Goal: Information Seeking & Learning: Learn about a topic

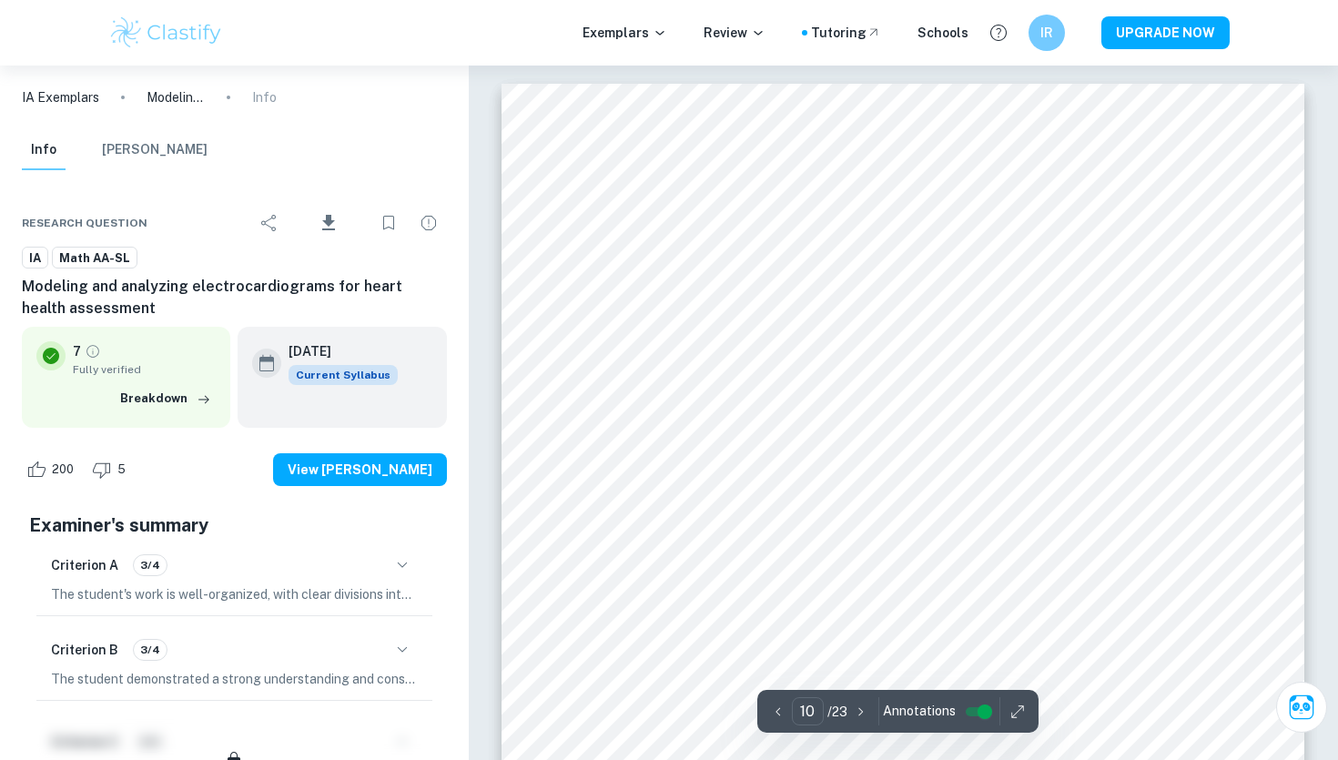
scroll to position [10982, 0]
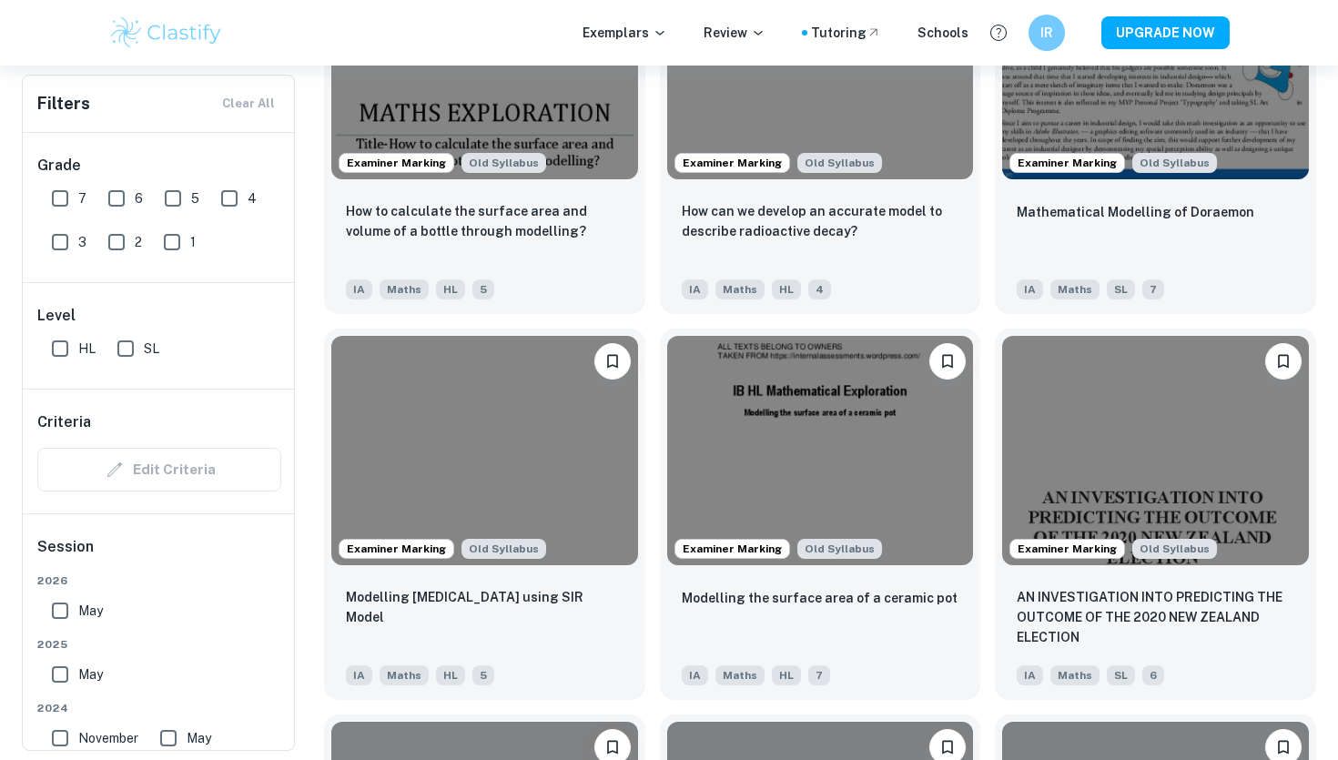
scroll to position [1865, 0]
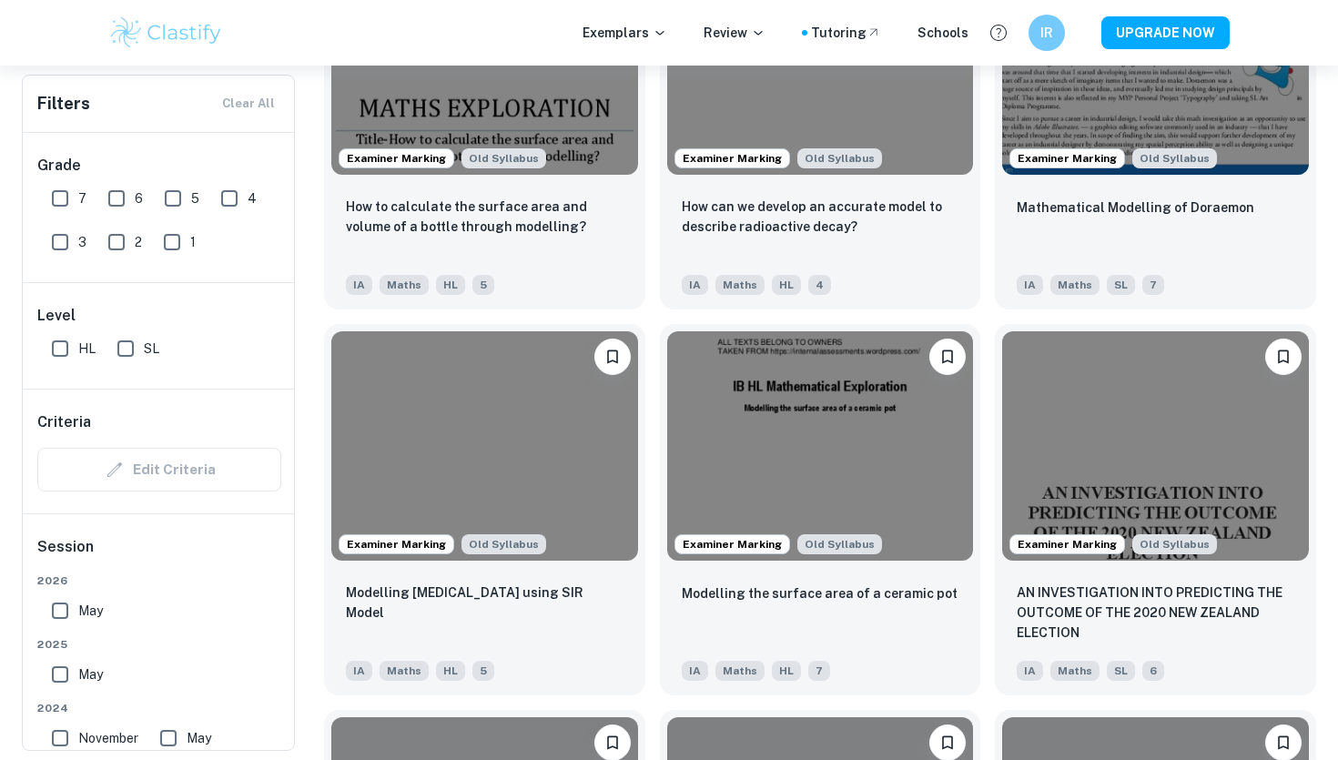
click at [59, 199] on input "7" at bounding box center [60, 198] width 36 height 36
checkbox input "true"
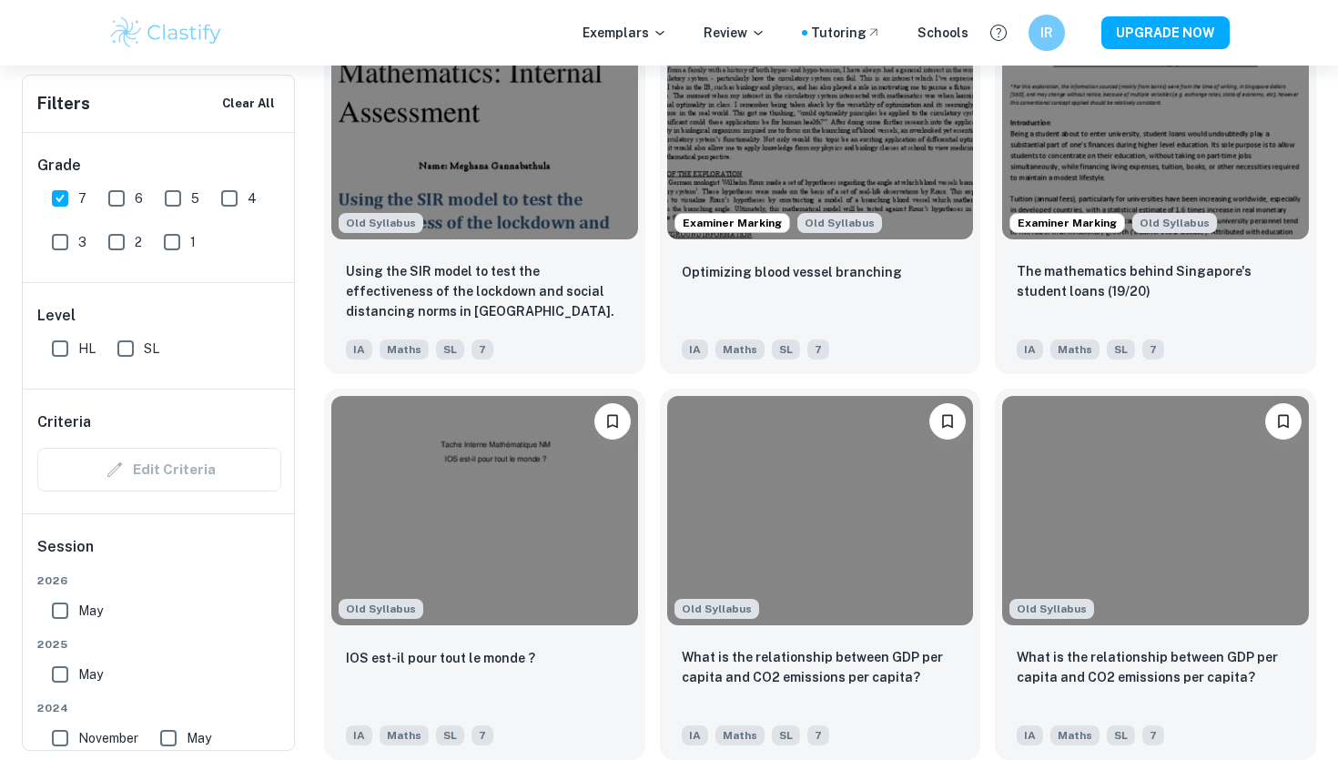
scroll to position [1844, 0]
drag, startPoint x: 120, startPoint y: 194, endPoint x: 95, endPoint y: 197, distance: 25.6
click at [120, 194] on input "6" at bounding box center [116, 198] width 36 height 36
checkbox input "true"
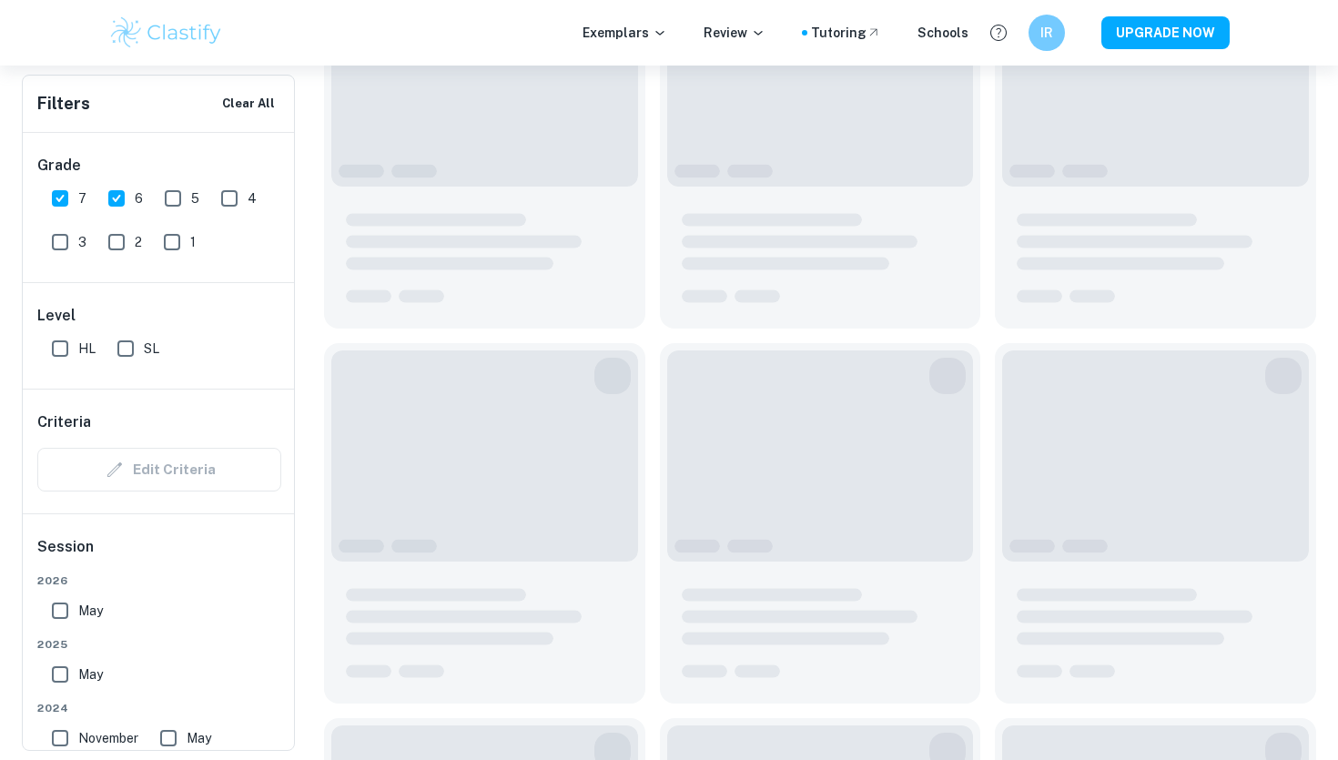
click at [59, 197] on input "7" at bounding box center [60, 198] width 36 height 36
checkbox input "false"
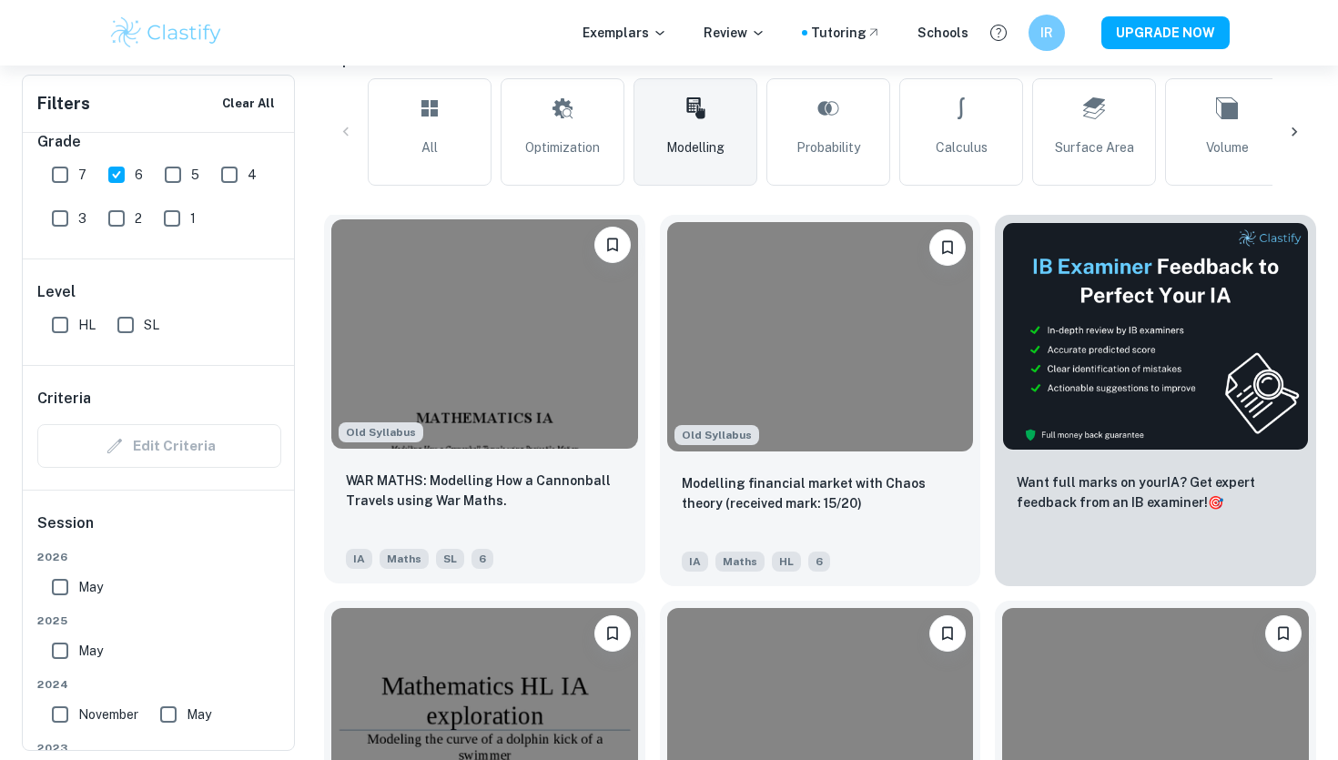
scroll to position [492, 0]
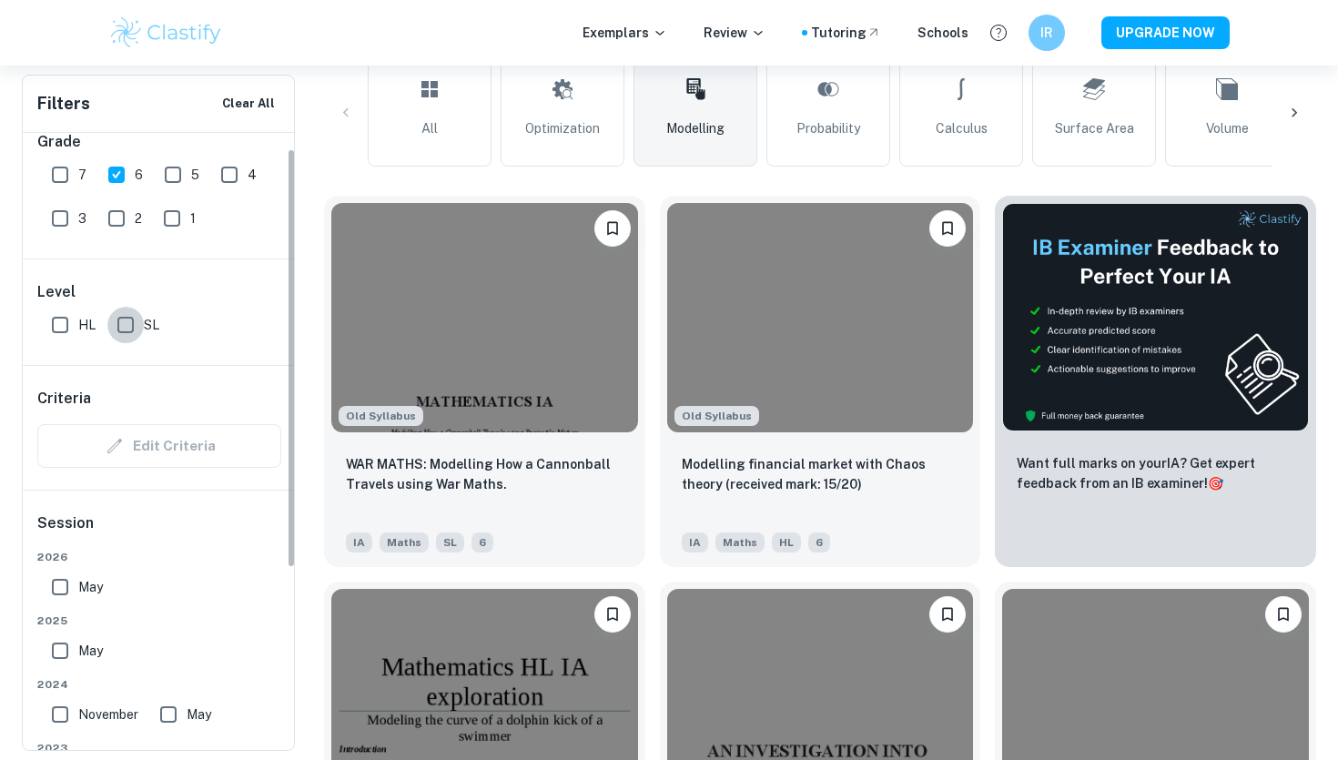
click at [141, 307] on input "SL" at bounding box center [125, 325] width 36 height 36
checkbox input "true"
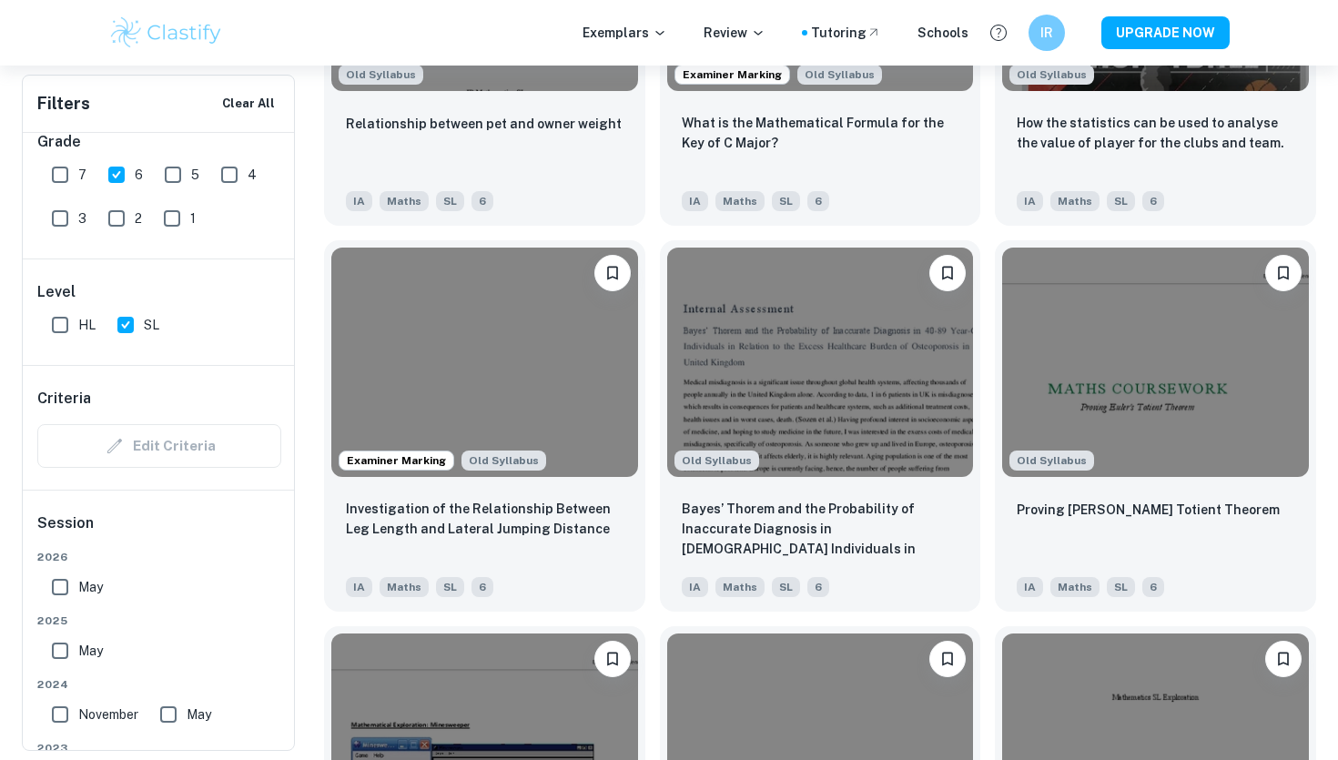
scroll to position [1994, 0]
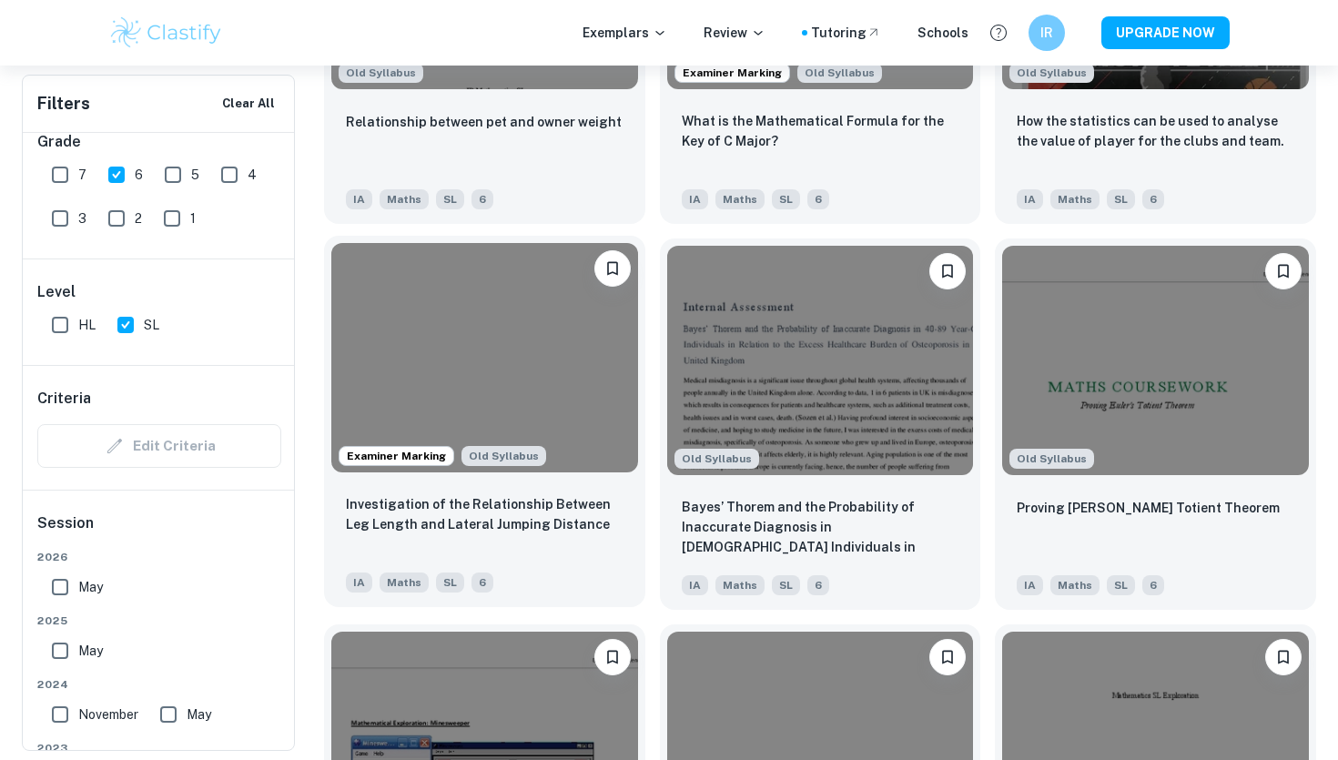
click at [566, 472] on div "Examiner Marking Old Syllabus" at bounding box center [484, 358] width 321 height 244
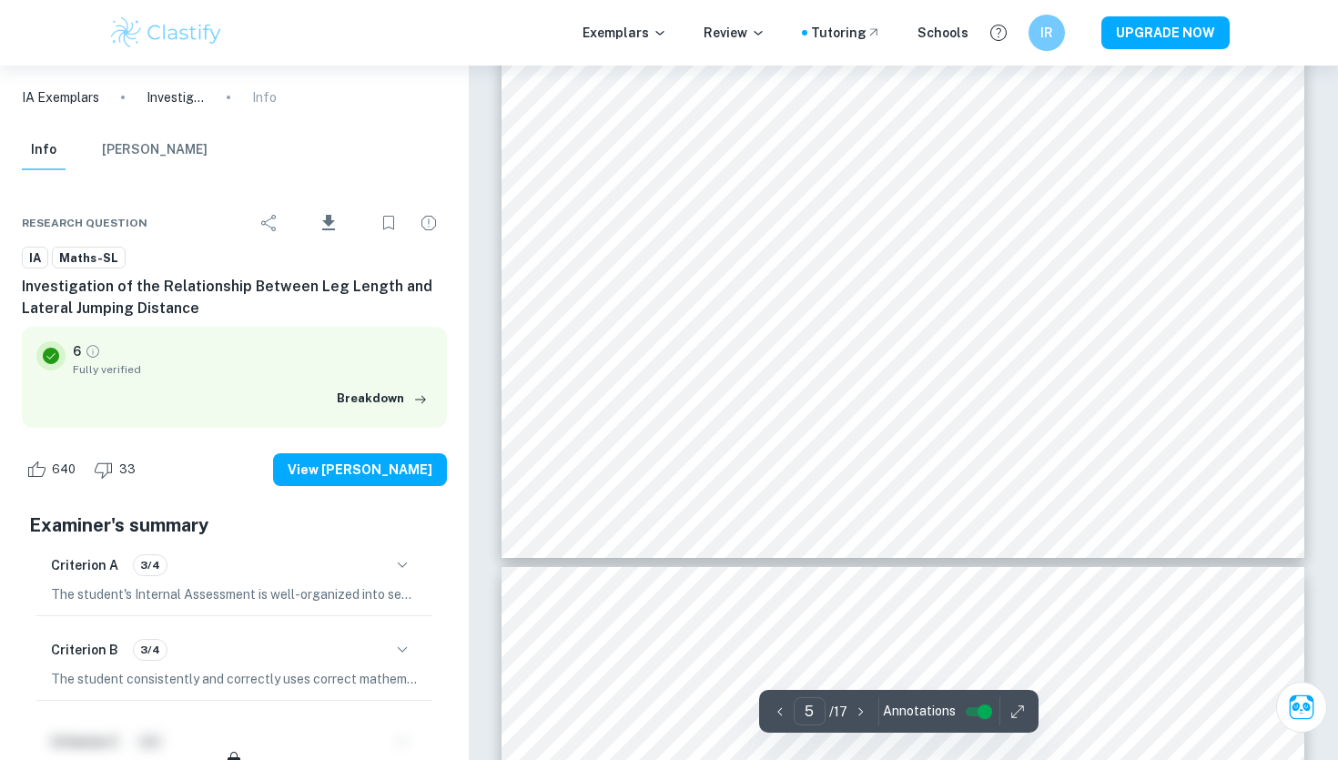
scroll to position [5015, 0]
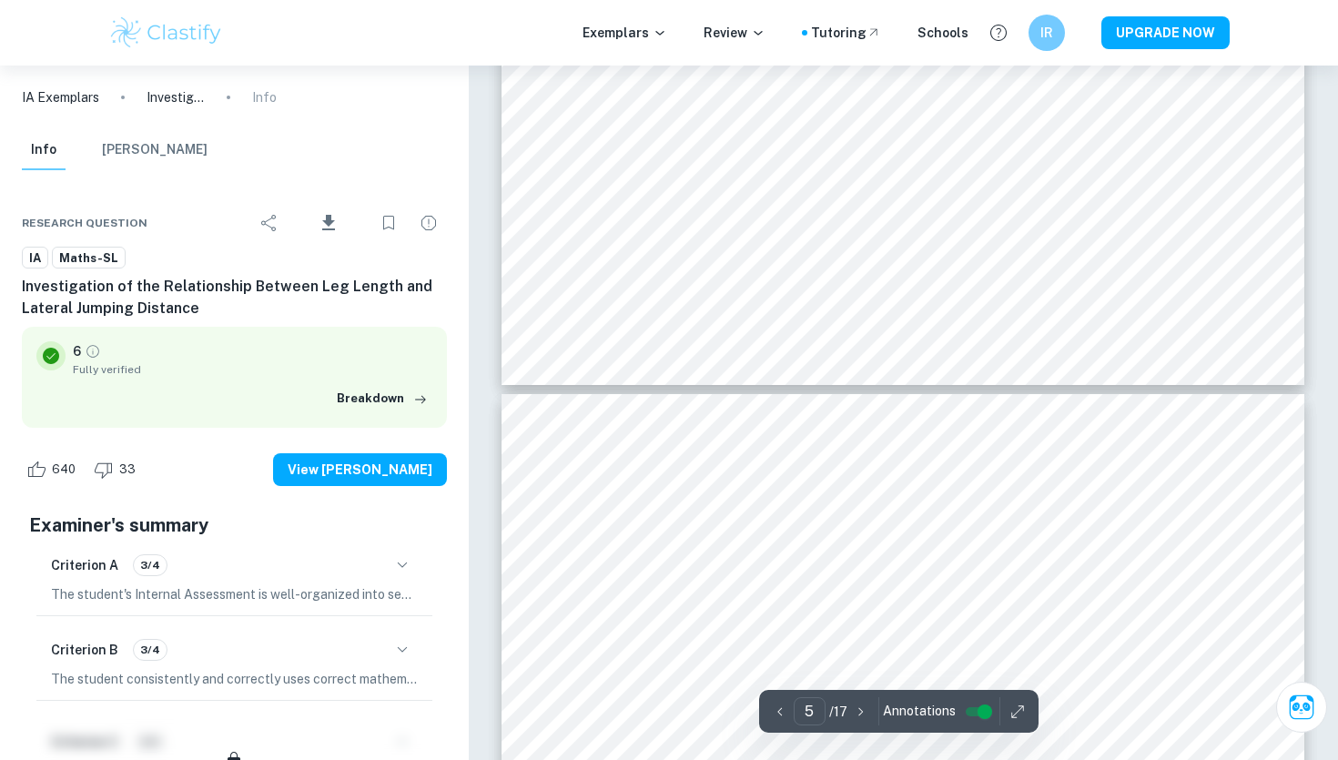
type input "6"
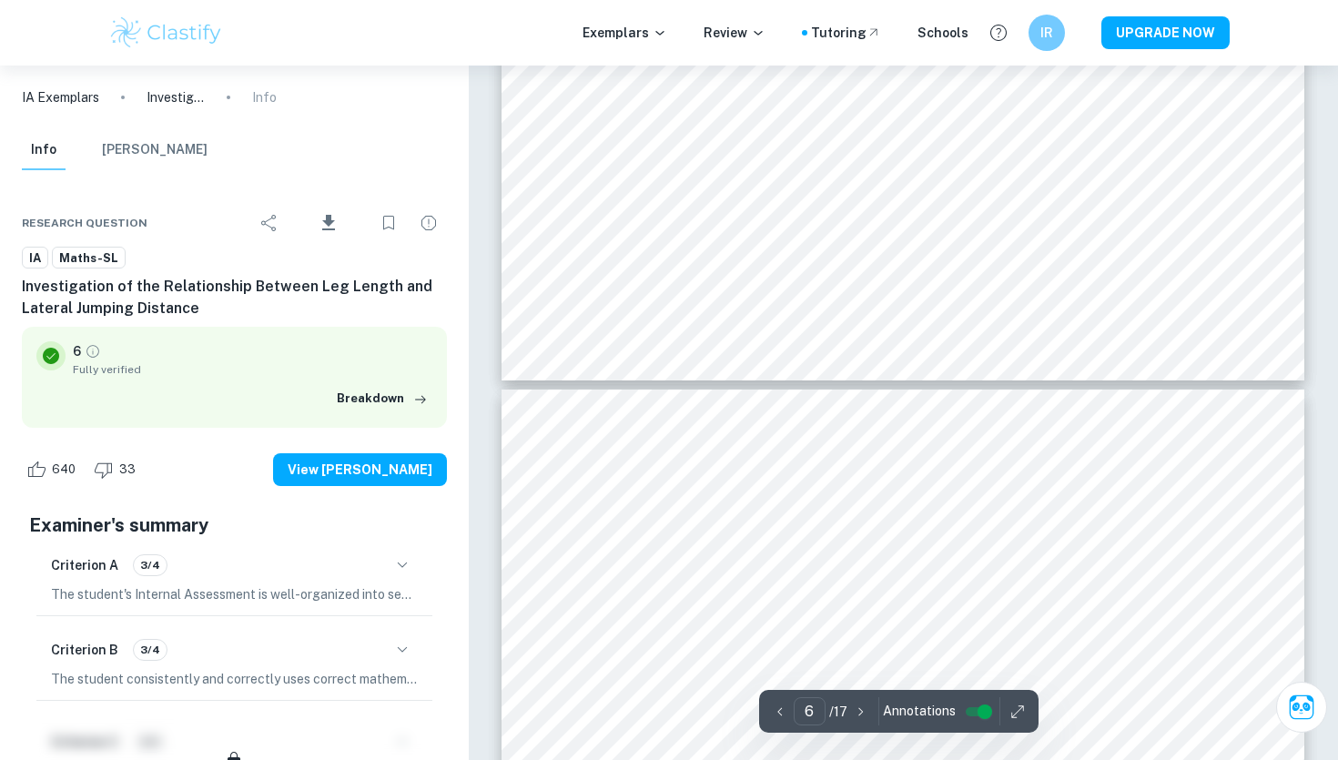
scroll to position [6242, 0]
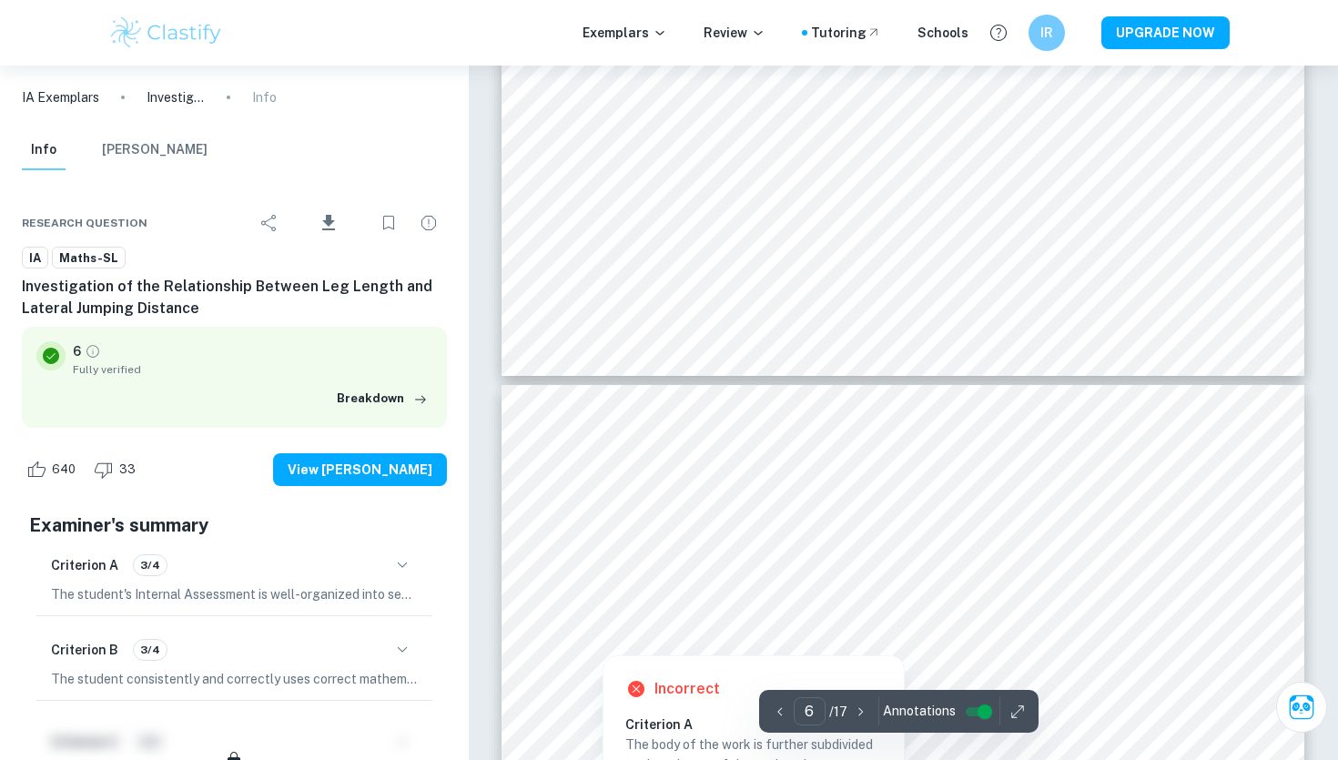
click at [595, 626] on div at bounding box center [603, 629] width 44 height 44
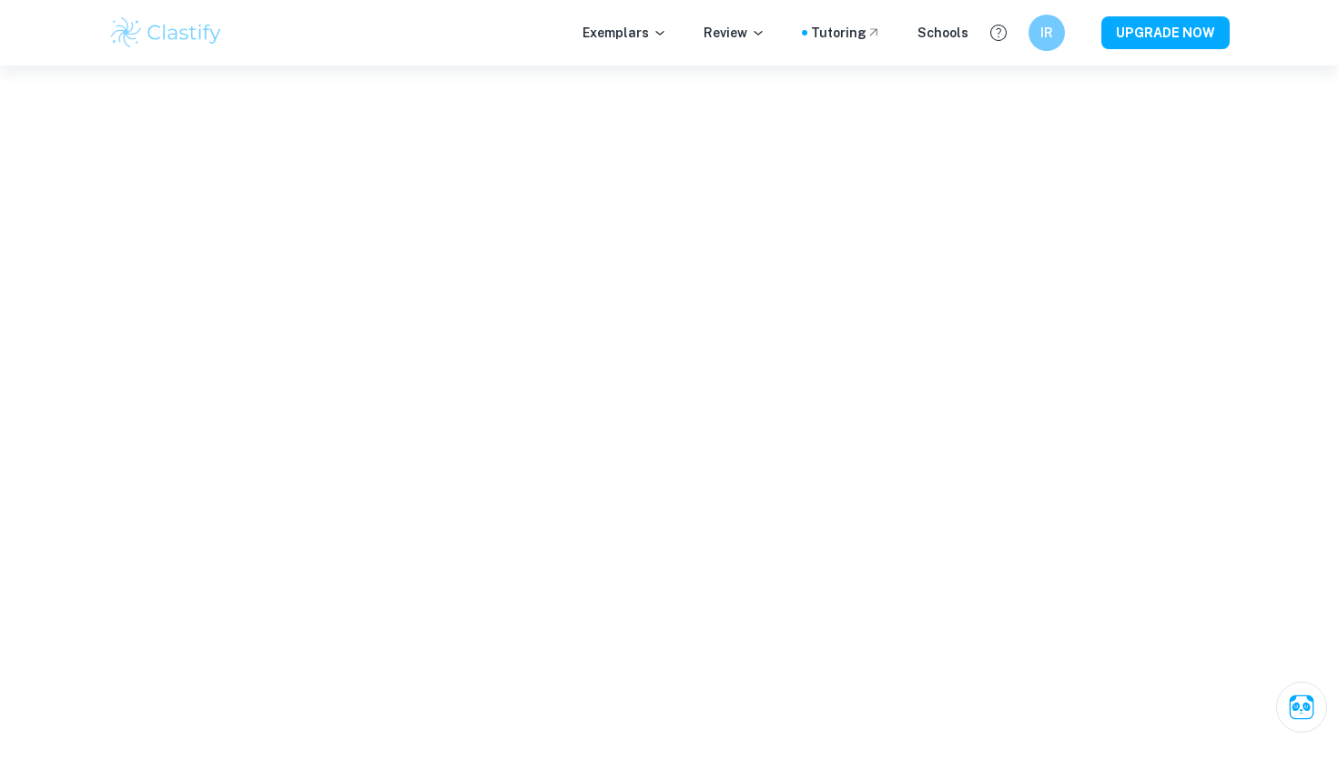
scroll to position [6286, 0]
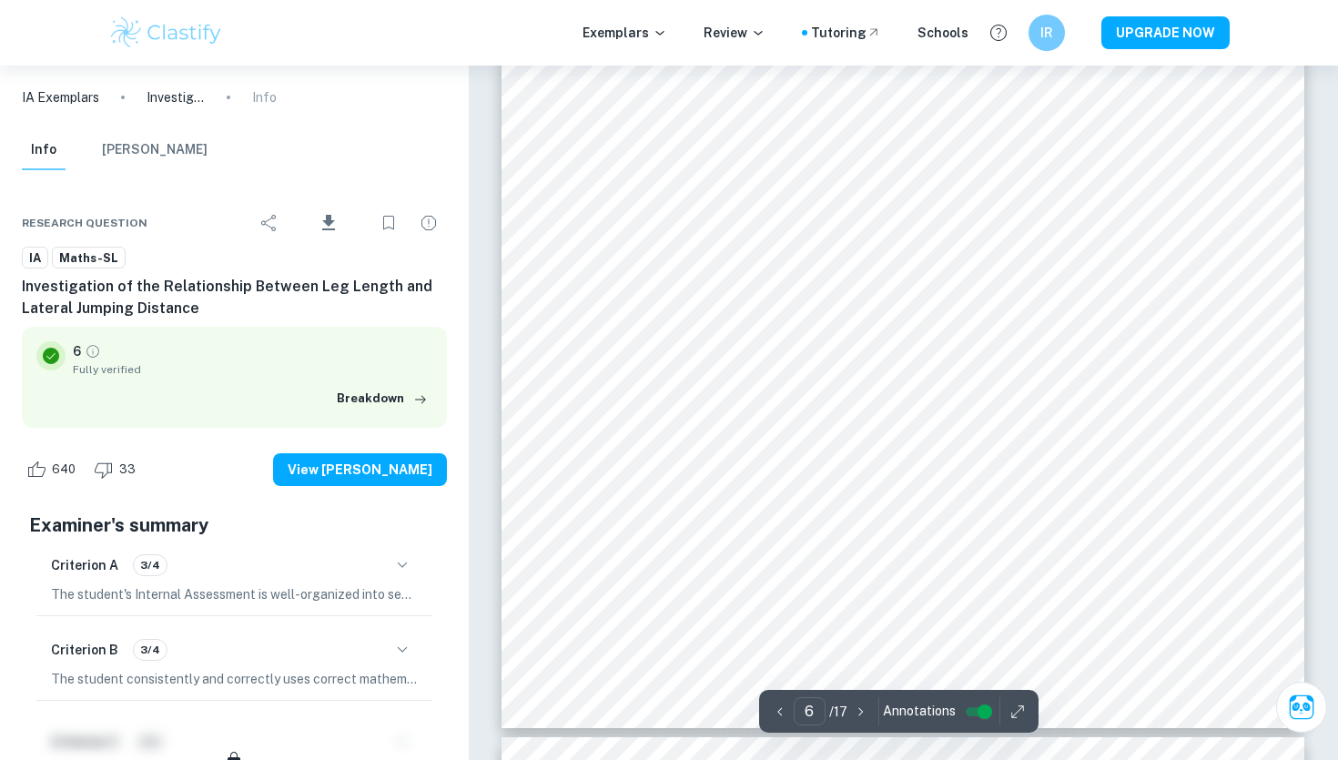
scroll to position [5991, 0]
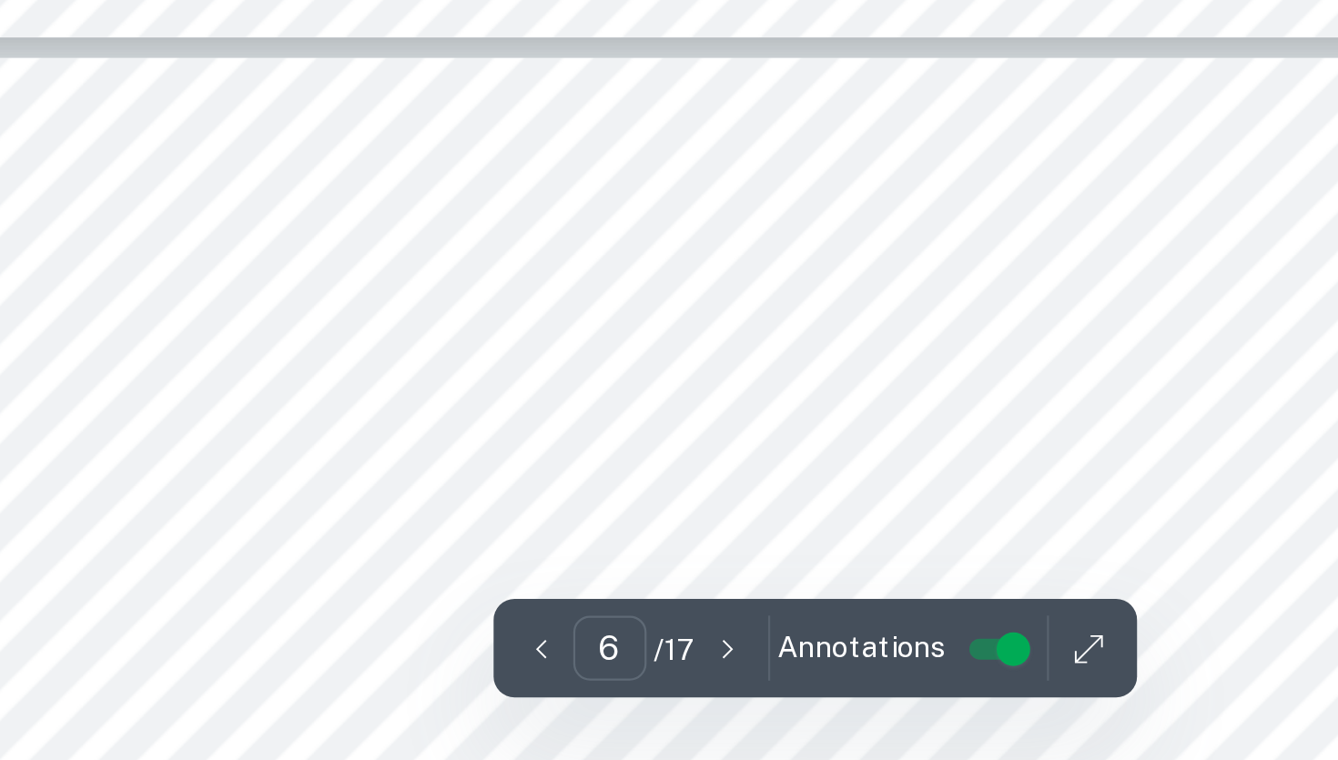
type input "7"
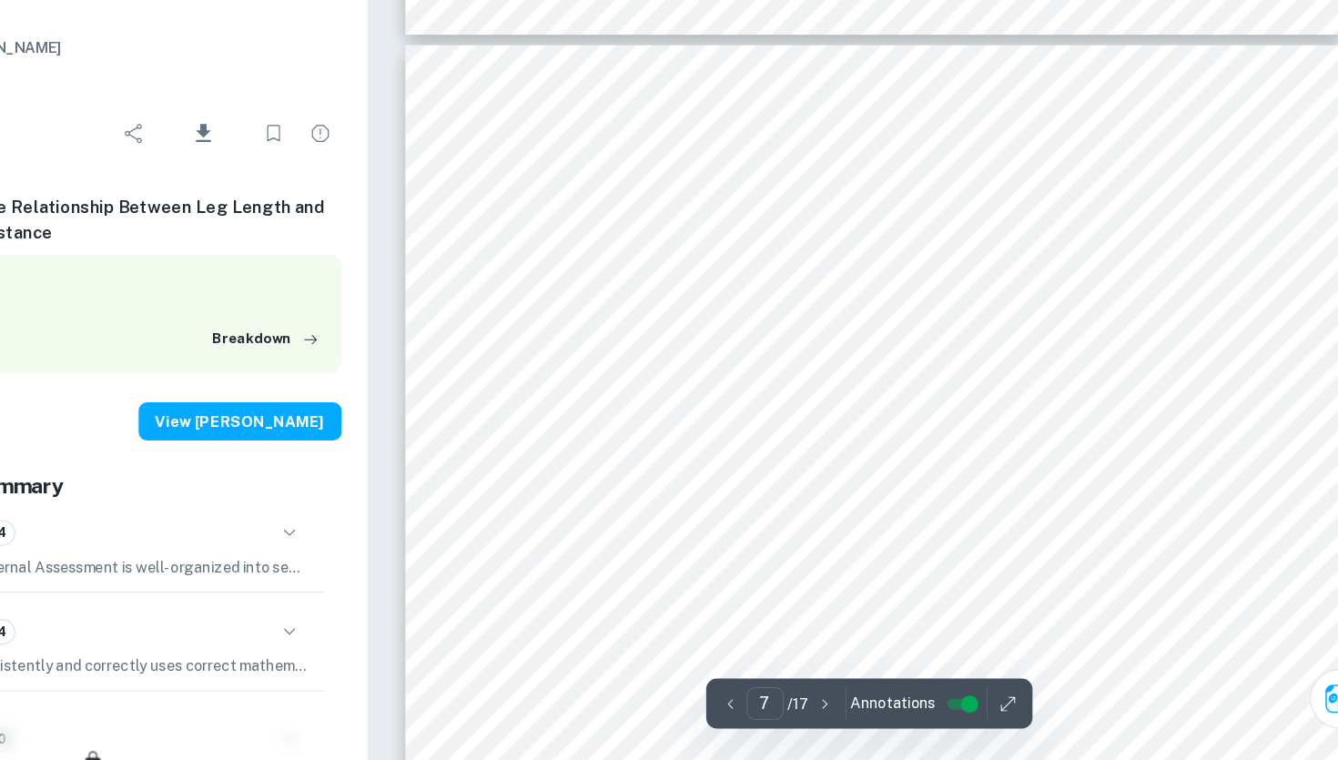
scroll to position [6478, 0]
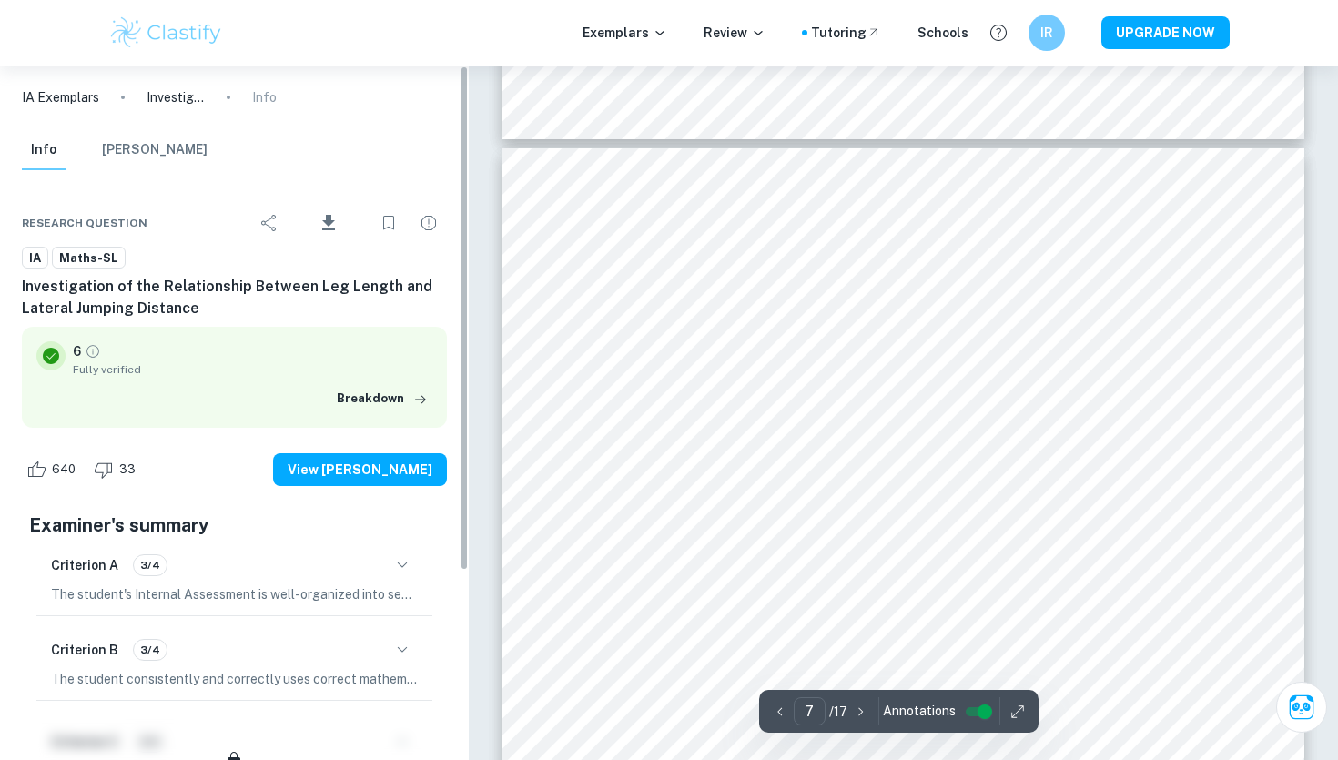
click at [147, 42] on img at bounding box center [166, 33] width 116 height 36
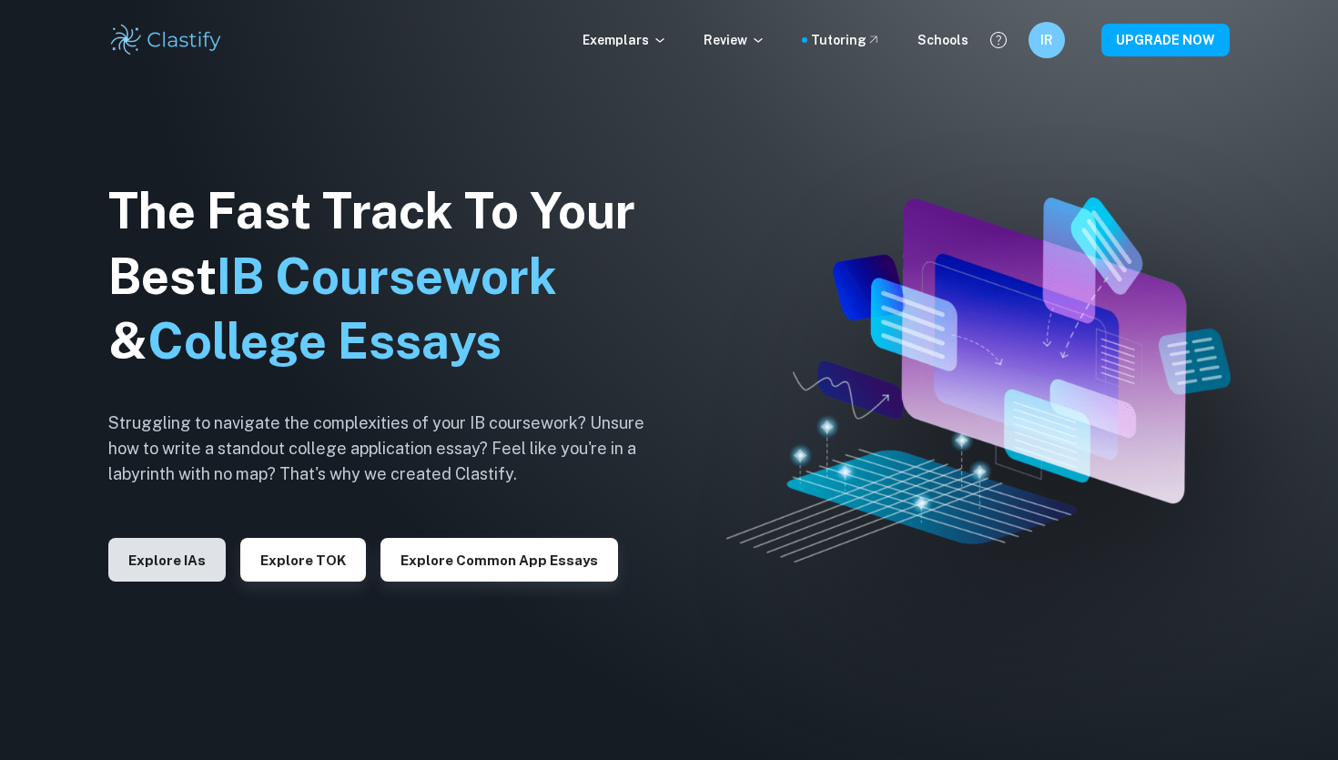
click at [197, 555] on button "Explore IAs" at bounding box center [166, 560] width 117 height 44
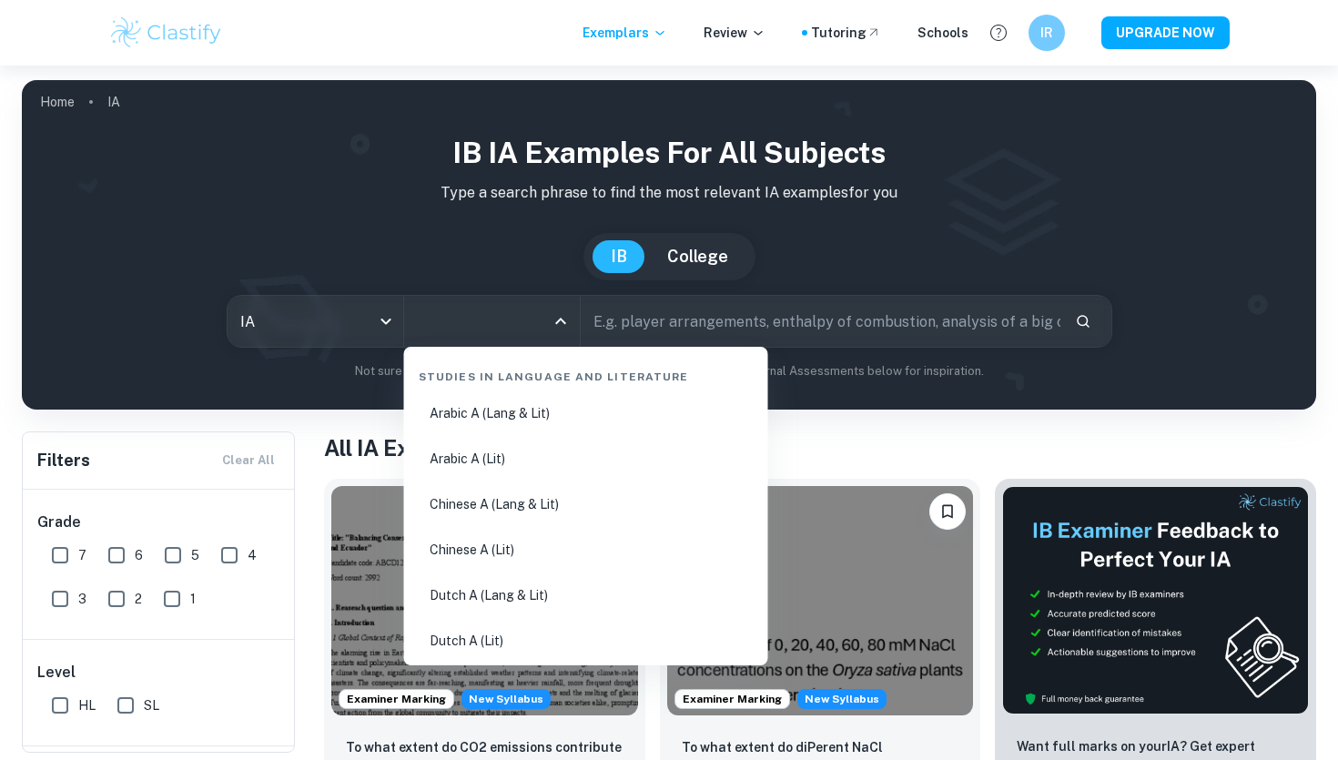
click at [450, 330] on input "All Subjects" at bounding box center [478, 321] width 132 height 35
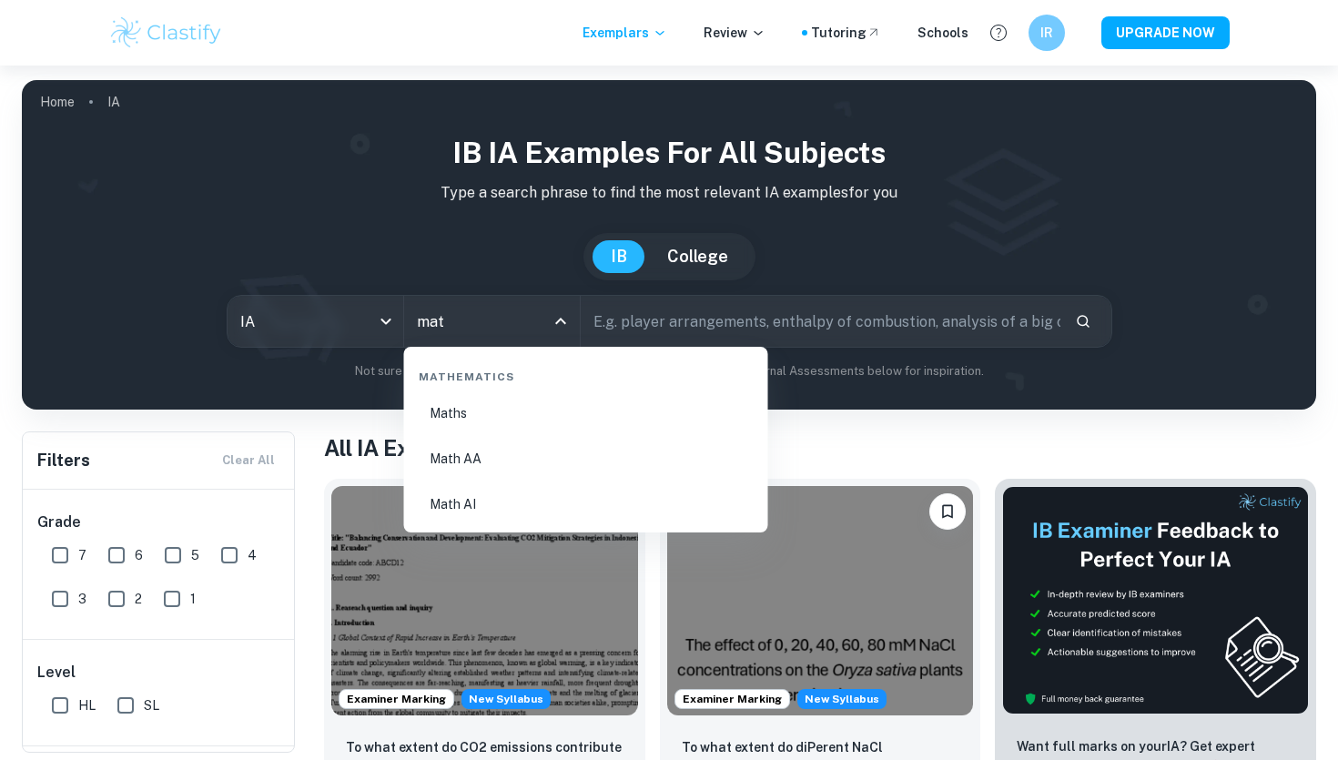
click at [462, 474] on li "Math AA" at bounding box center [585, 459] width 349 height 42
type input "Math AA"
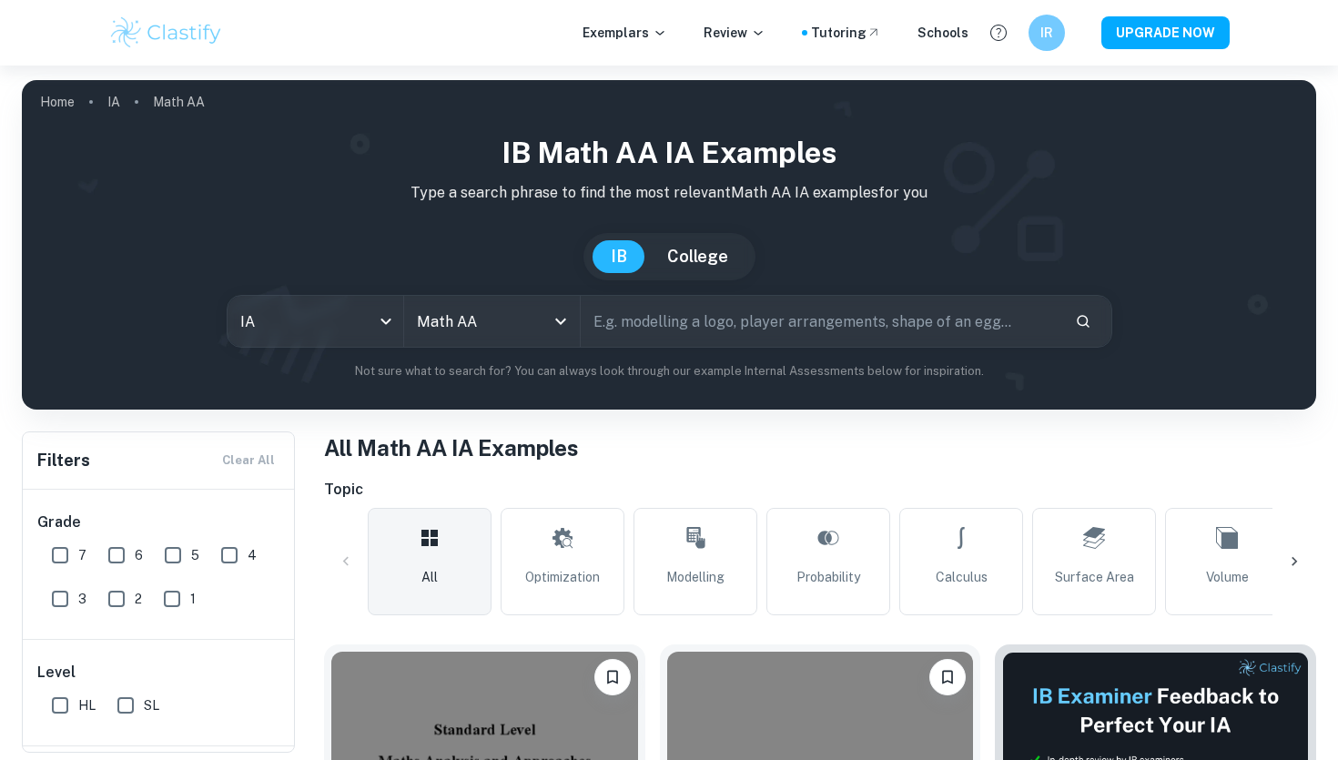
click at [1293, 559] on icon at bounding box center [1293, 561] width 5 height 9
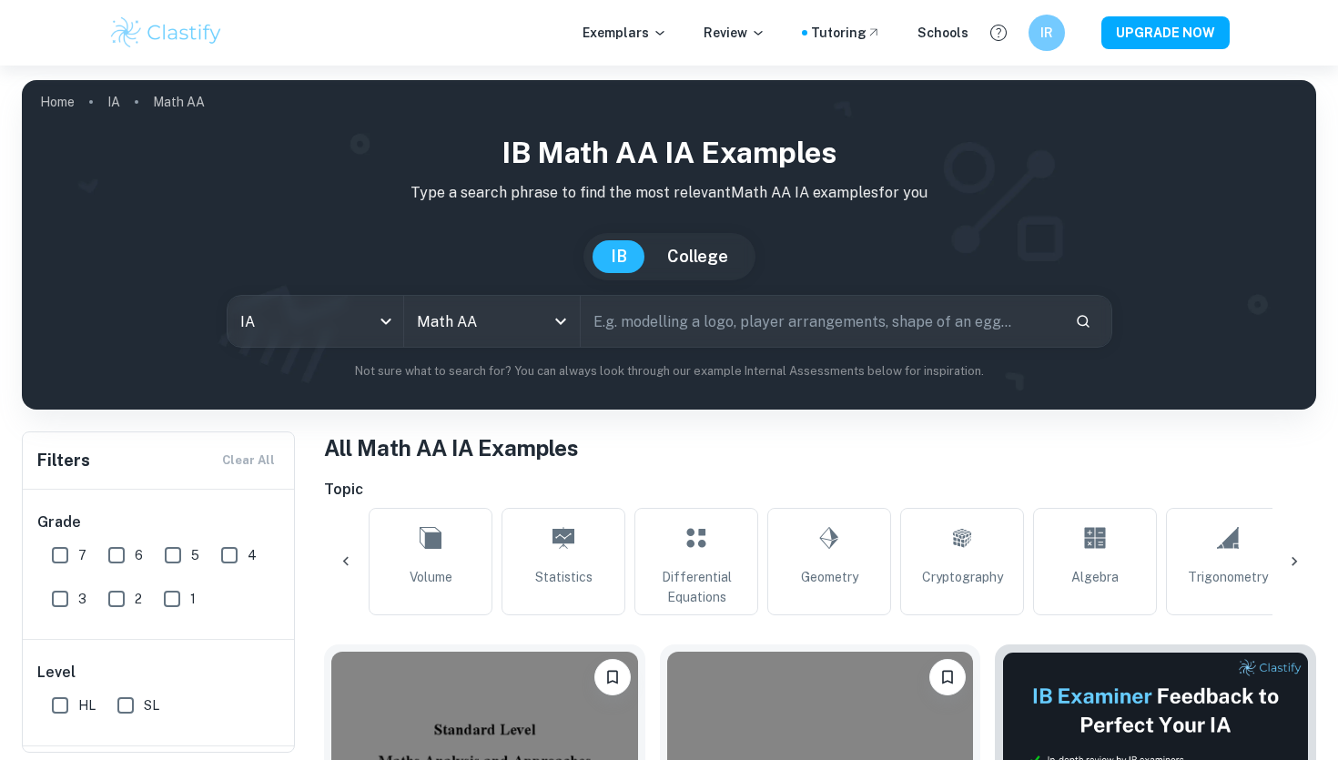
scroll to position [0, 853]
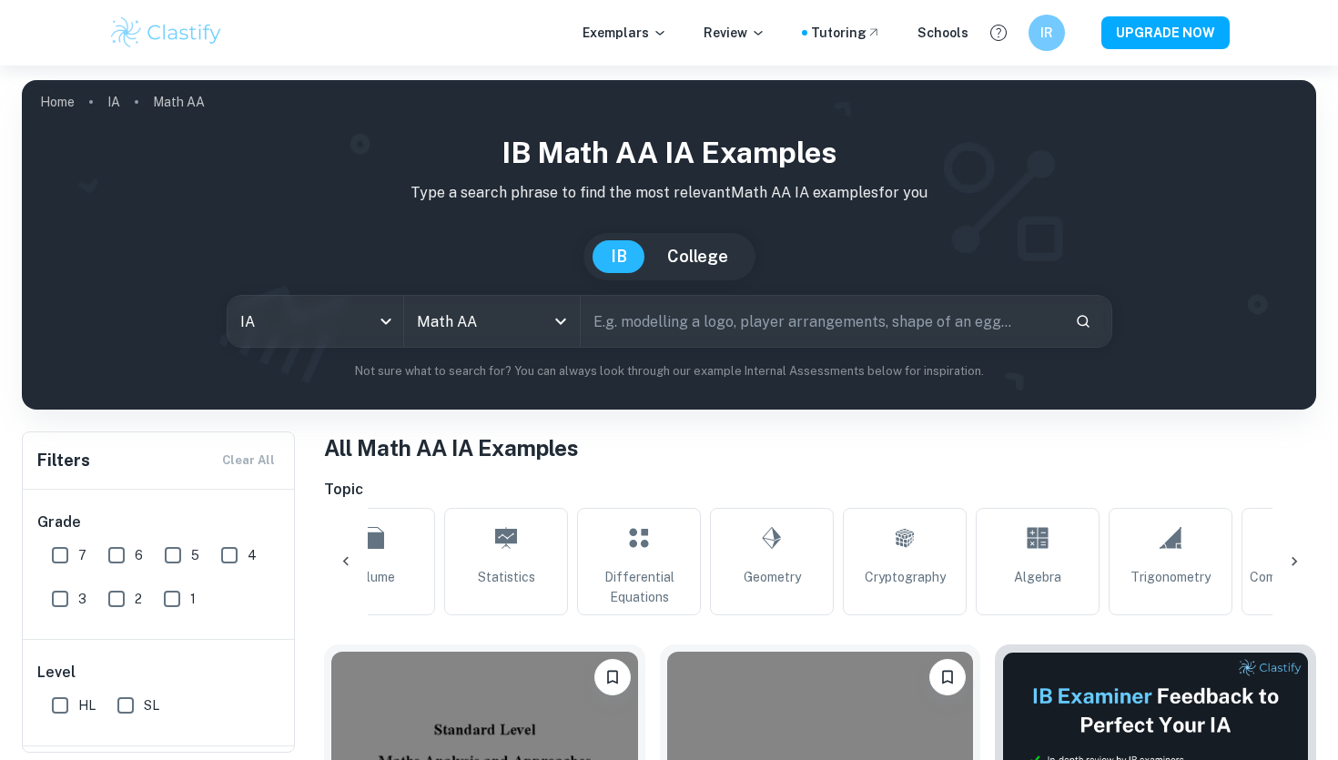
click at [1293, 559] on icon at bounding box center [1293, 561] width 5 height 9
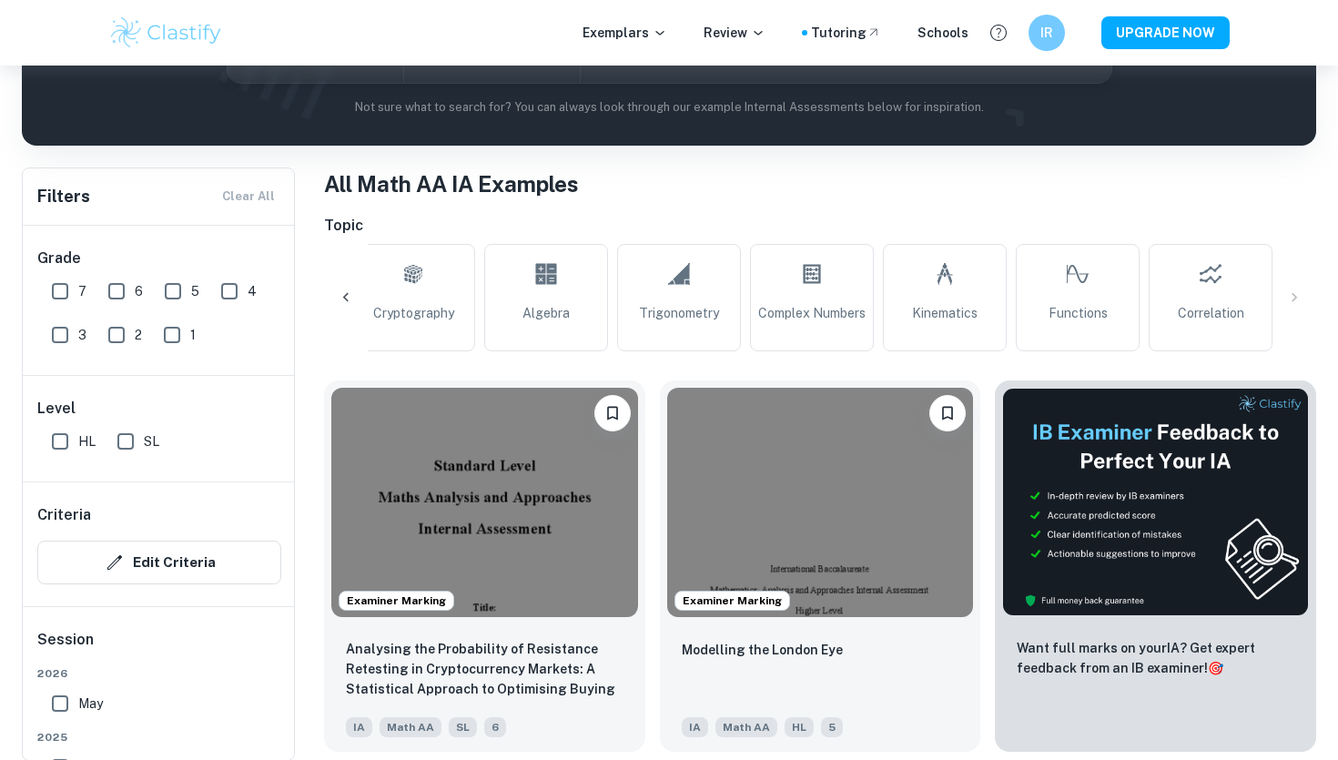
scroll to position [272, 0]
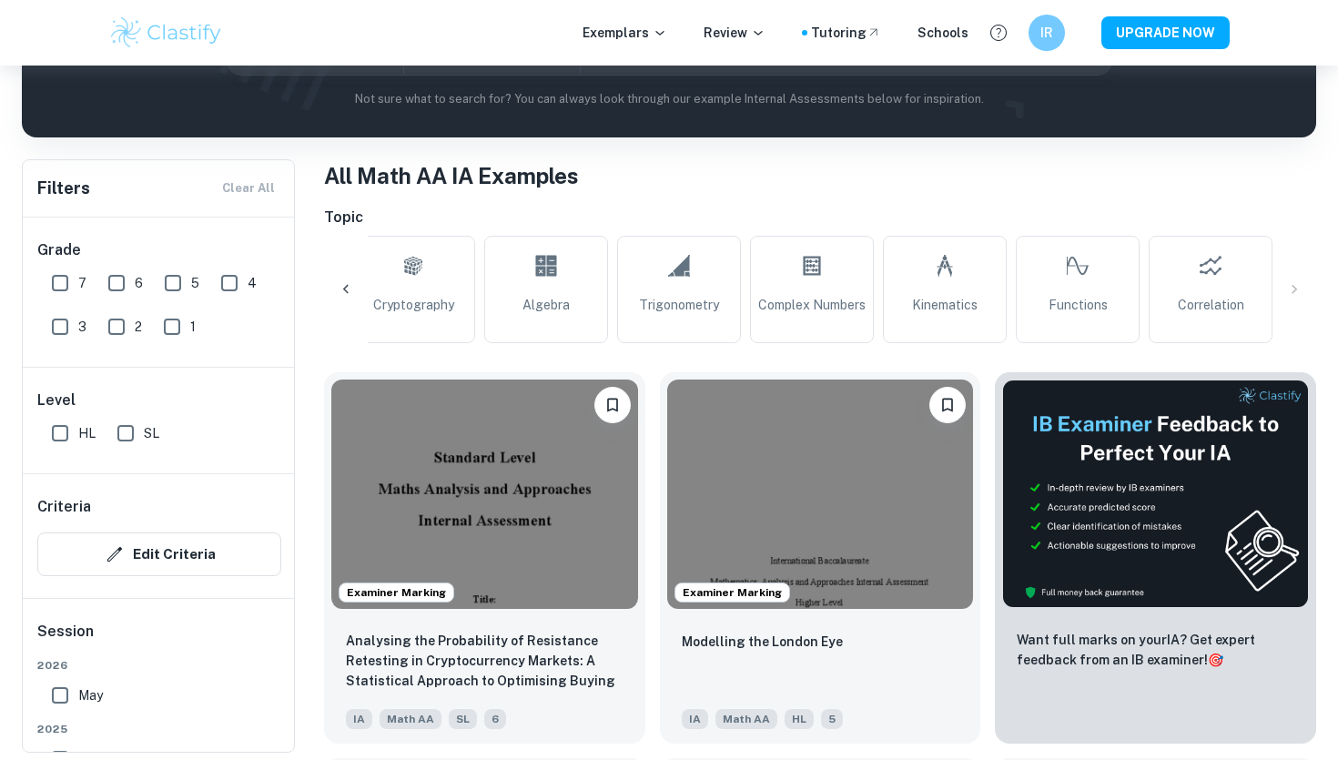
click at [815, 290] on link "Complex Numbers" at bounding box center [812, 289] width 124 height 107
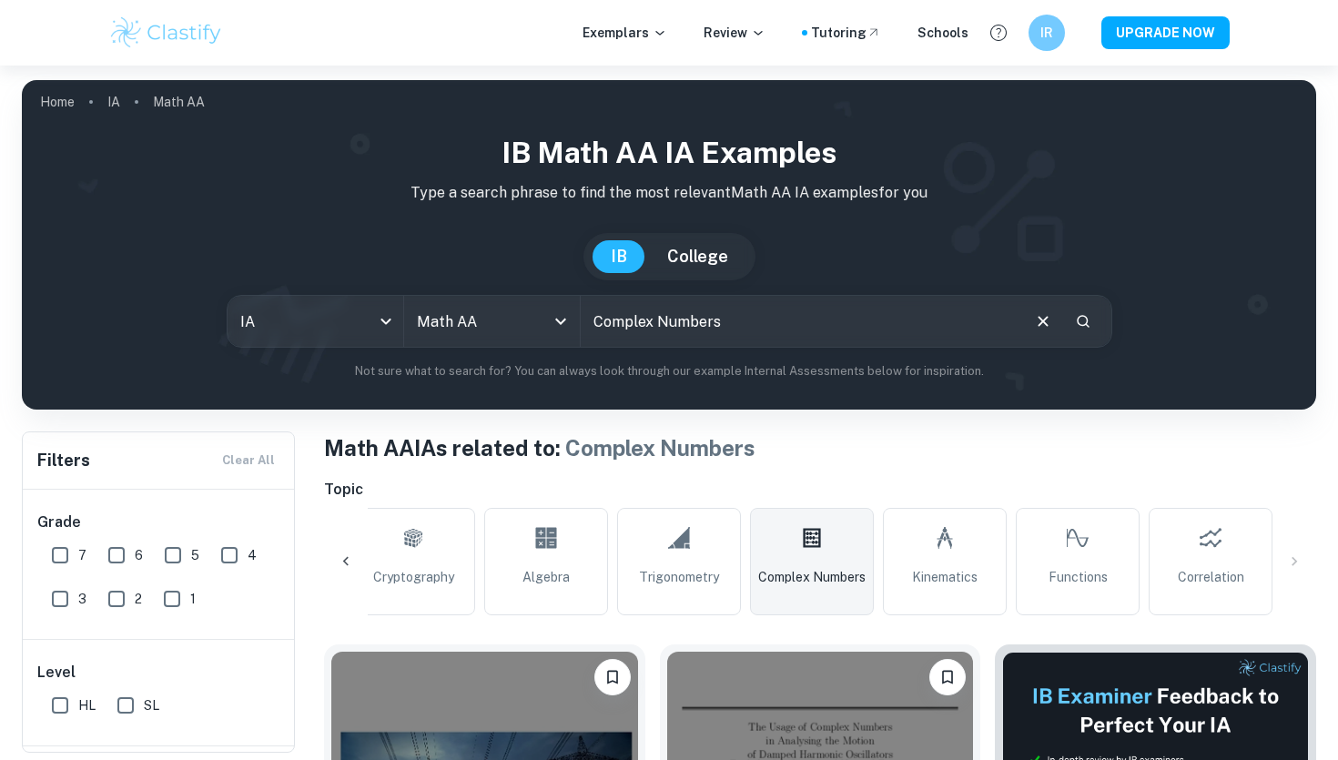
click at [632, 320] on input "Complex Numbers" at bounding box center [800, 321] width 438 height 51
click at [810, 321] on input "Complex Numbers" at bounding box center [800, 321] width 438 height 51
drag, startPoint x: 810, startPoint y: 321, endPoint x: 571, endPoint y: 318, distance: 239.3
click at [571, 318] on div "IA ia All Subjects Math AA All Subjects Complex Numbers ​" at bounding box center [669, 321] width 885 height 53
type input "matrix"
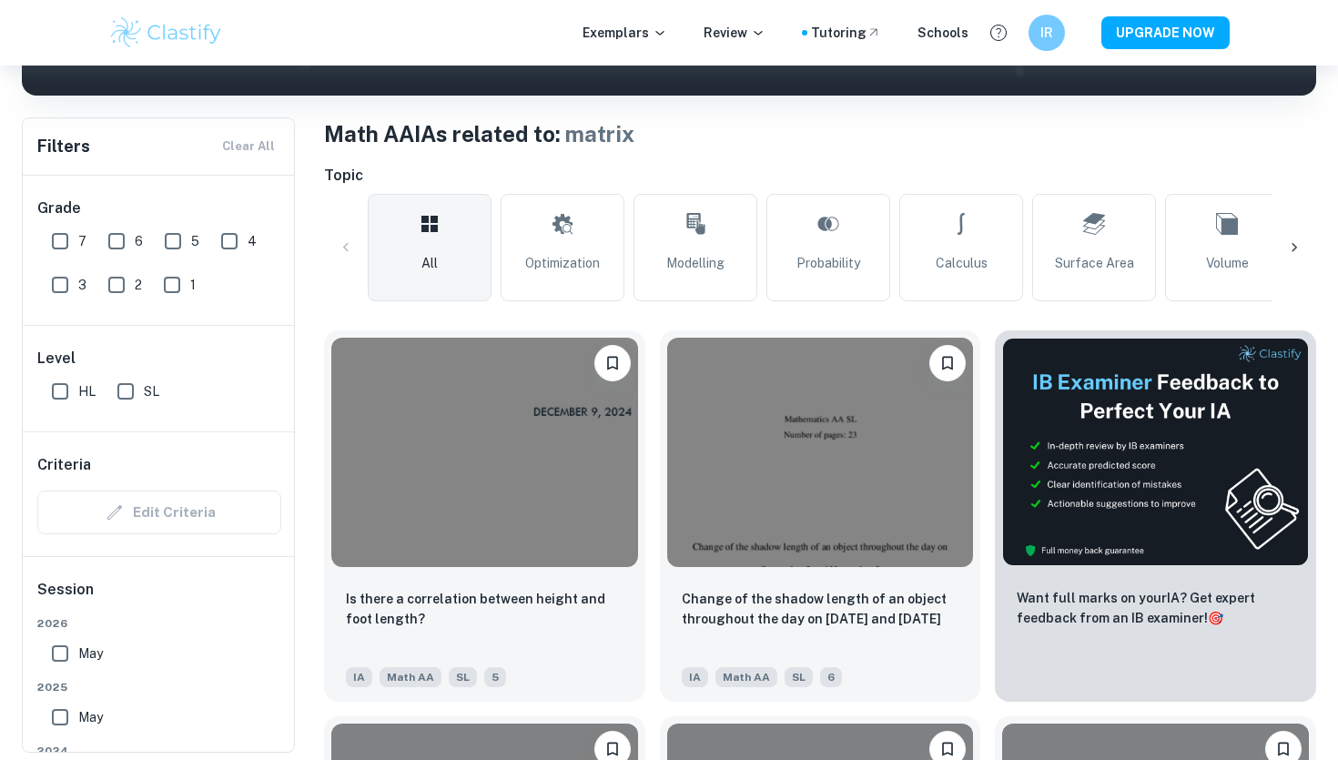
scroll to position [318, 0]
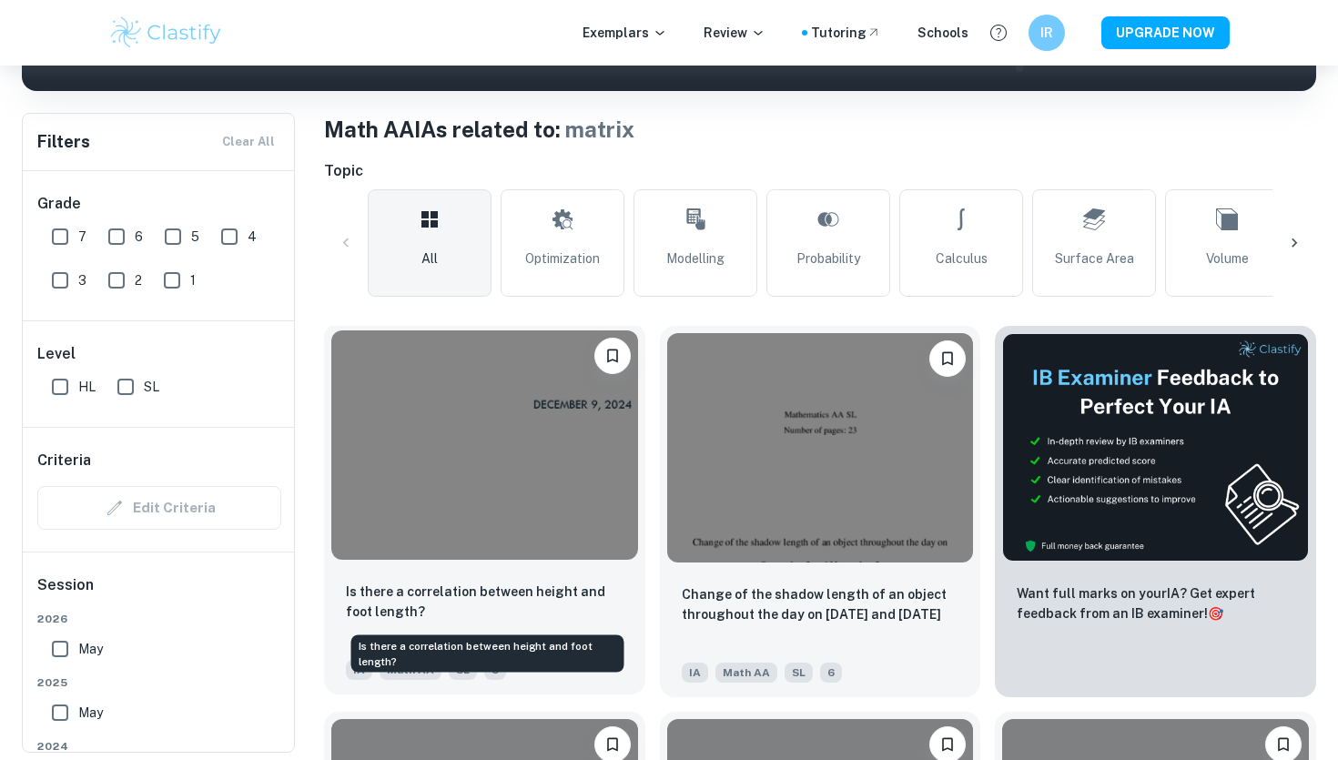
click at [542, 586] on p "Is there a correlation between height and foot length?" at bounding box center [485, 601] width 278 height 40
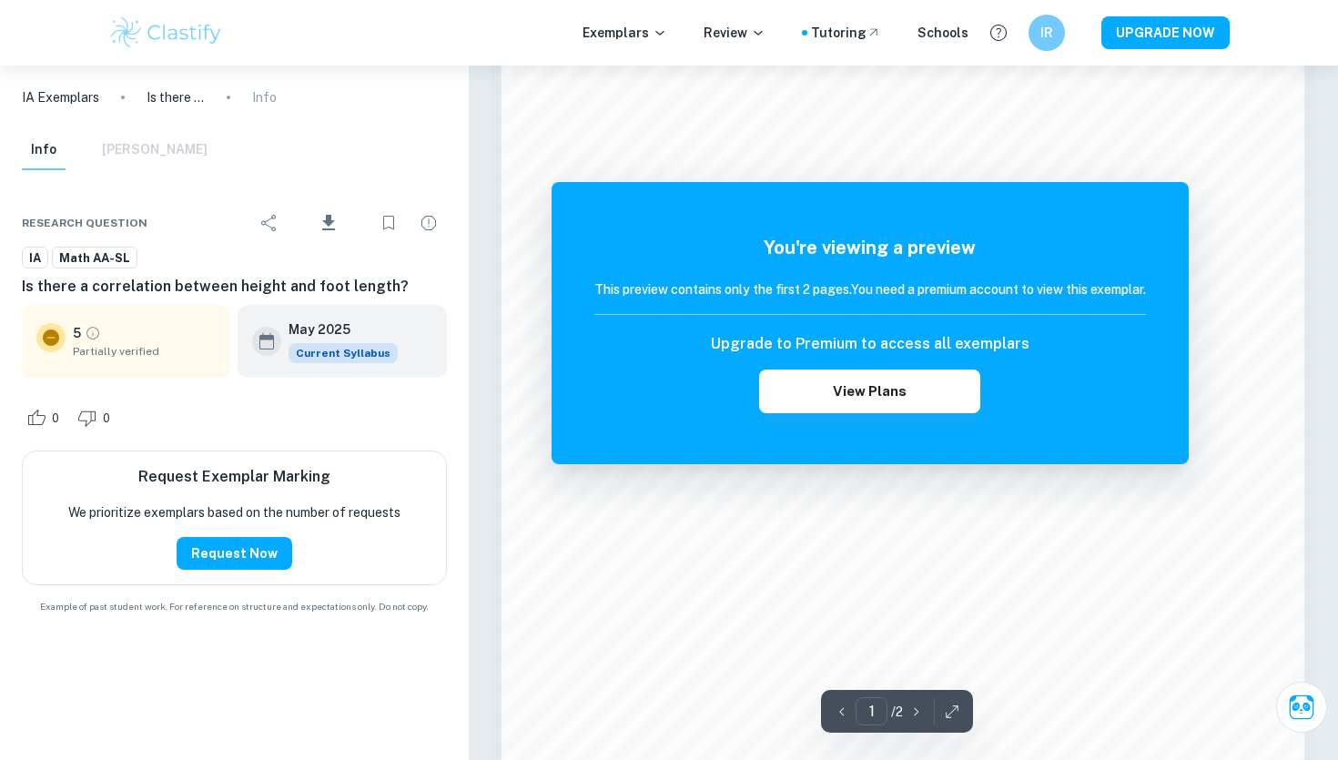
scroll to position [1480, 0]
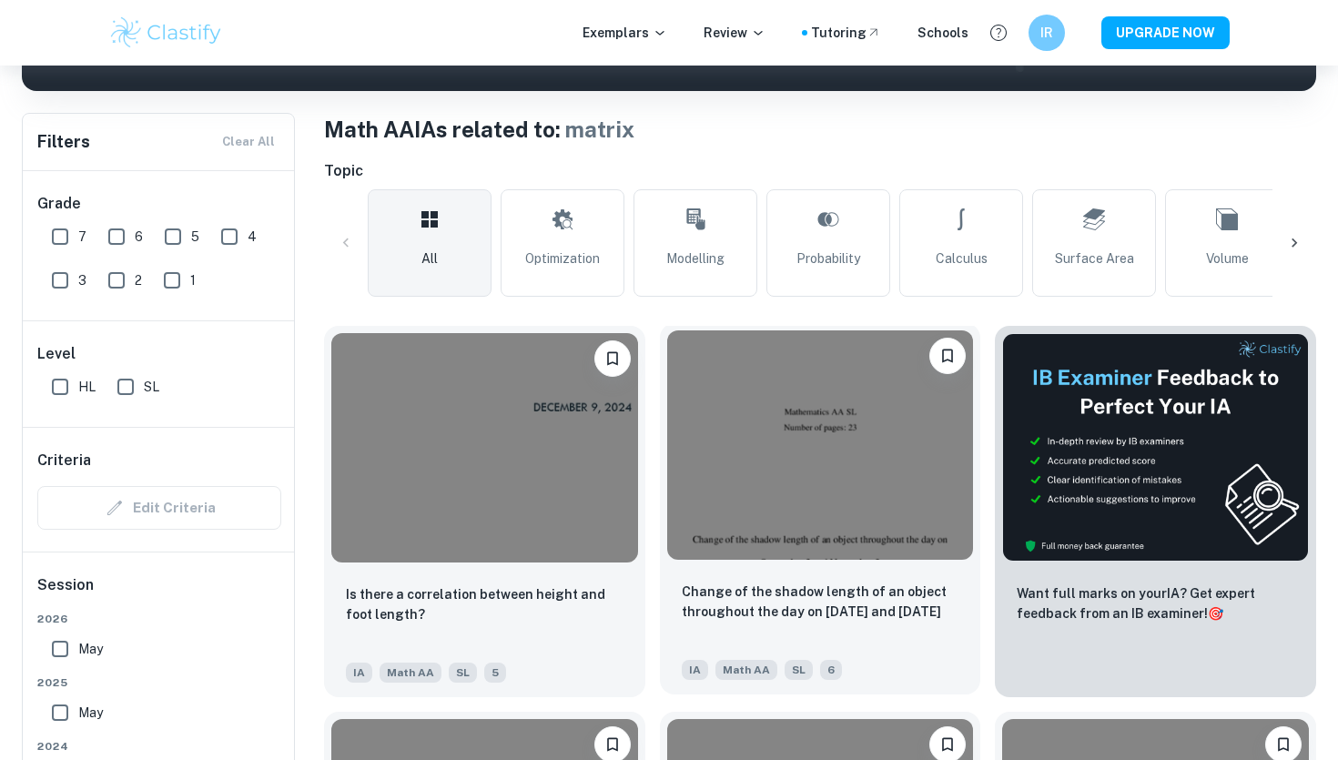
scroll to position [384, 0]
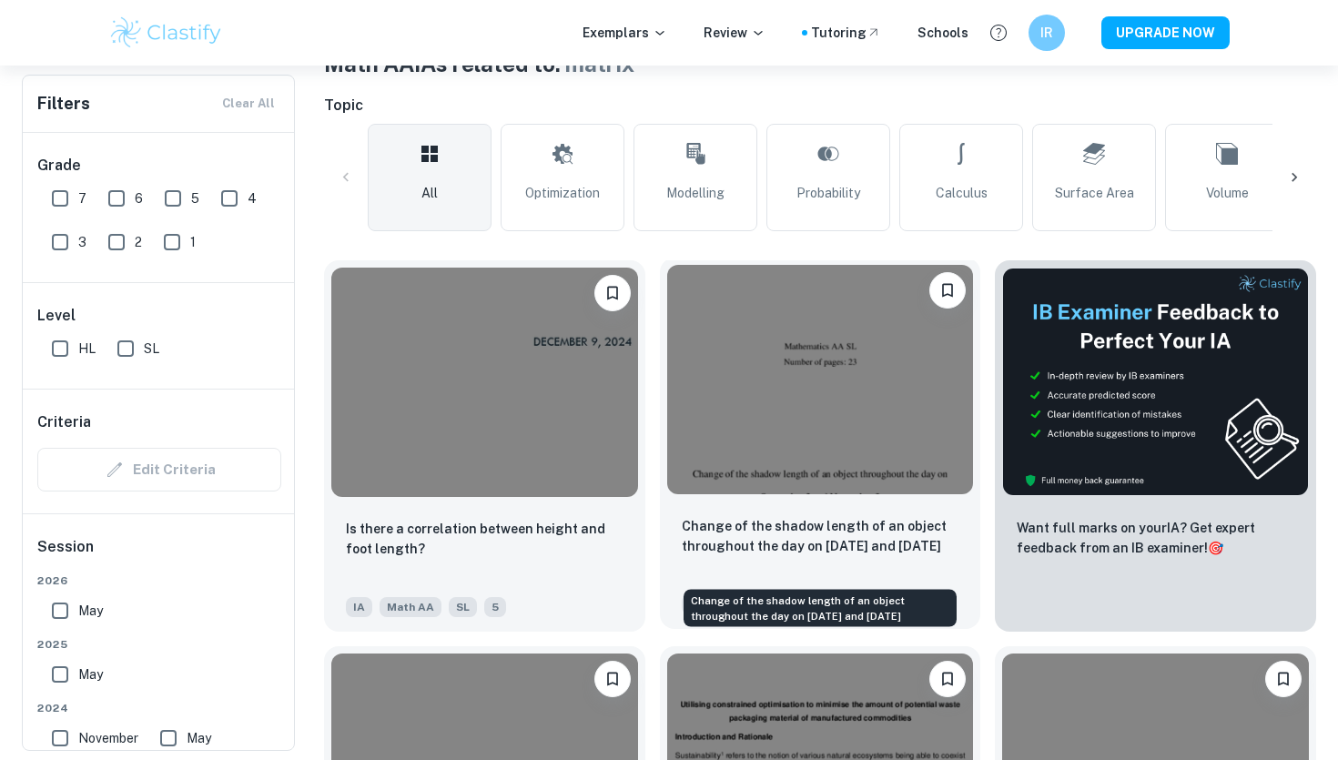
click at [793, 554] on p "Change of the shadow length of an object throughout the day on September 2 and …" at bounding box center [821, 536] width 278 height 40
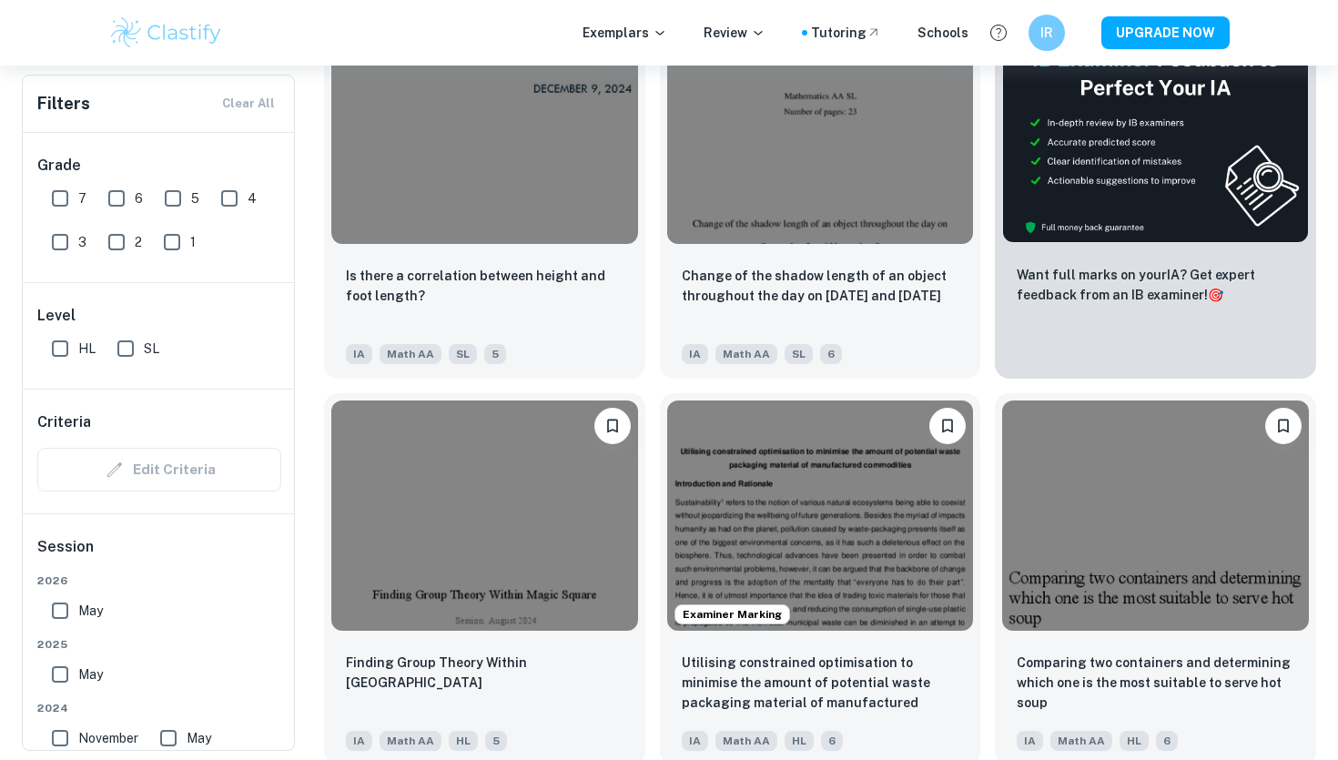
scroll to position [878, 0]
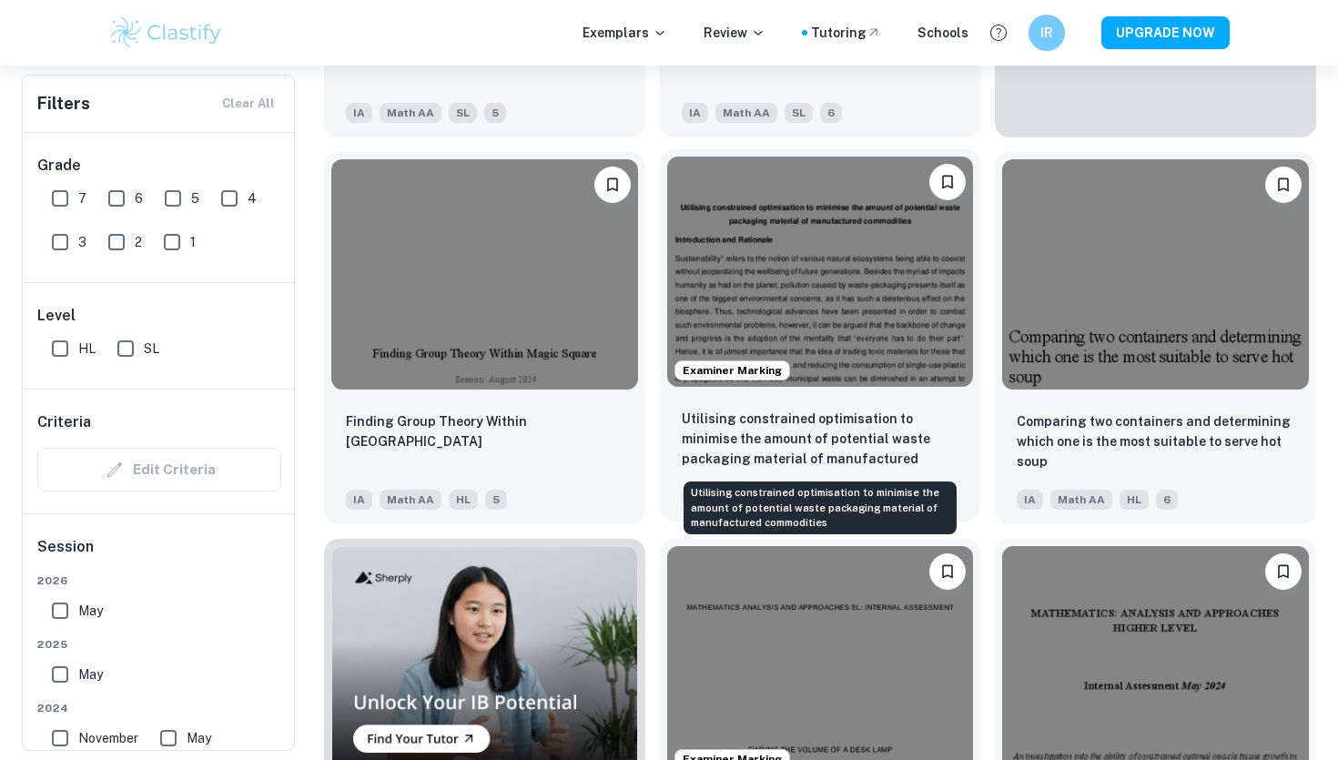
click at [864, 454] on p "Utilising constrained optimisation to minimise the amount of potential waste pa…" at bounding box center [821, 440] width 278 height 62
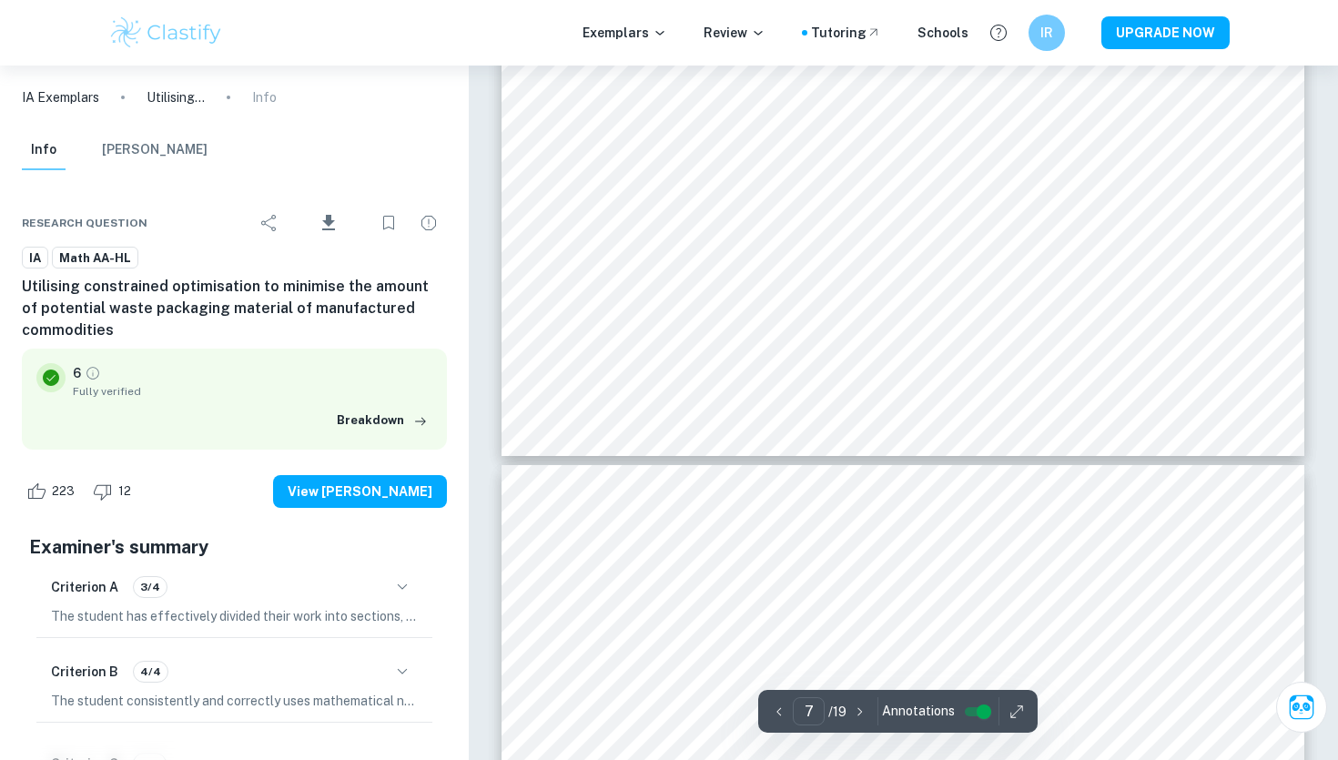
type input "8"
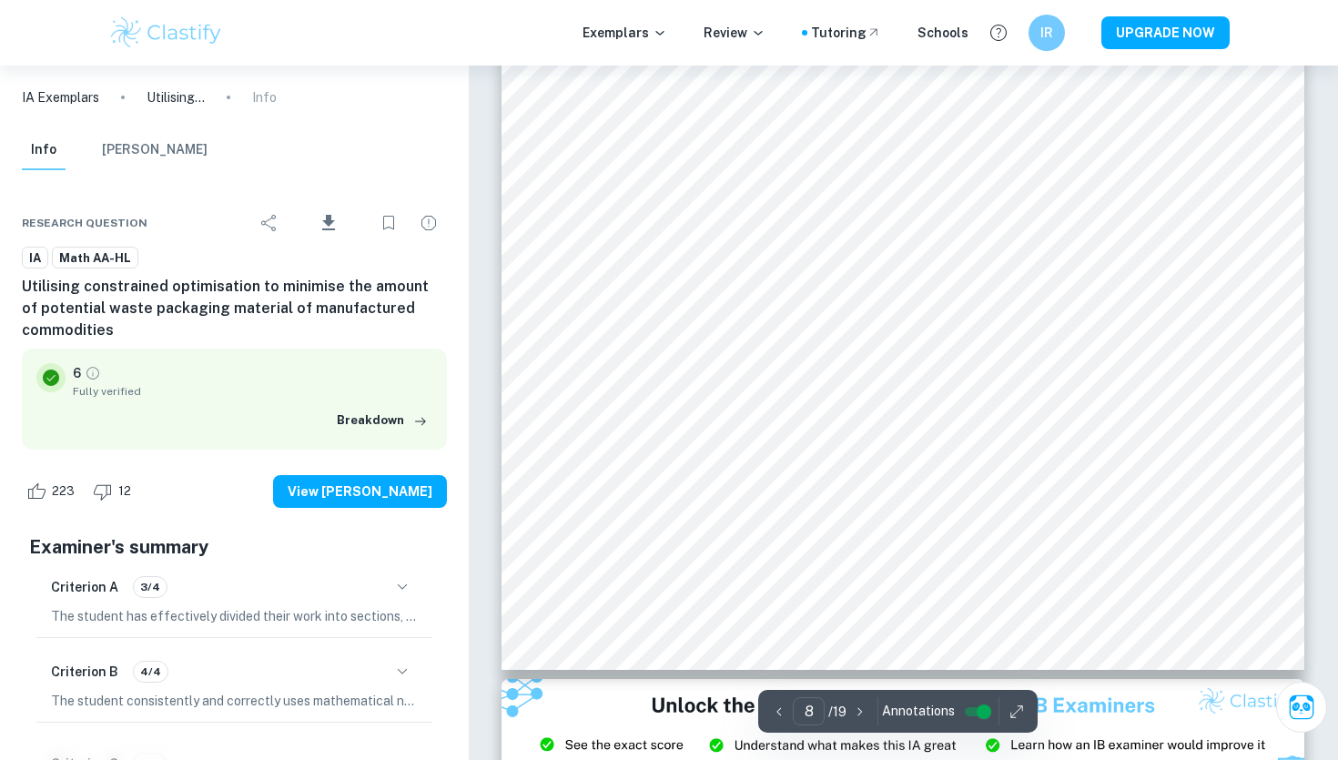
scroll to position [8825, 0]
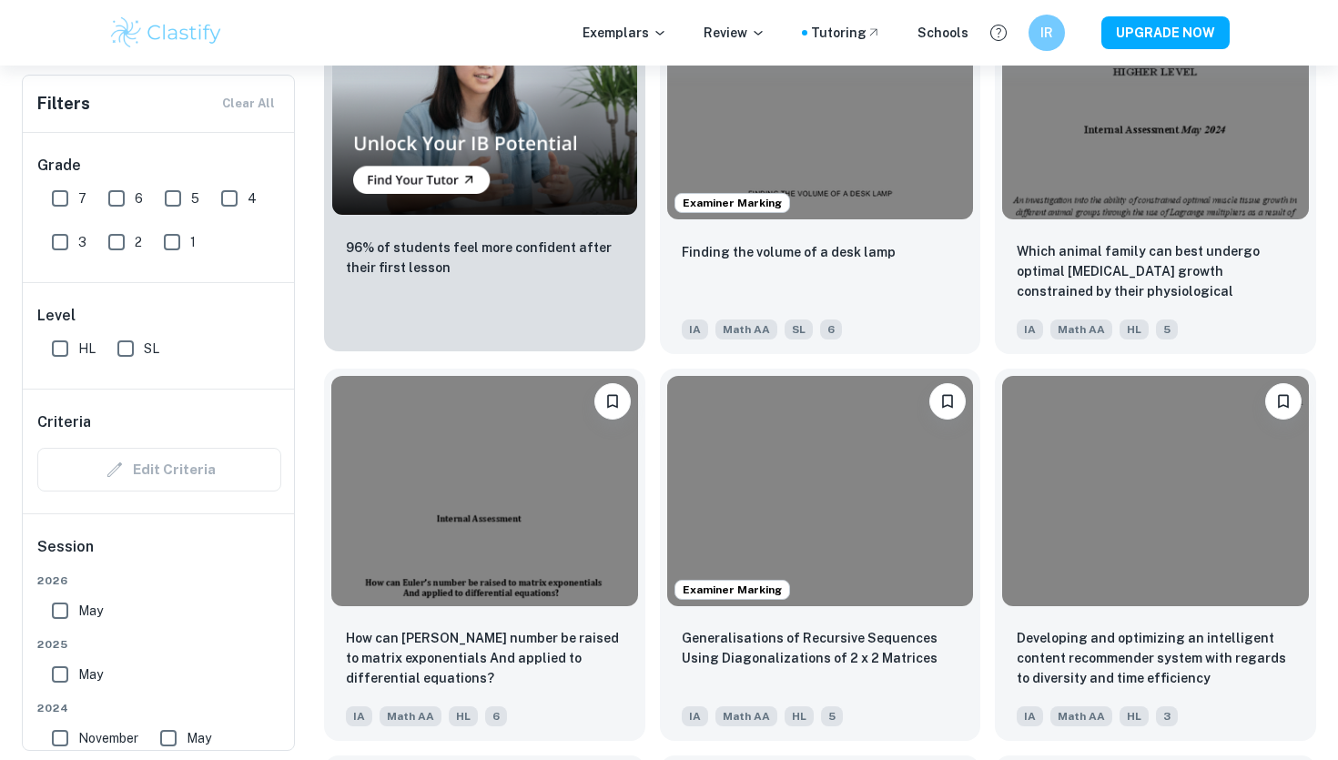
scroll to position [1435, 0]
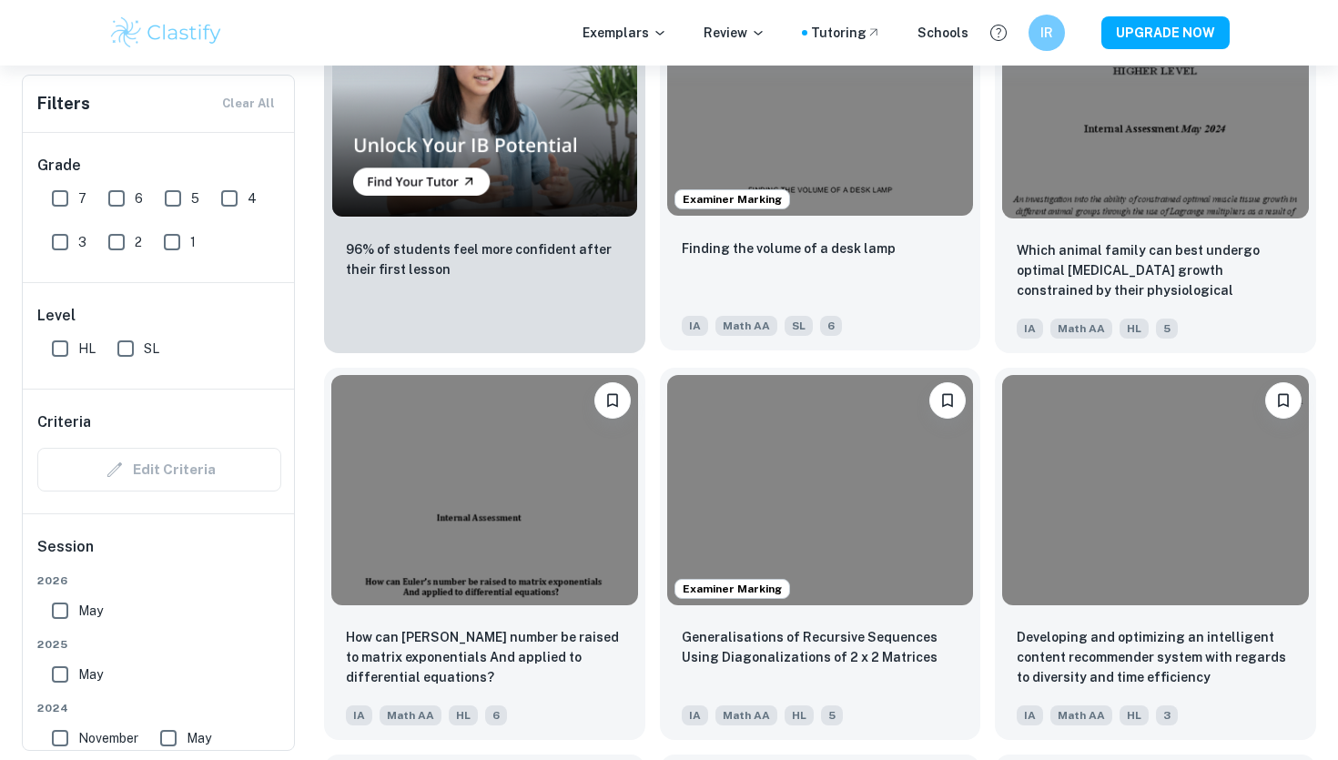
click at [769, 300] on div "Finding the volume of a desk lamp IA Math AA SL 6" at bounding box center [820, 286] width 321 height 127
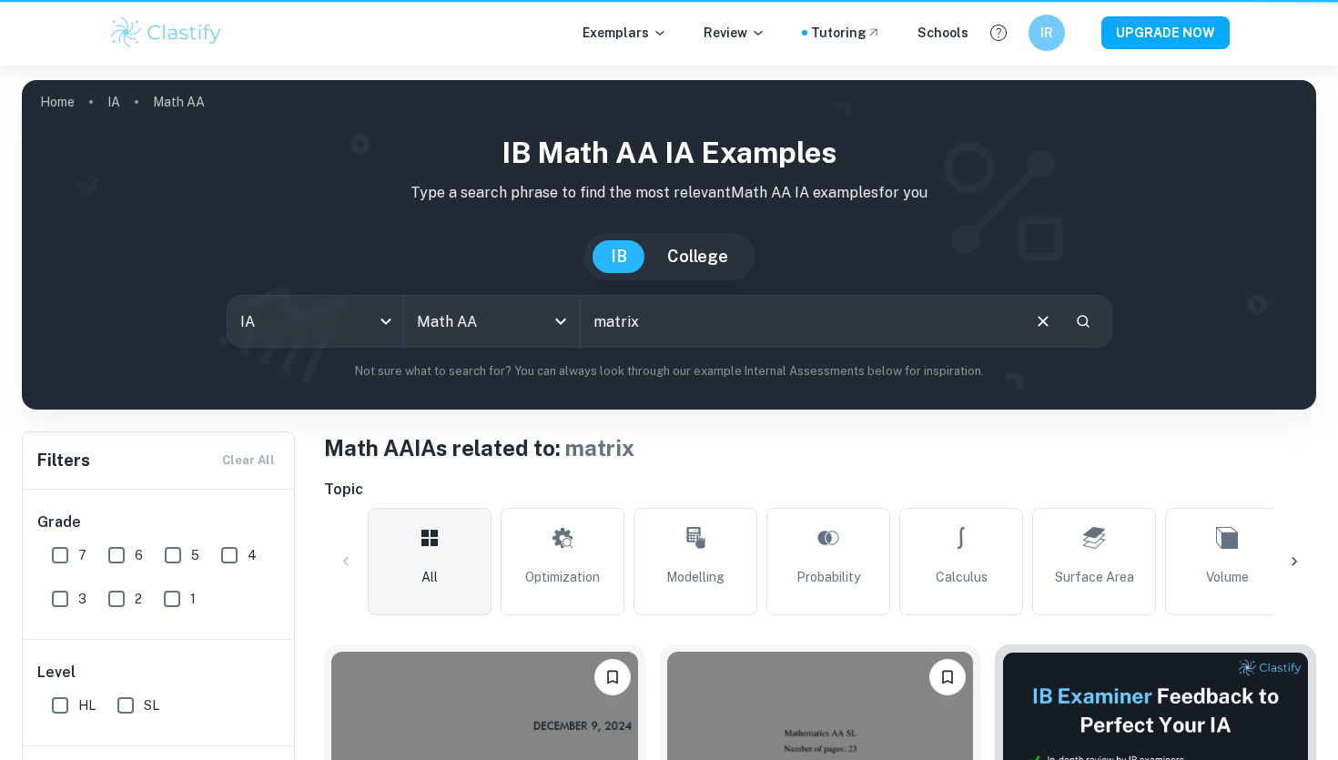
scroll to position [1662, 0]
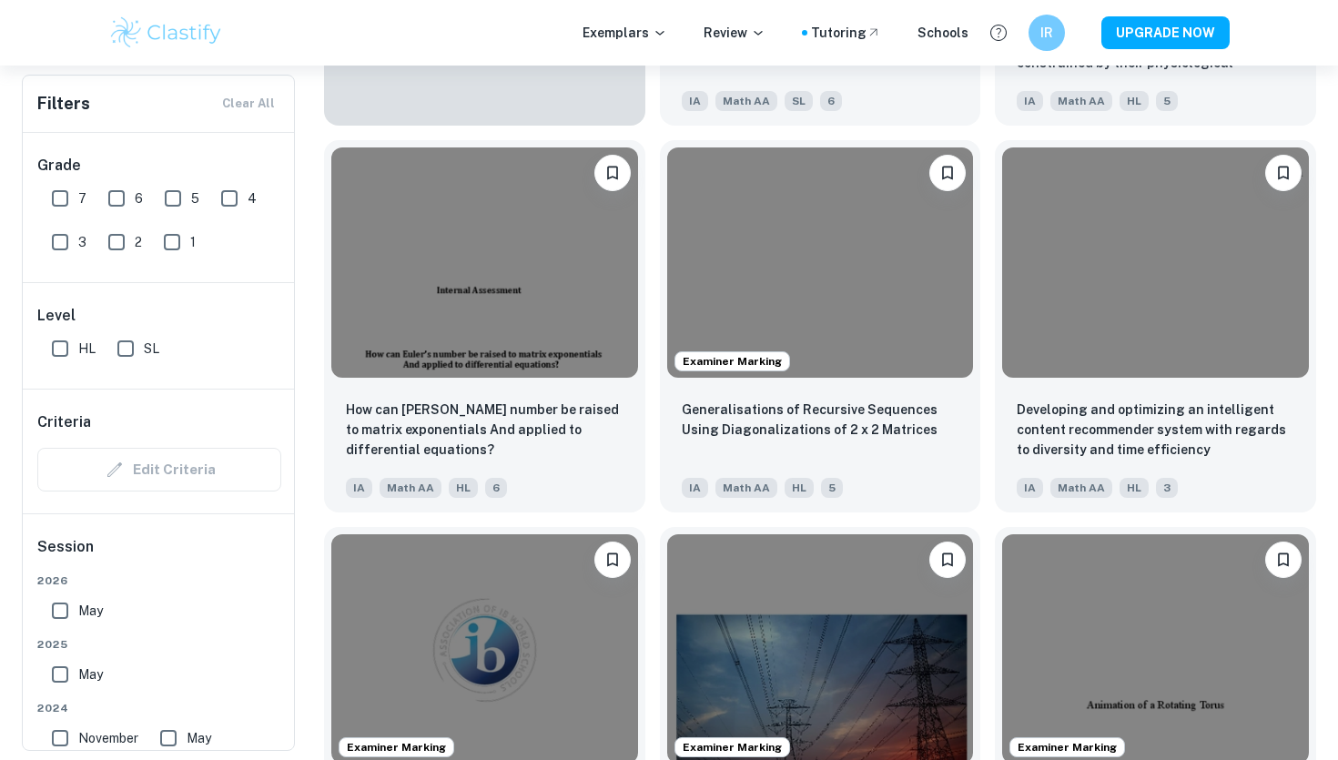
click at [124, 347] on input "SL" at bounding box center [125, 348] width 36 height 36
checkbox input "true"
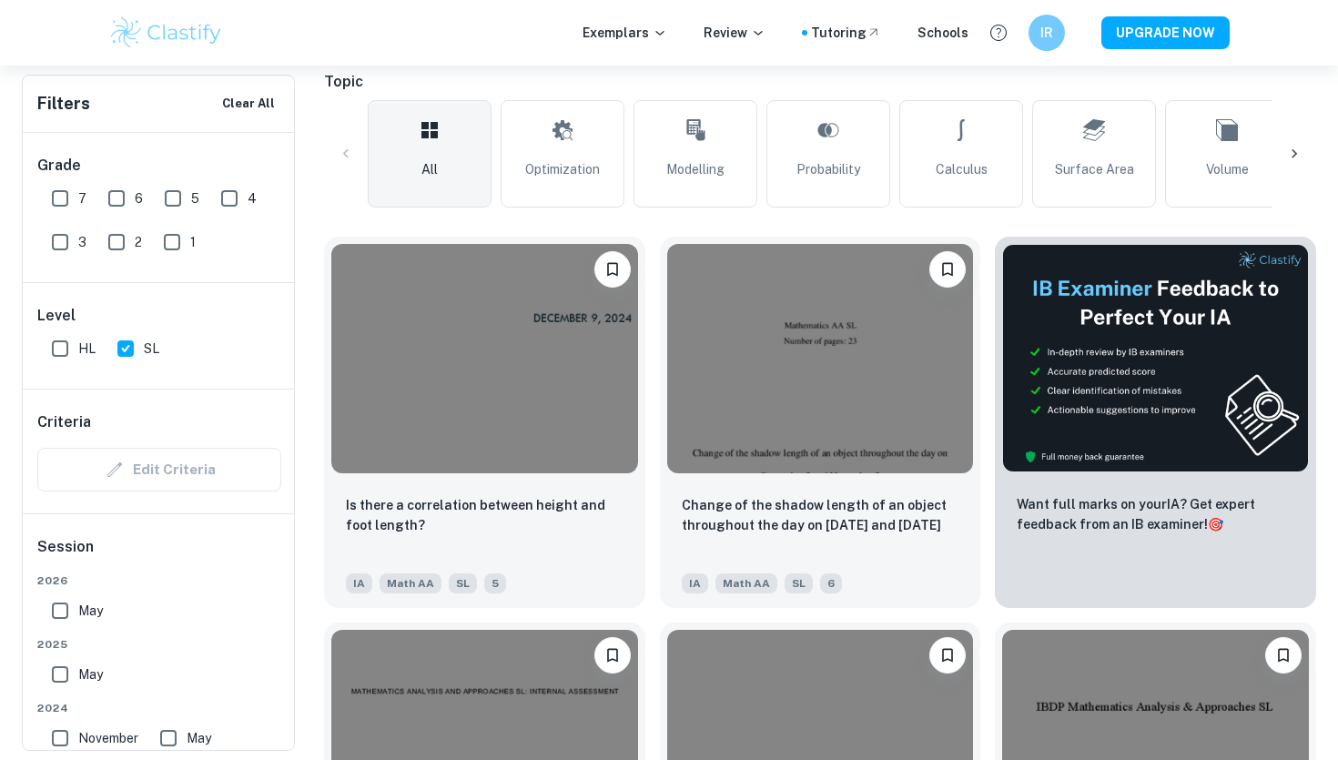
scroll to position [711, 0]
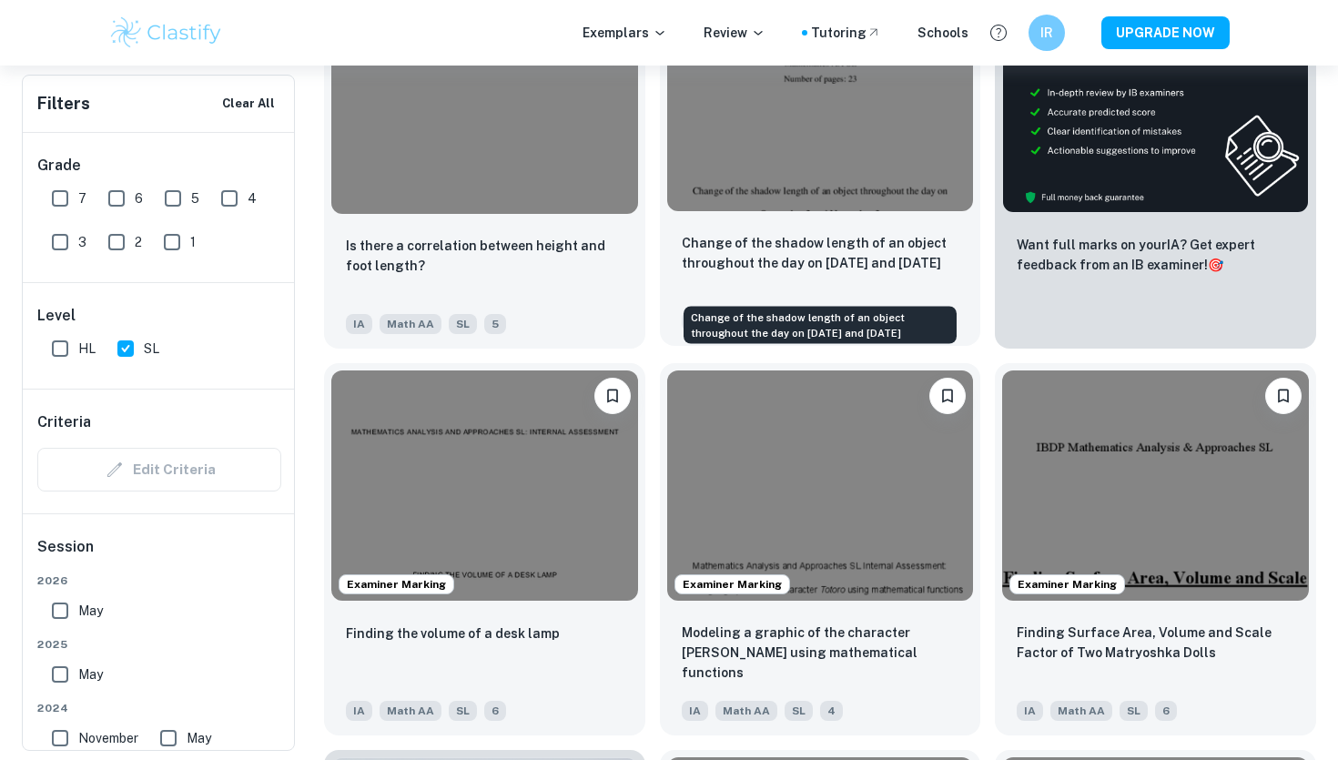
click at [761, 271] on p "Change of the shadow length of an object throughout the day on September 2 and …" at bounding box center [821, 253] width 278 height 40
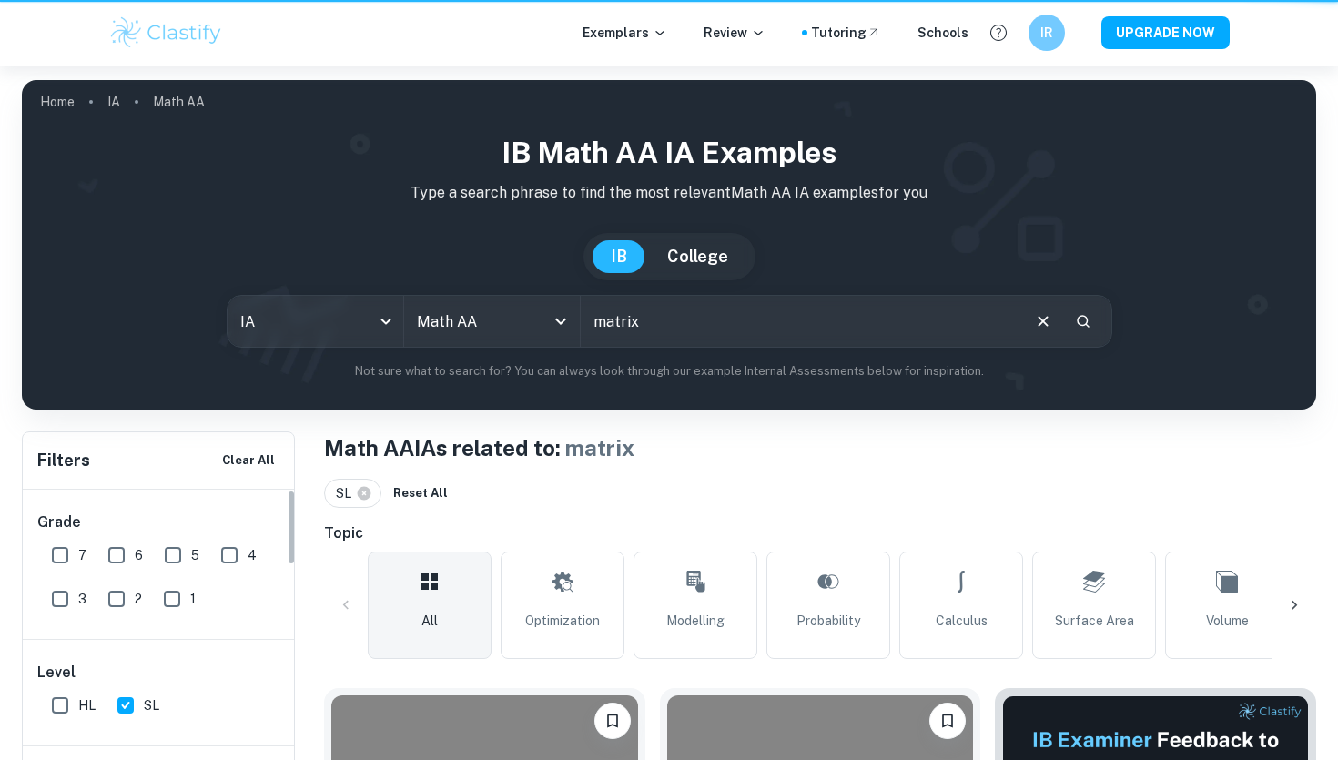
scroll to position [711, 0]
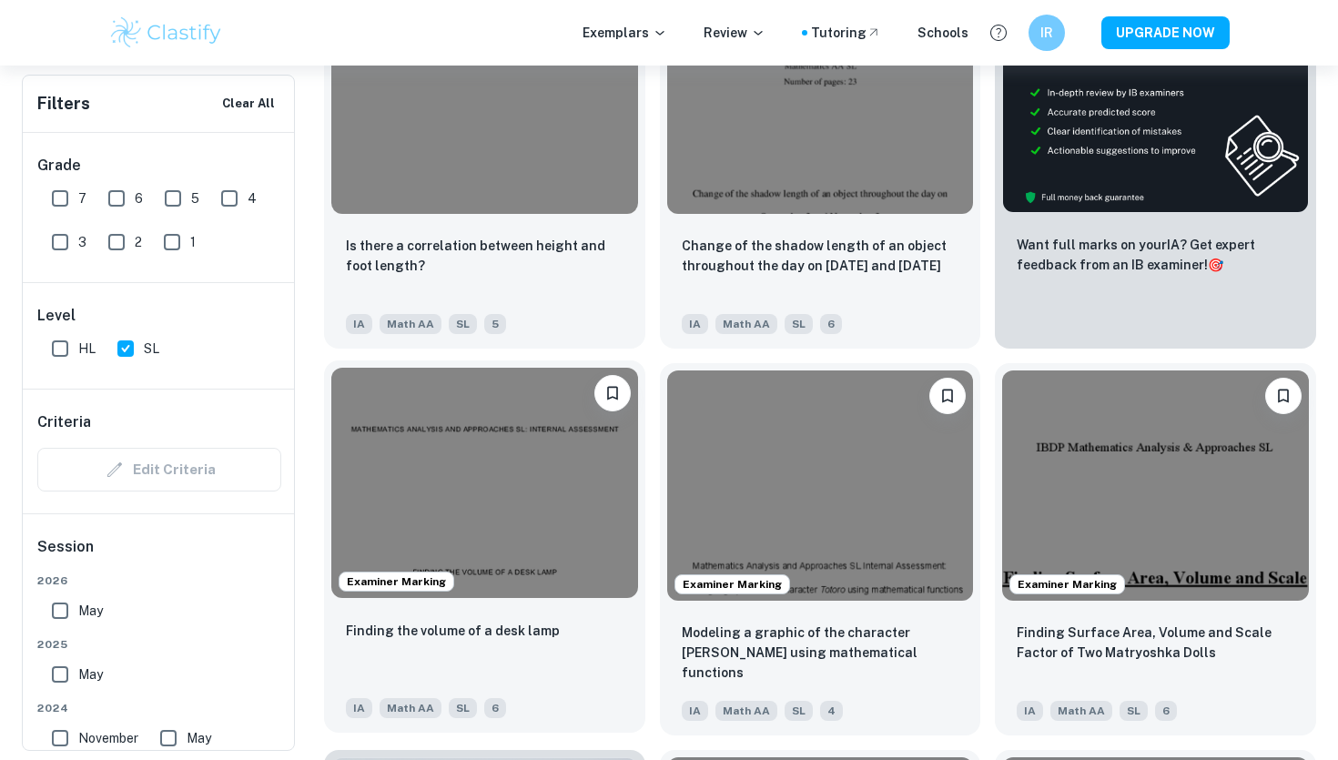
click at [497, 549] on img at bounding box center [484, 482] width 307 height 229
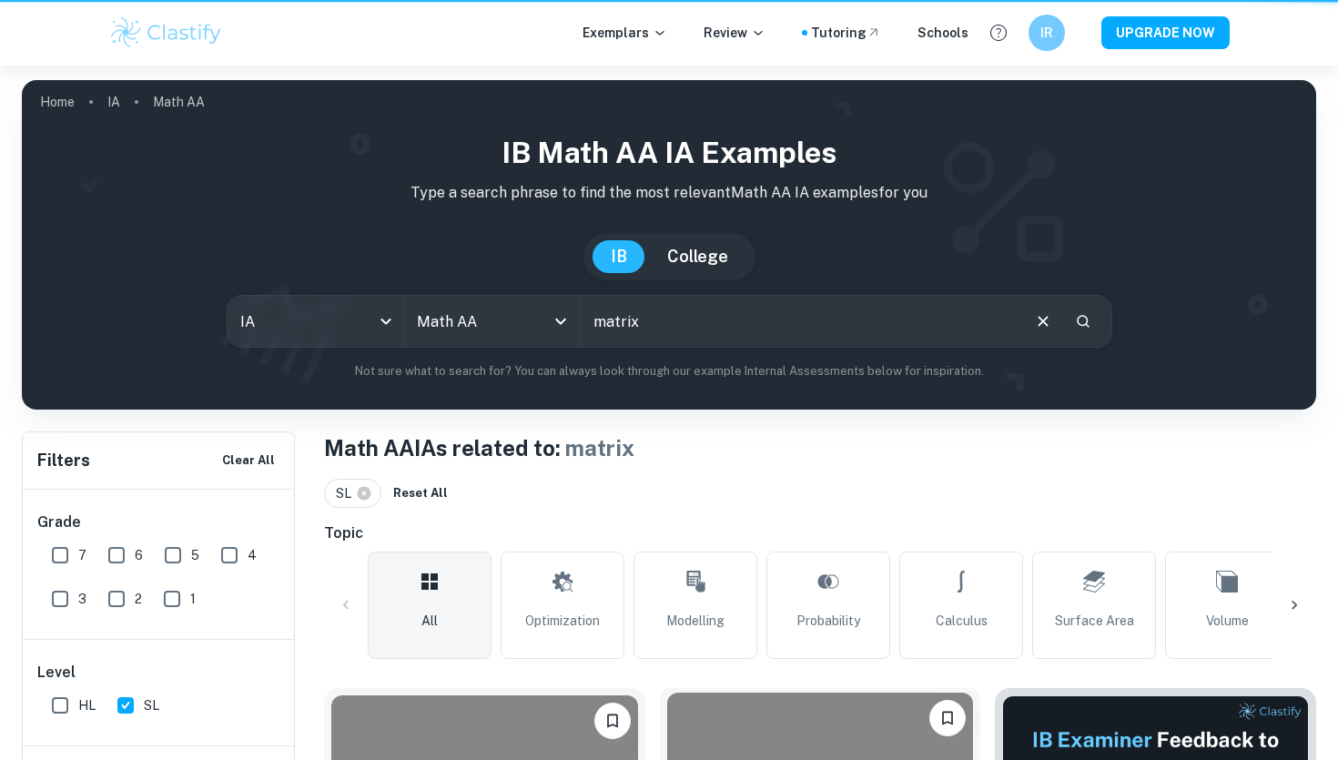
scroll to position [711, 0]
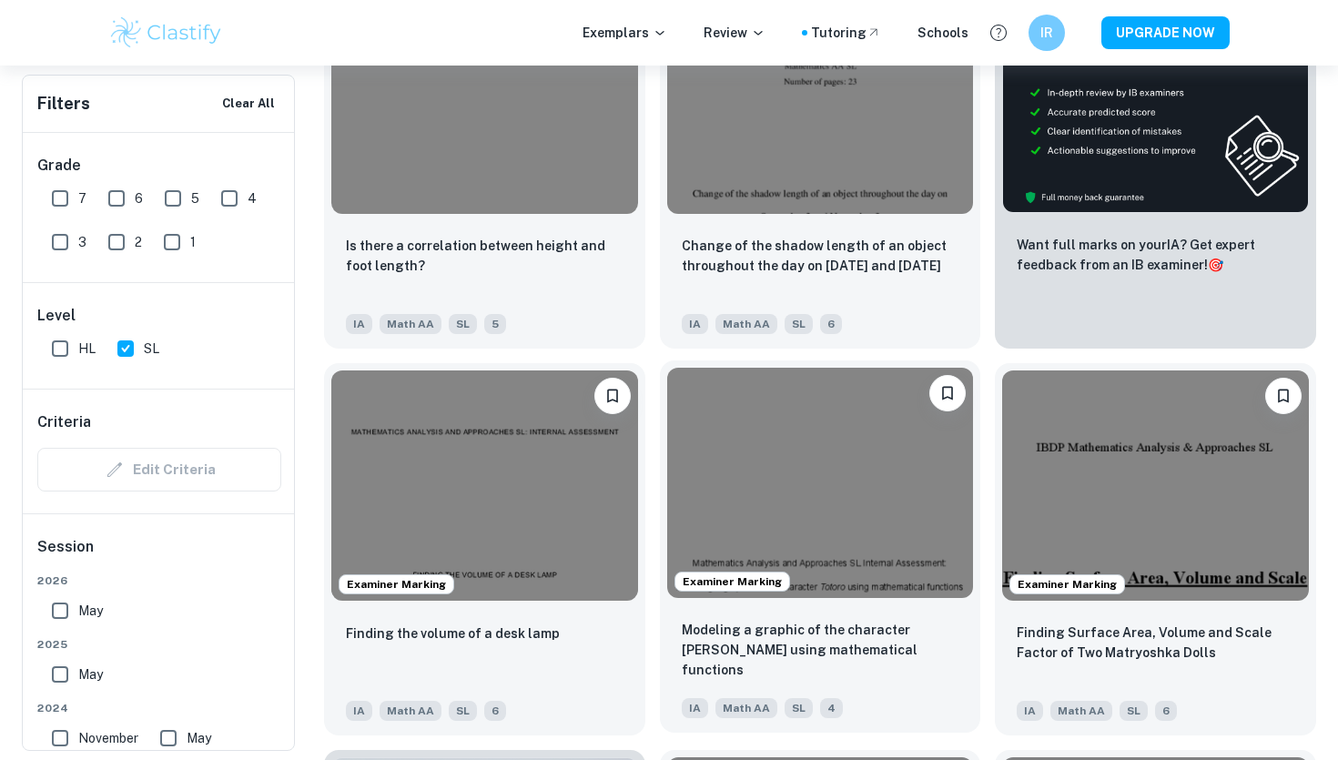
click at [751, 555] on img at bounding box center [820, 482] width 307 height 229
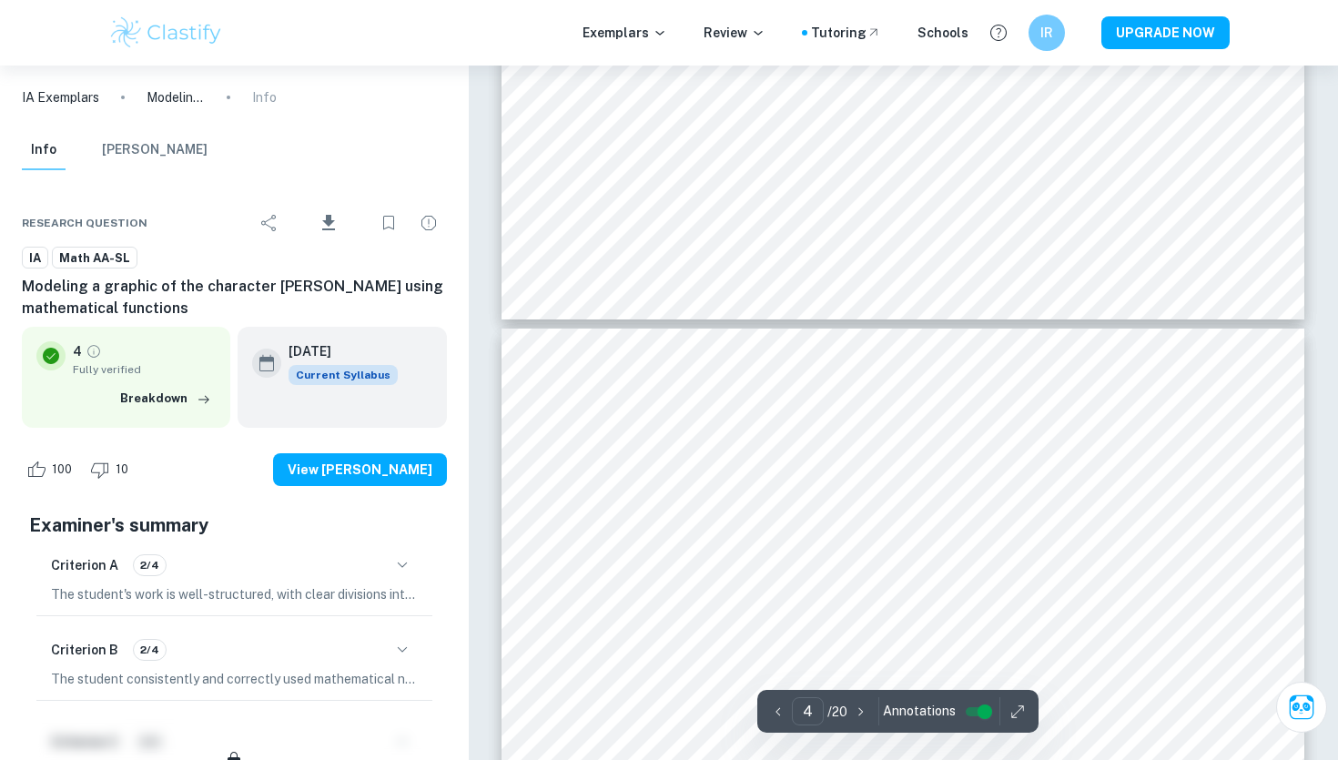
scroll to position [3468, 0]
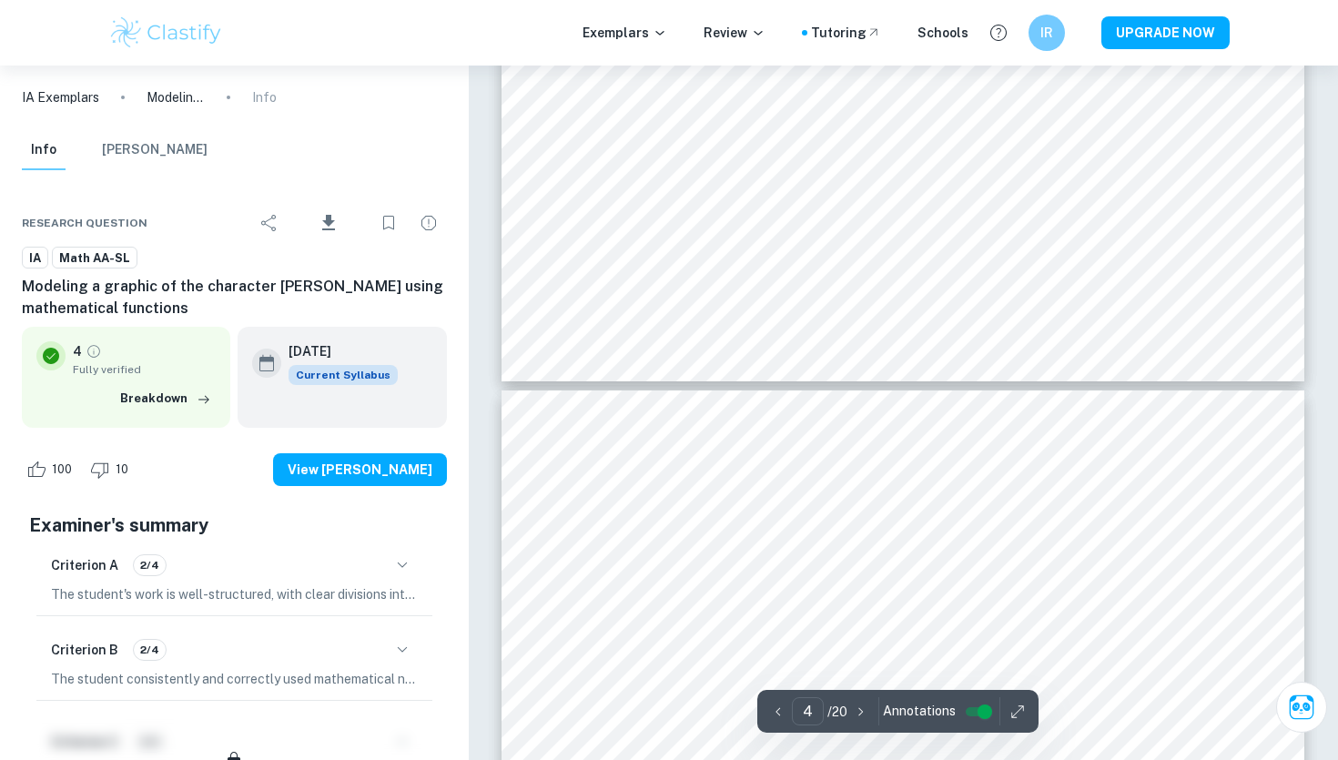
type input "5"
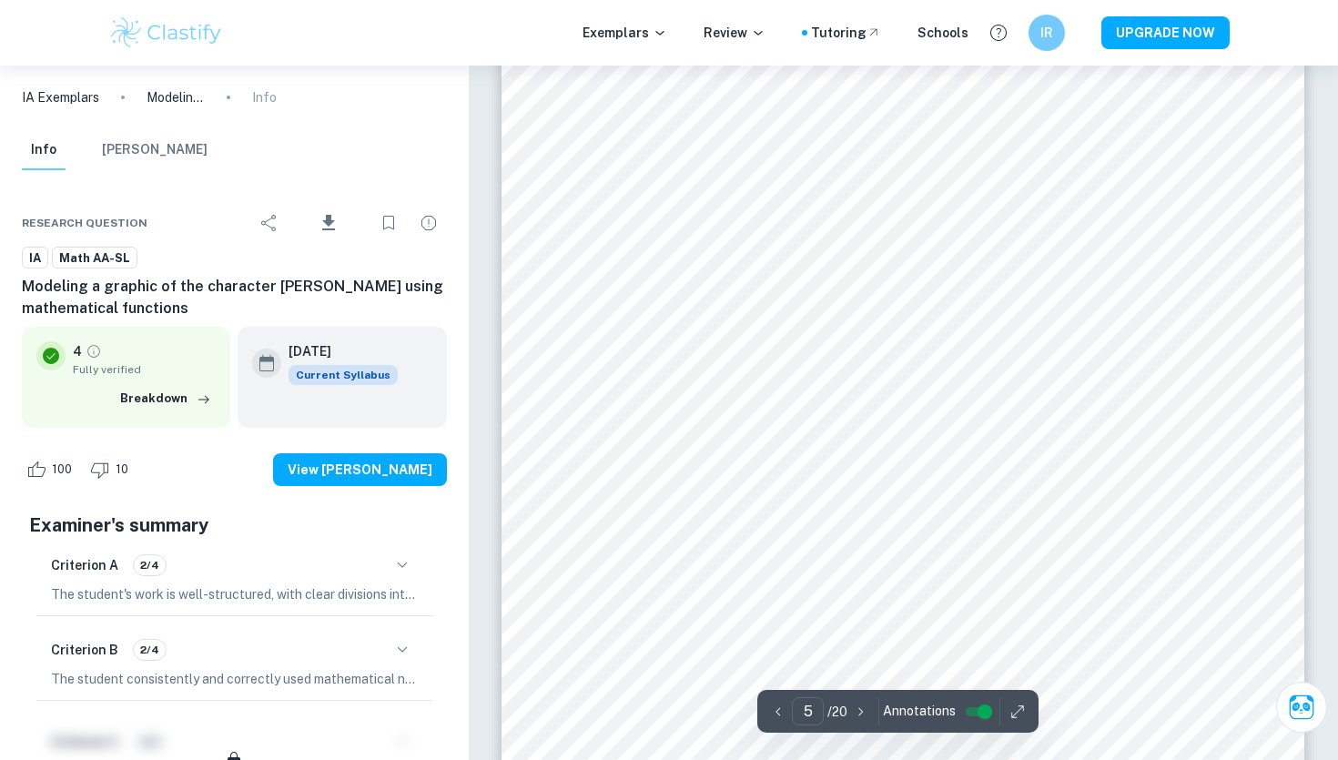
scroll to position [4993, 0]
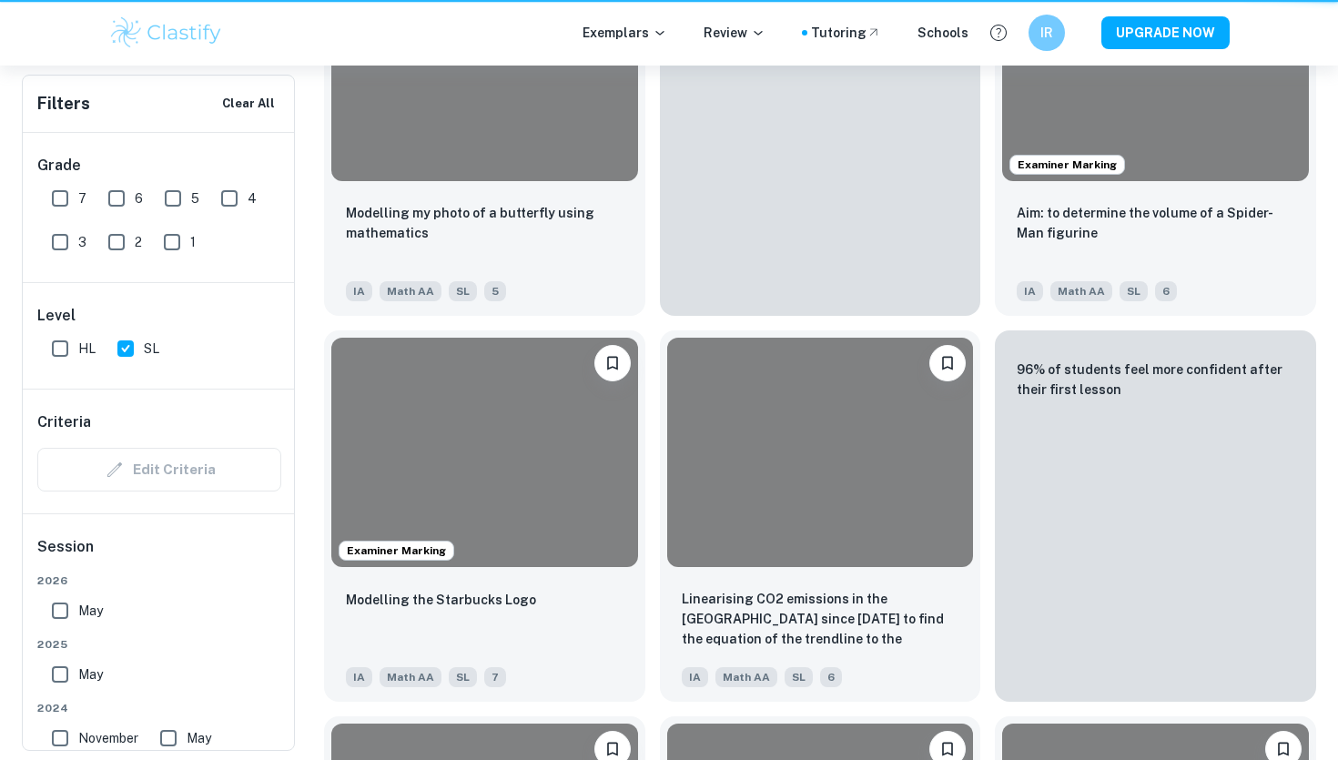
scroll to position [711, 0]
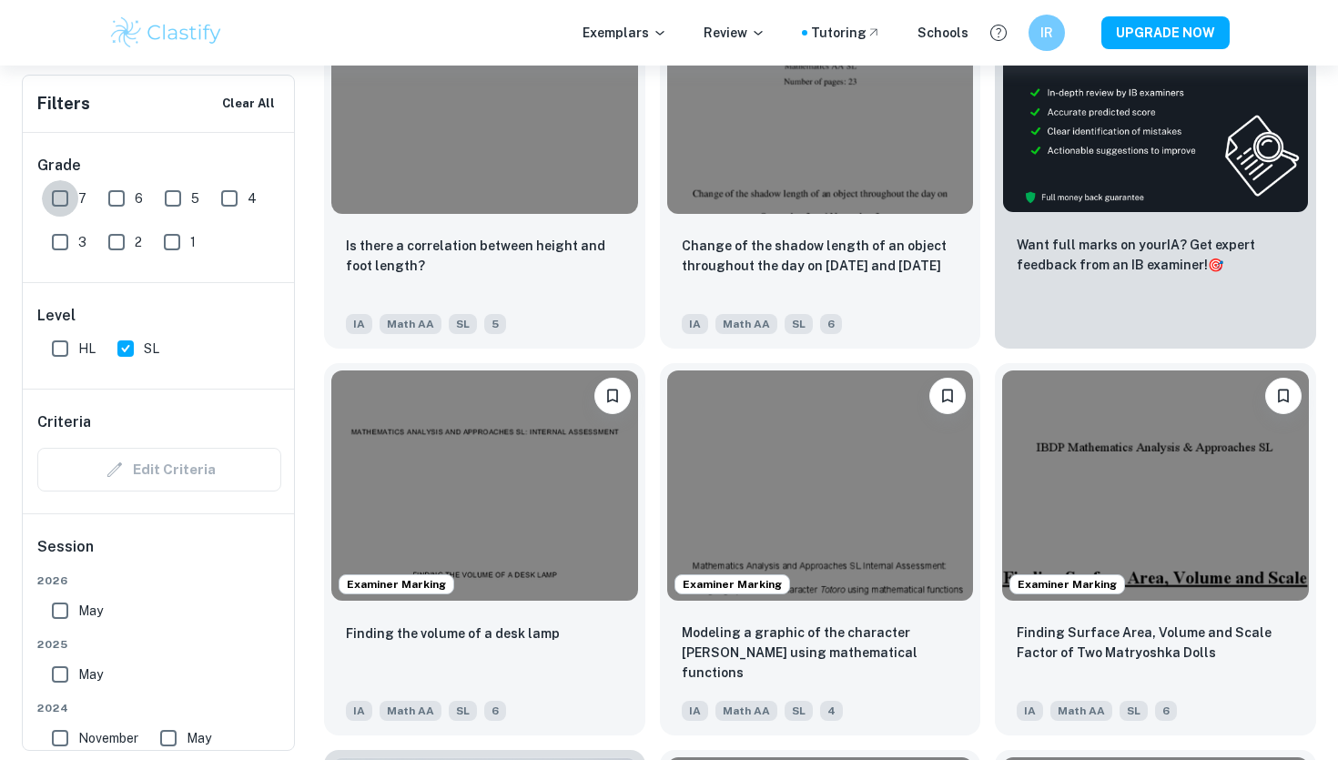
click at [56, 201] on input "7" at bounding box center [60, 198] width 36 height 36
checkbox input "true"
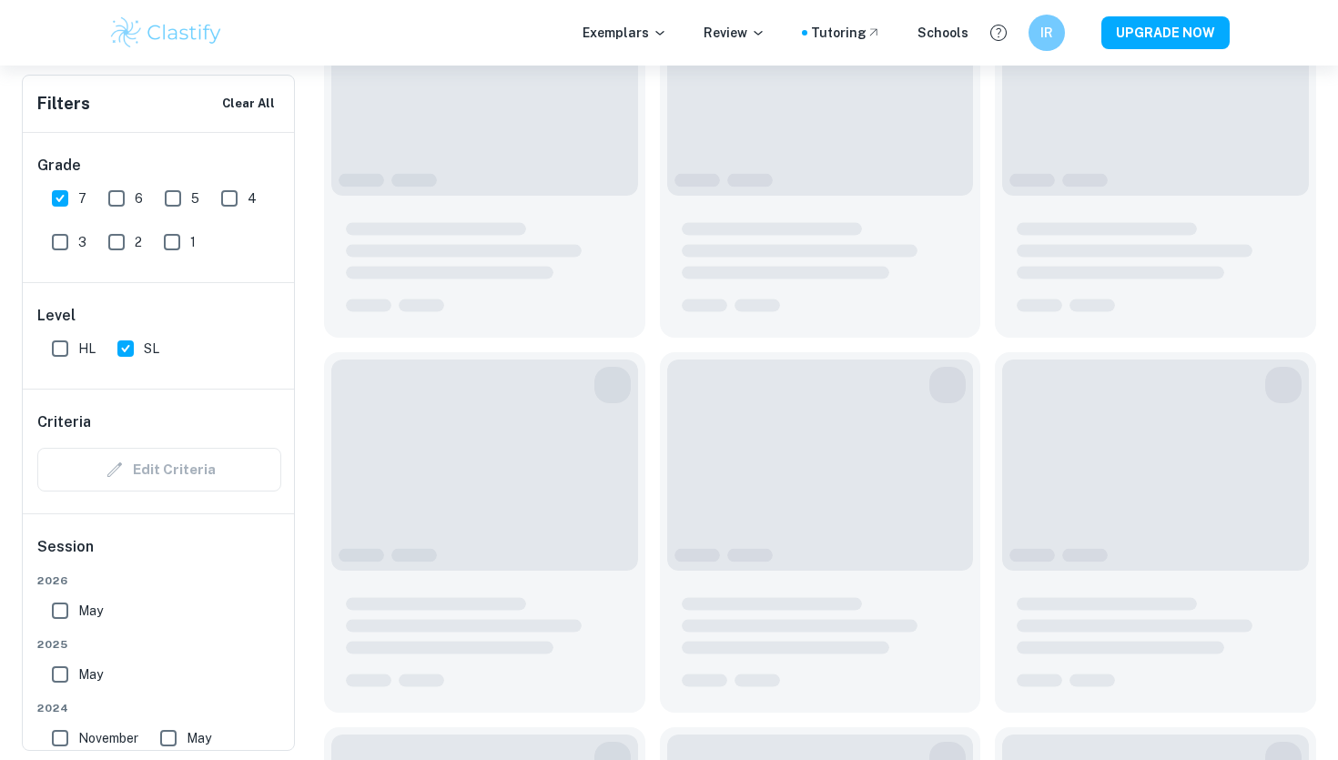
click at [132, 204] on input "6" at bounding box center [116, 198] width 36 height 36
checkbox input "true"
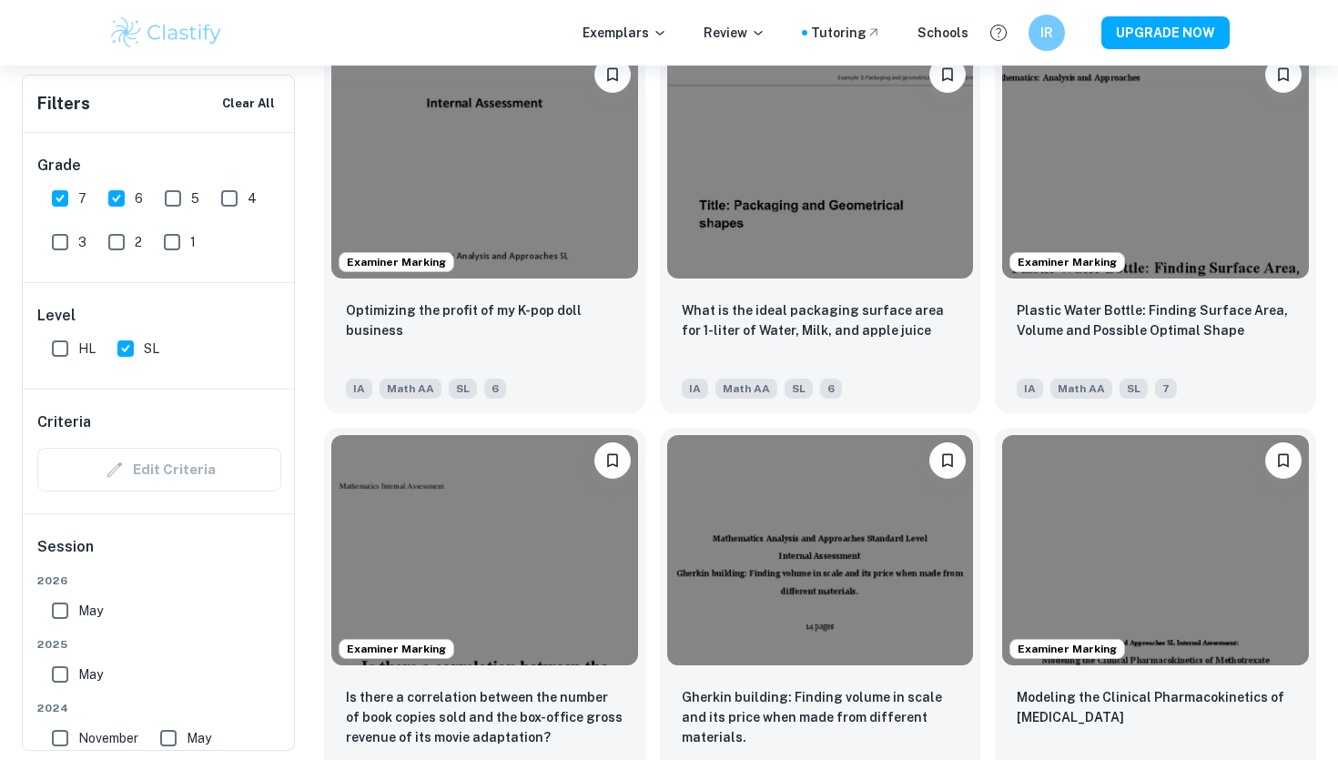
scroll to position [2196, 0]
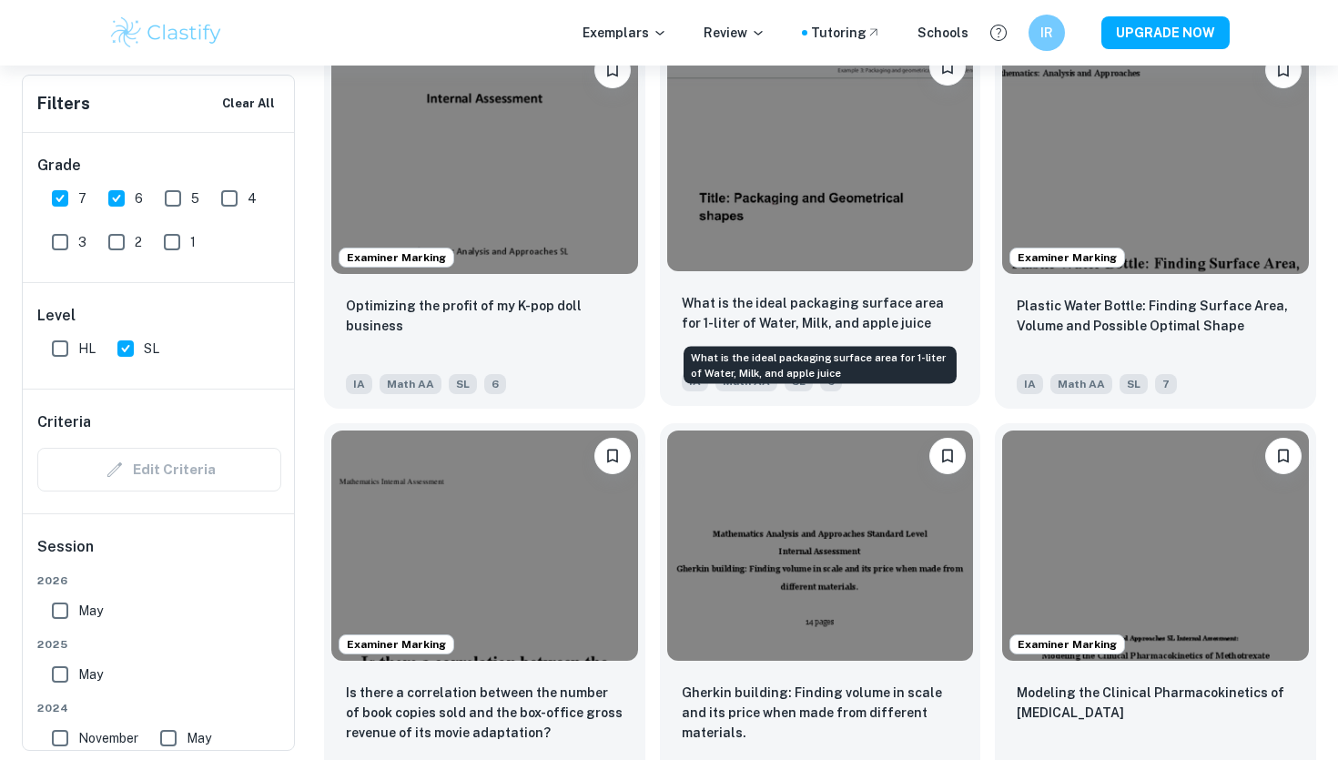
click at [896, 298] on p "What is the ideal packaging surface area for 1-liter of Water, Milk, and apple …" at bounding box center [821, 313] width 278 height 40
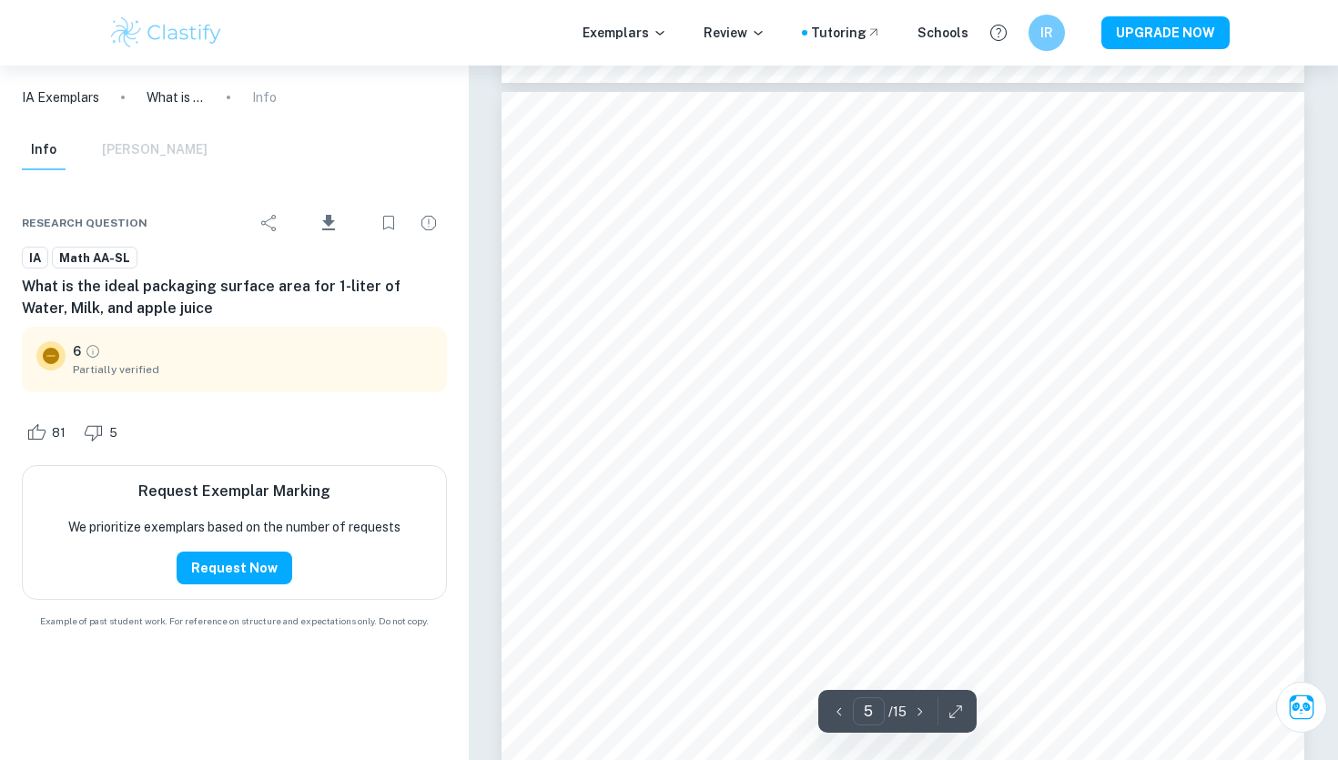
scroll to position [4841, 0]
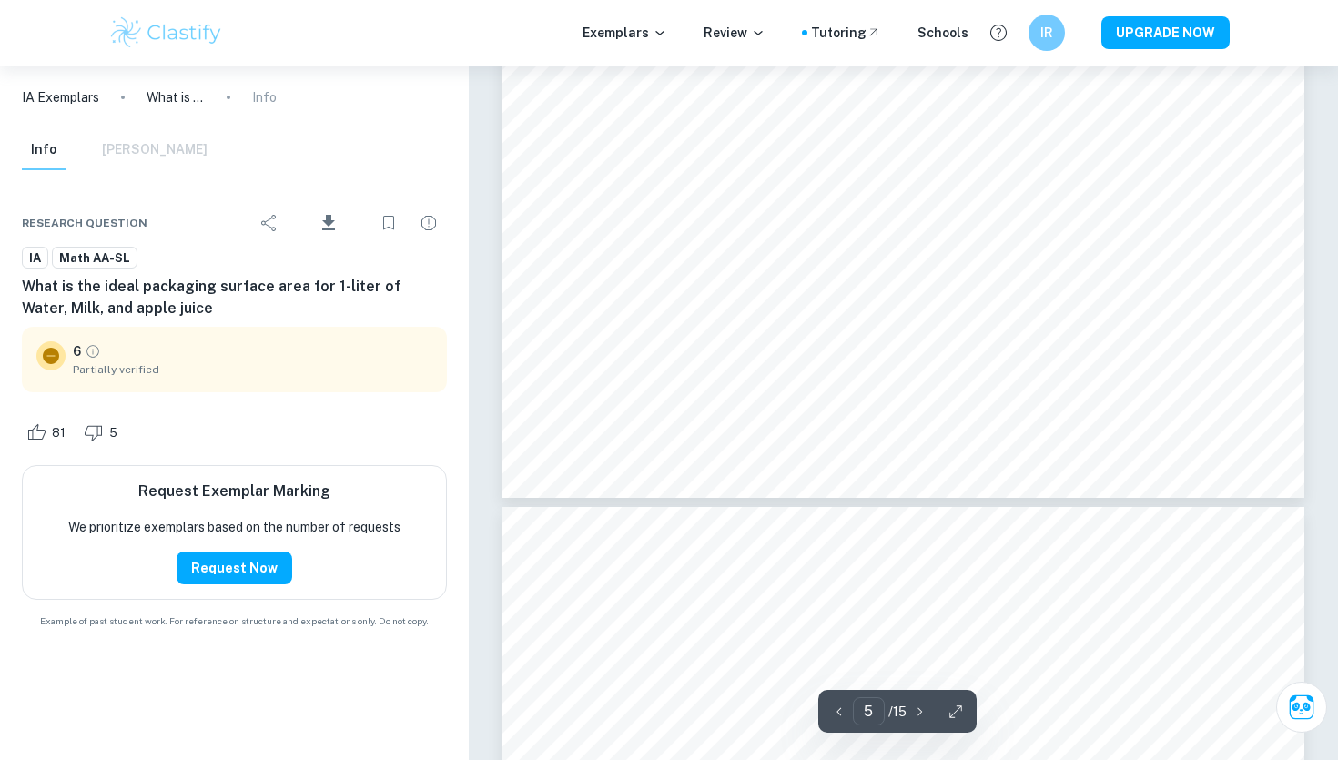
type input "6"
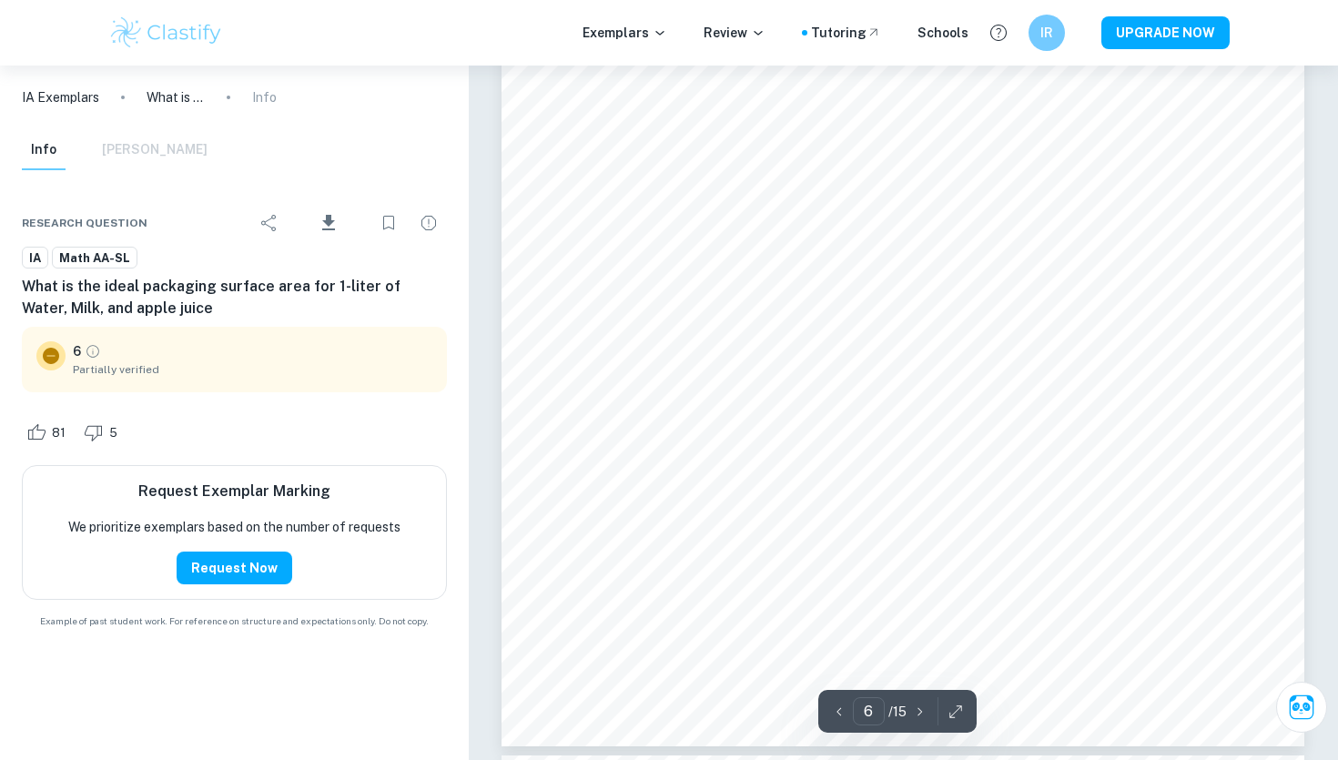
scroll to position [6492, 0]
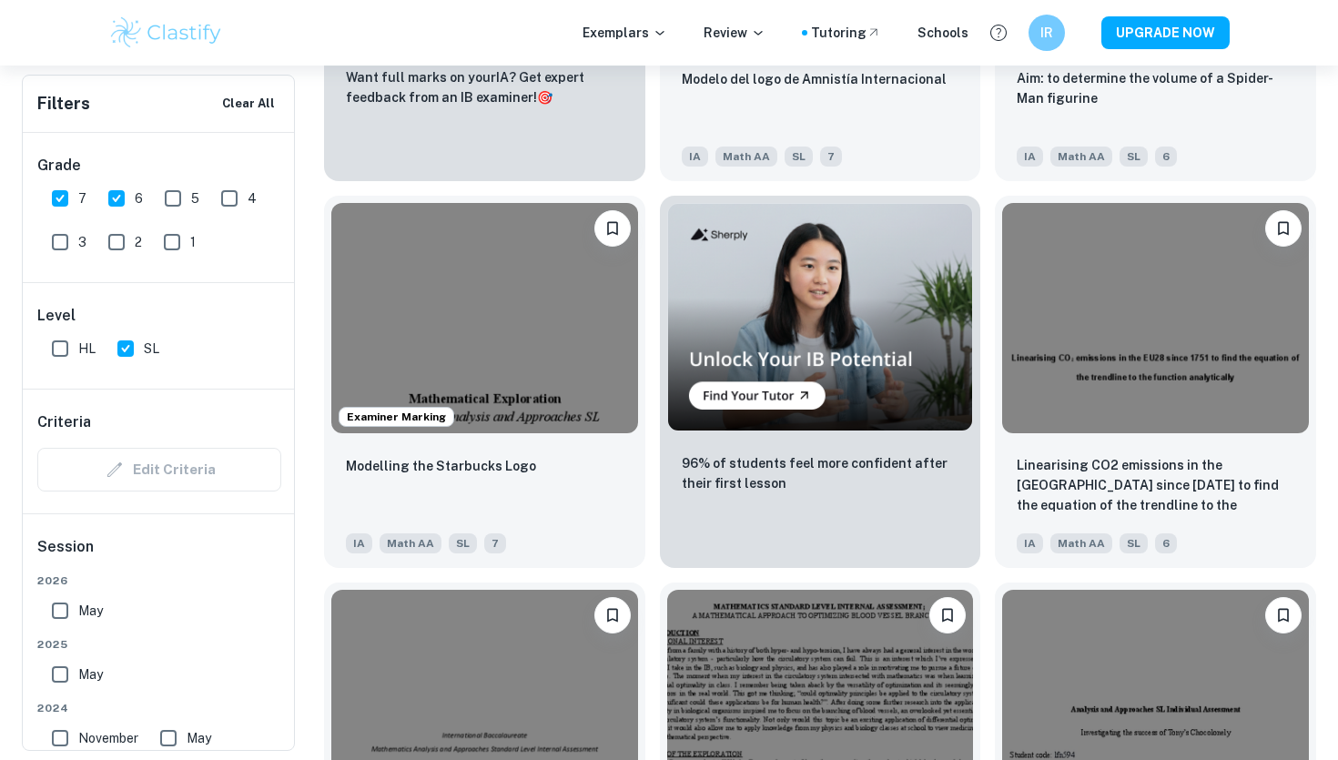
scroll to position [3237, 0]
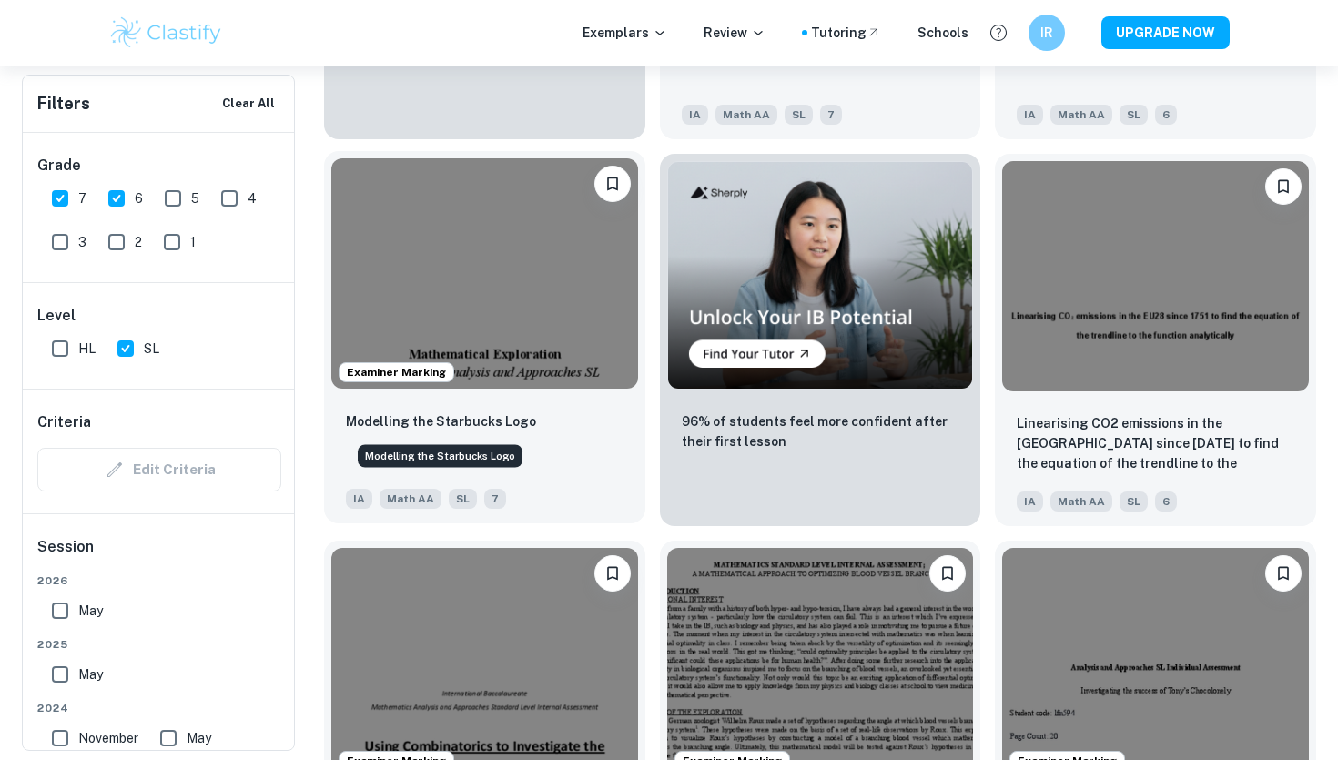
click at [518, 416] on p "Modelling the Starbucks Logo" at bounding box center [441, 421] width 190 height 20
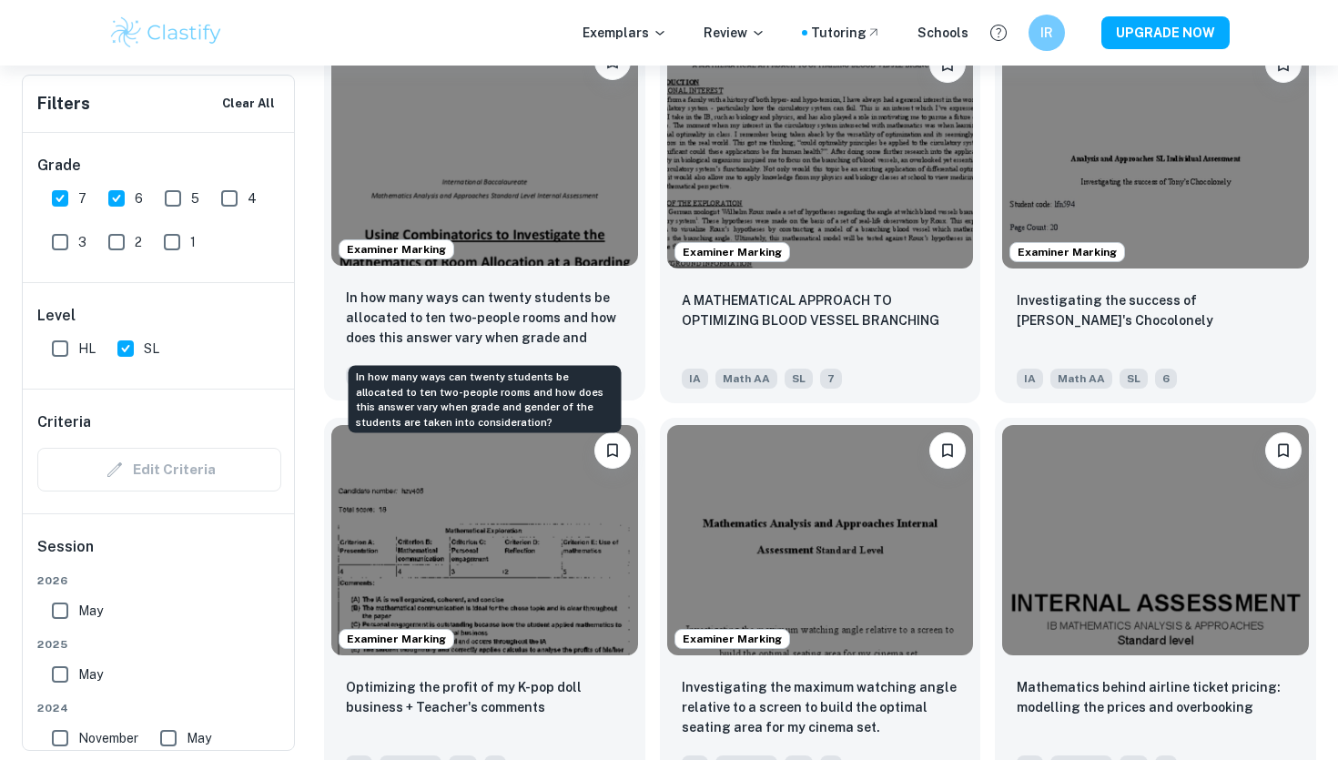
scroll to position [3797, 0]
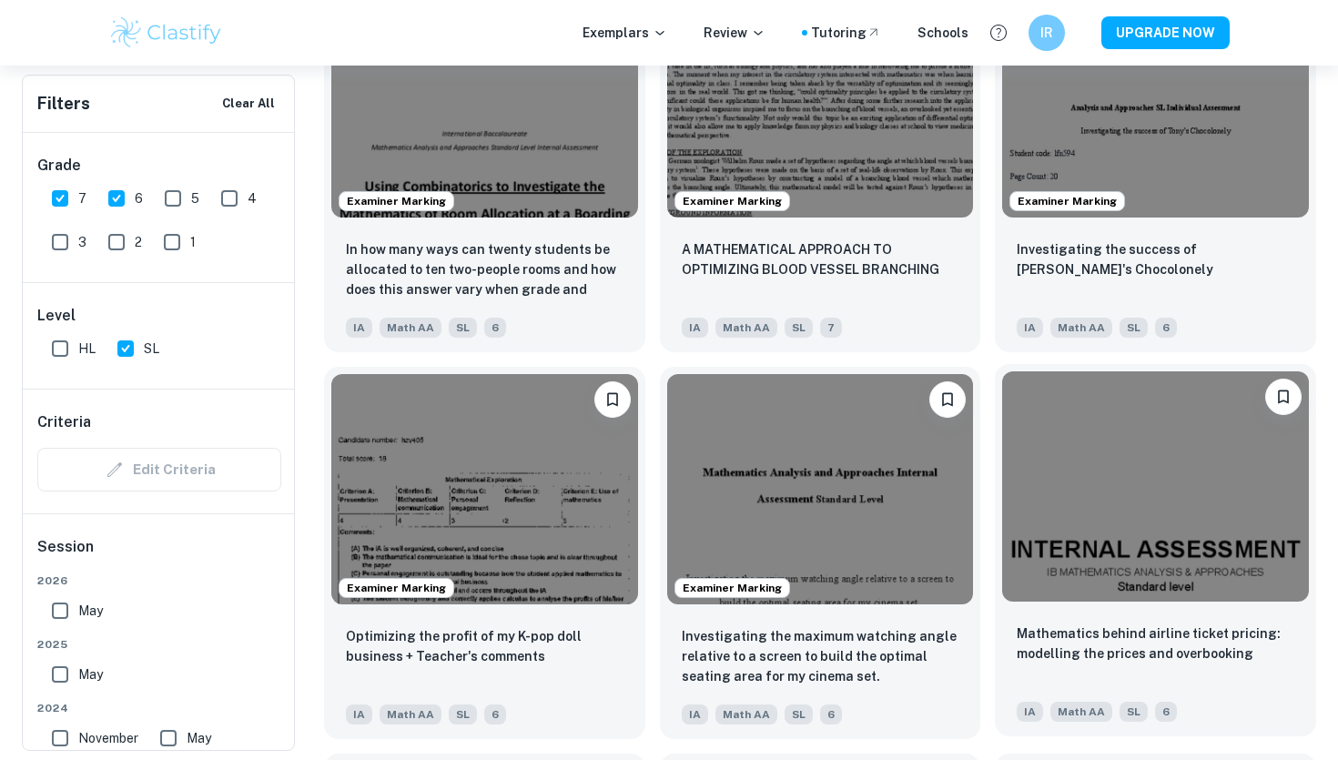
click at [1157, 464] on img at bounding box center [1155, 485] width 307 height 229
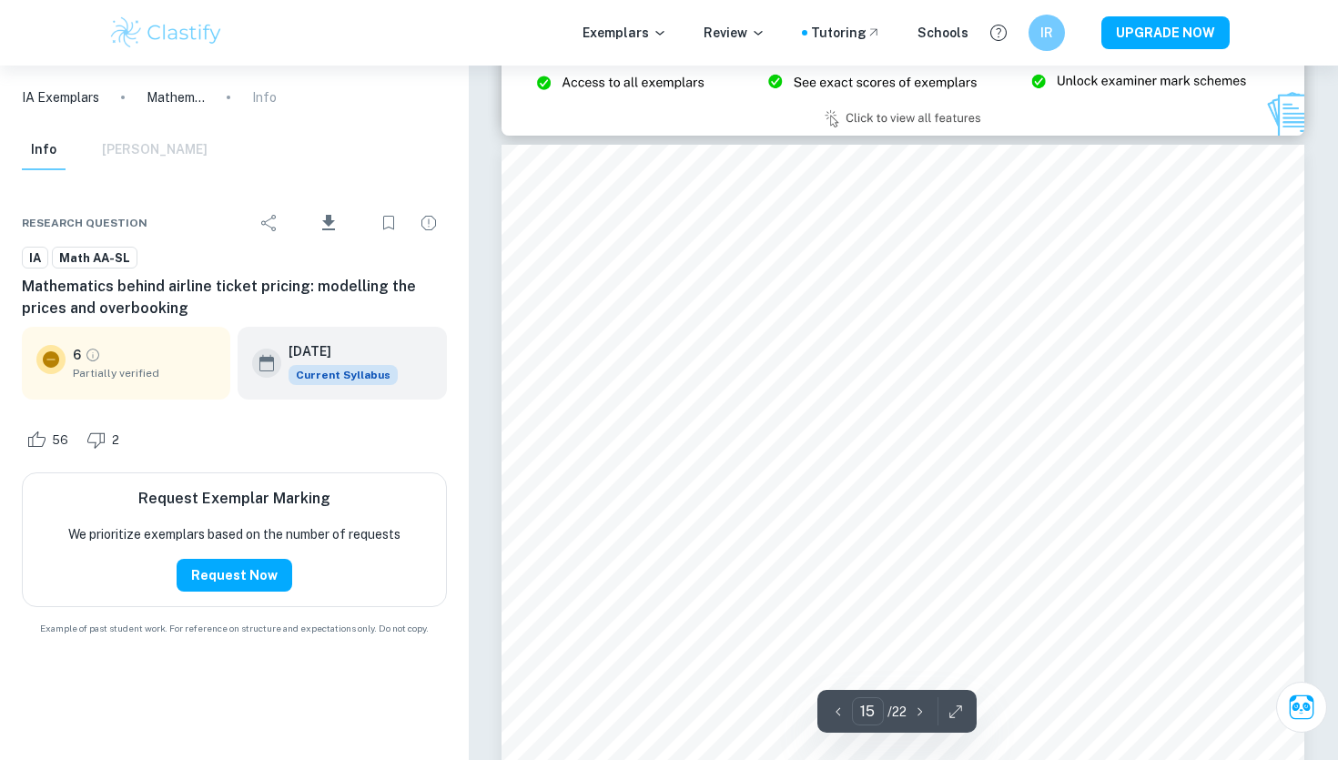
scroll to position [15124, 0]
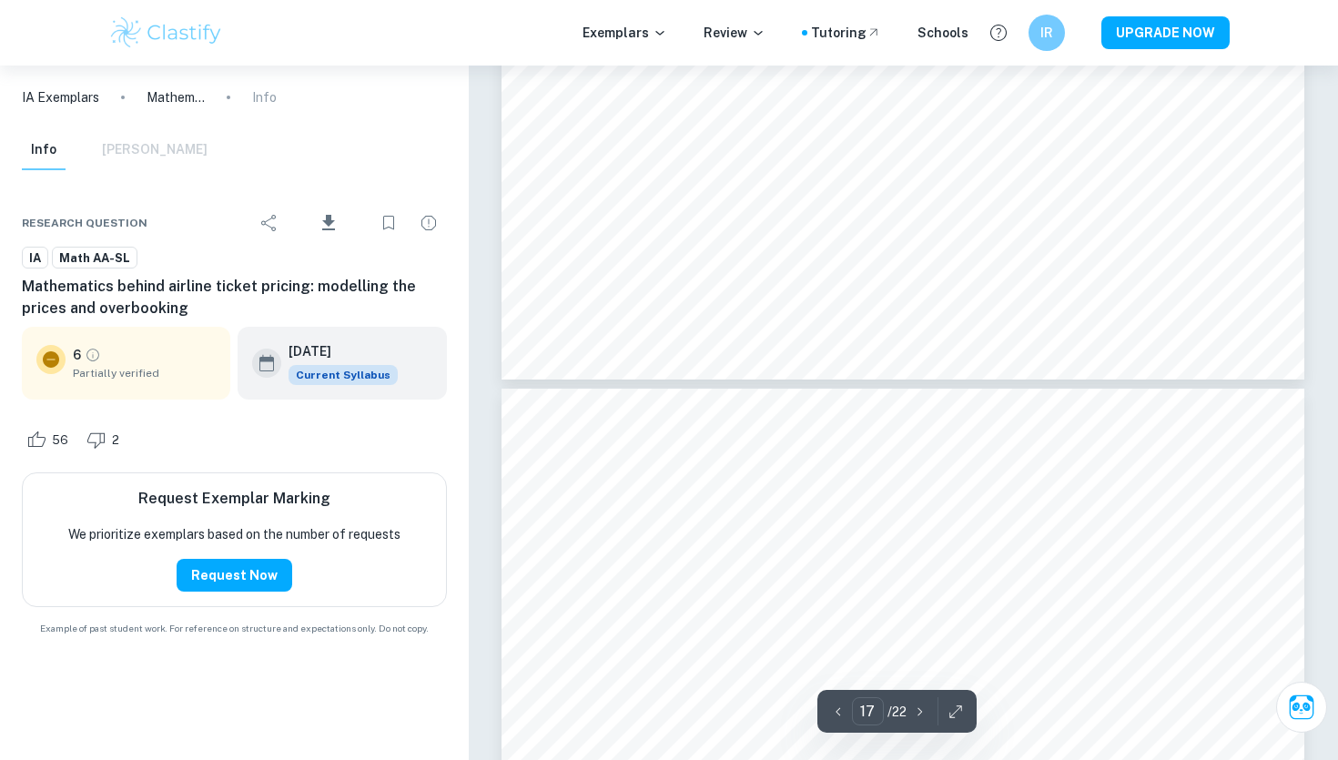
type input "18"
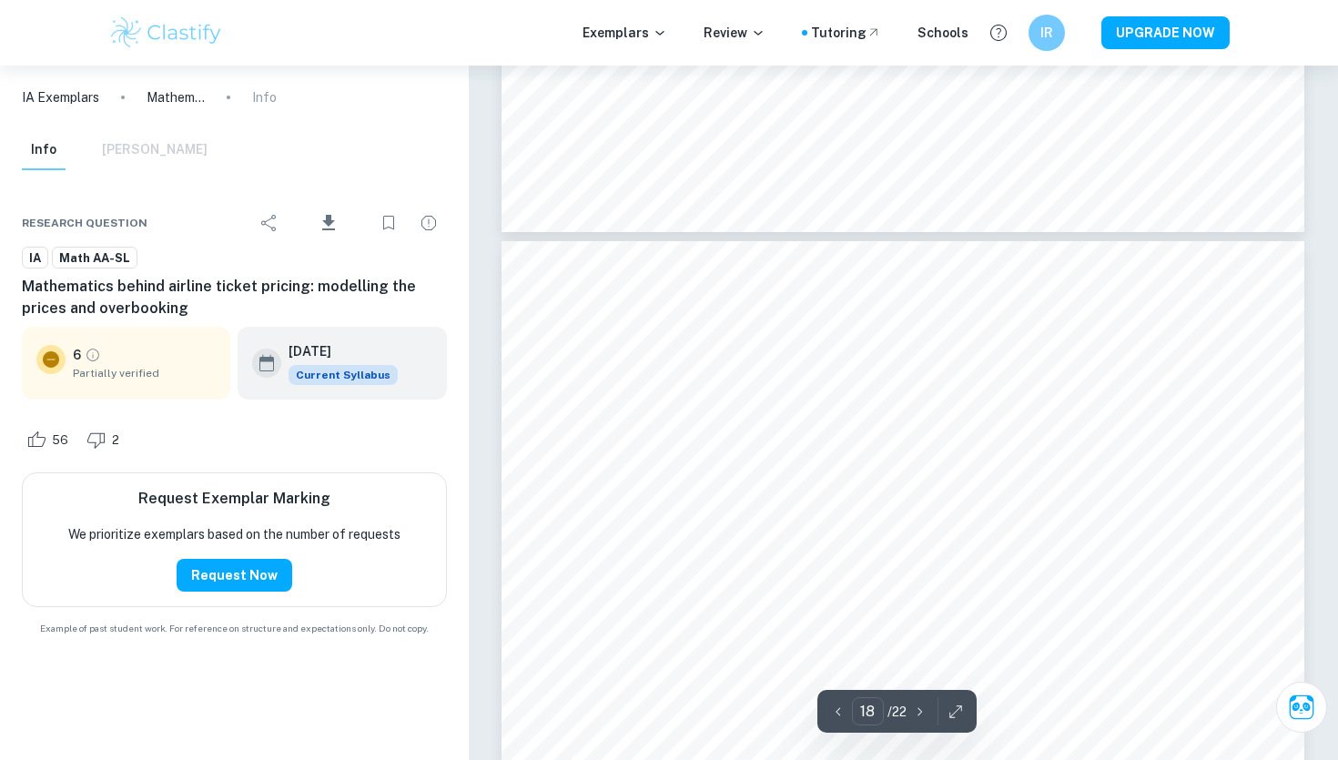
scroll to position [18168, 0]
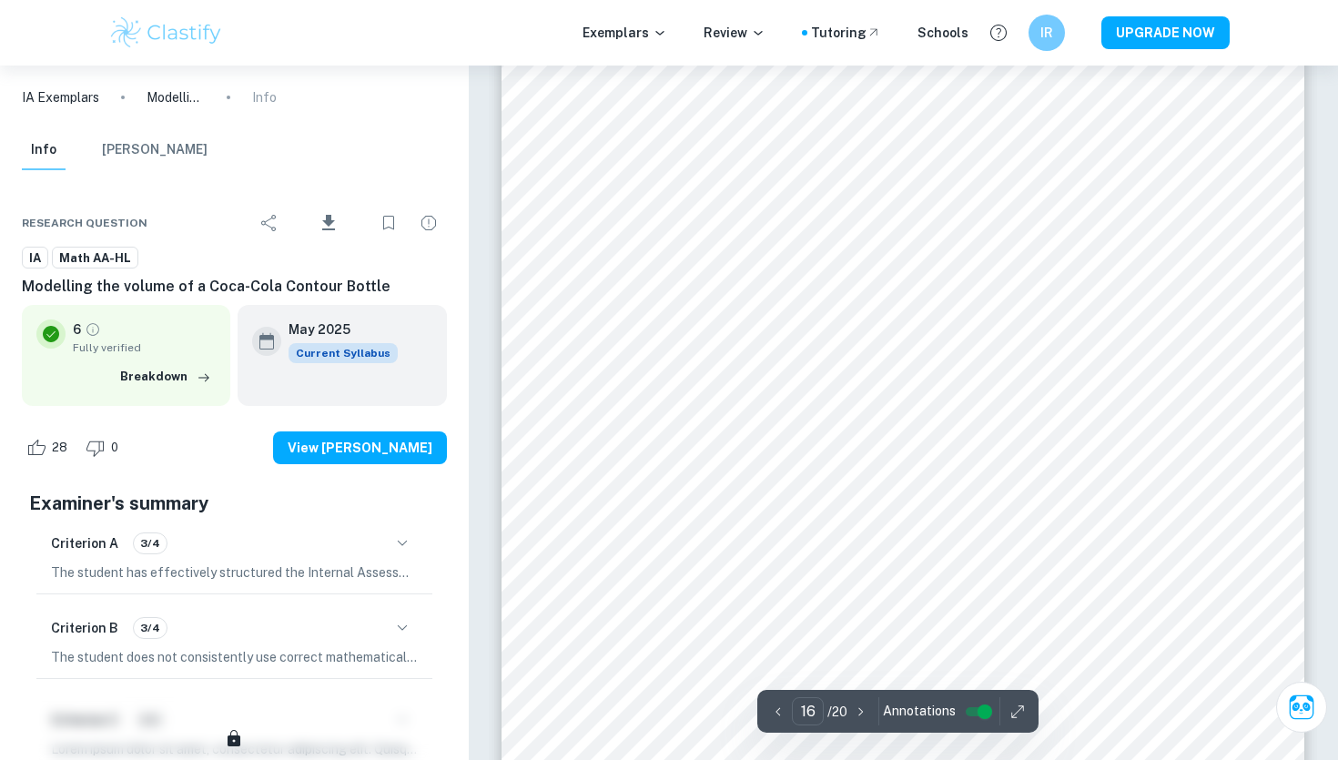
scroll to position [16534, 0]
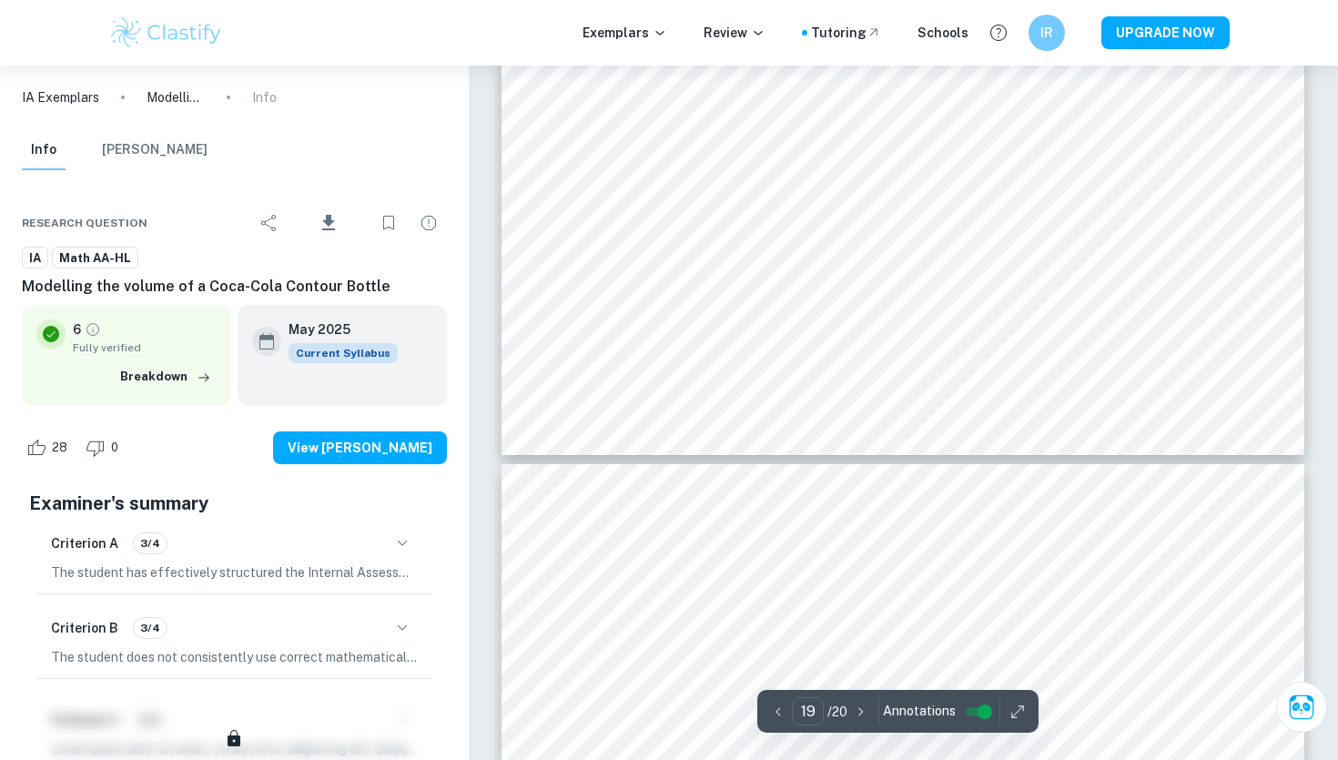
type input "20"
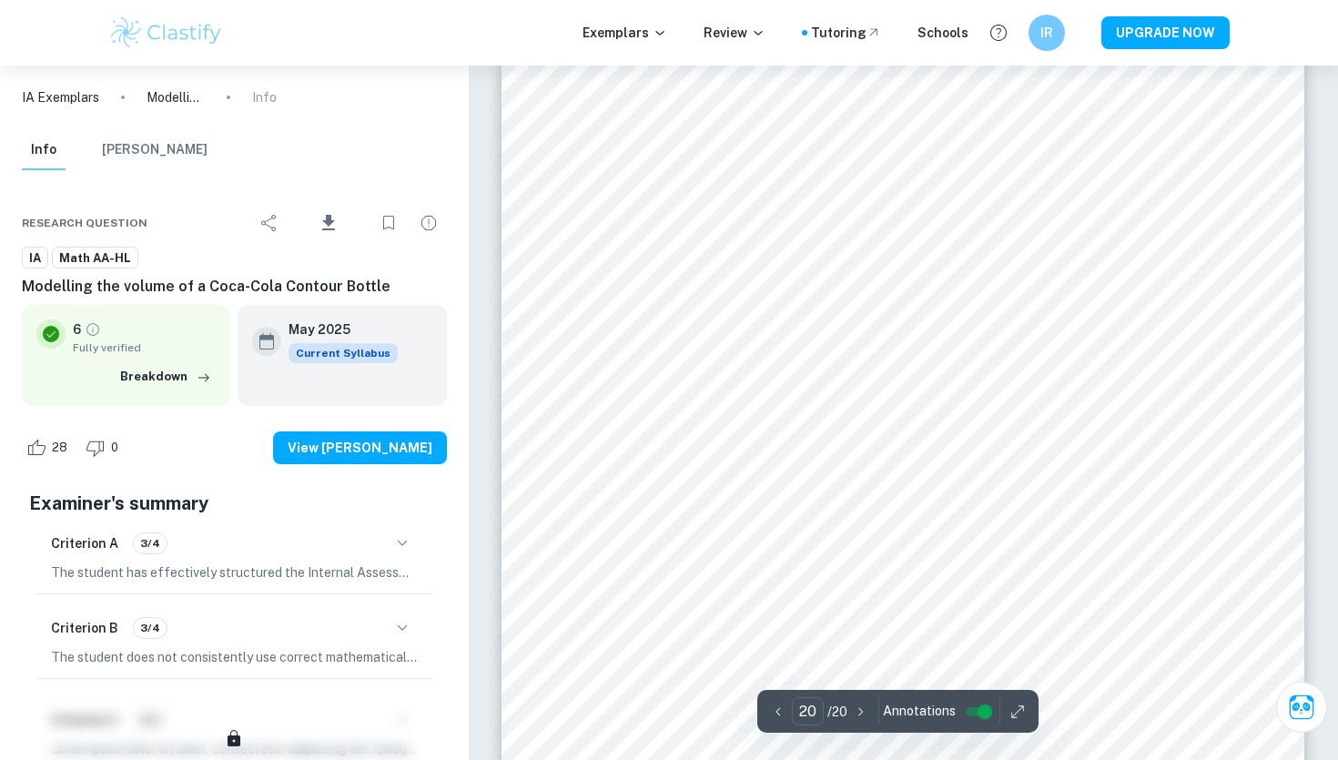
scroll to position [20917, 0]
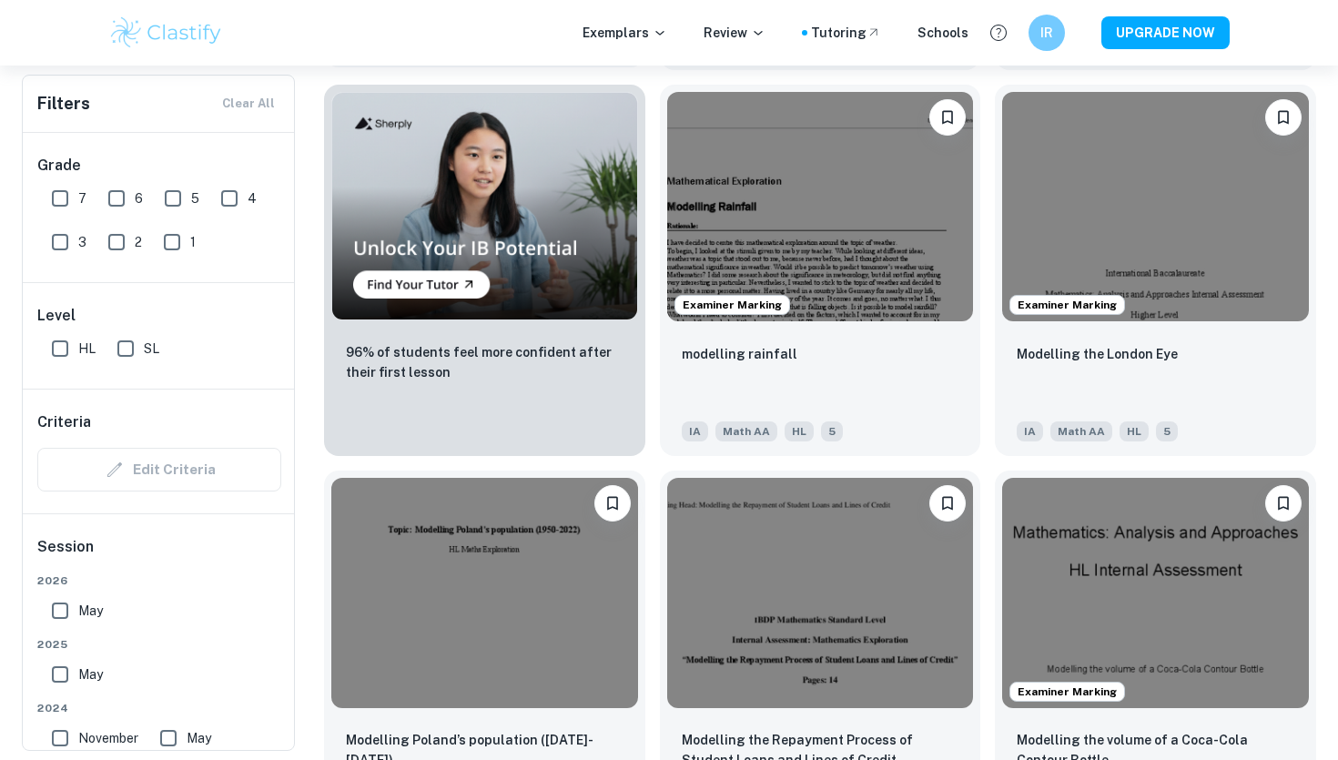
scroll to position [1255, 0]
